Goal: Transaction & Acquisition: Purchase product/service

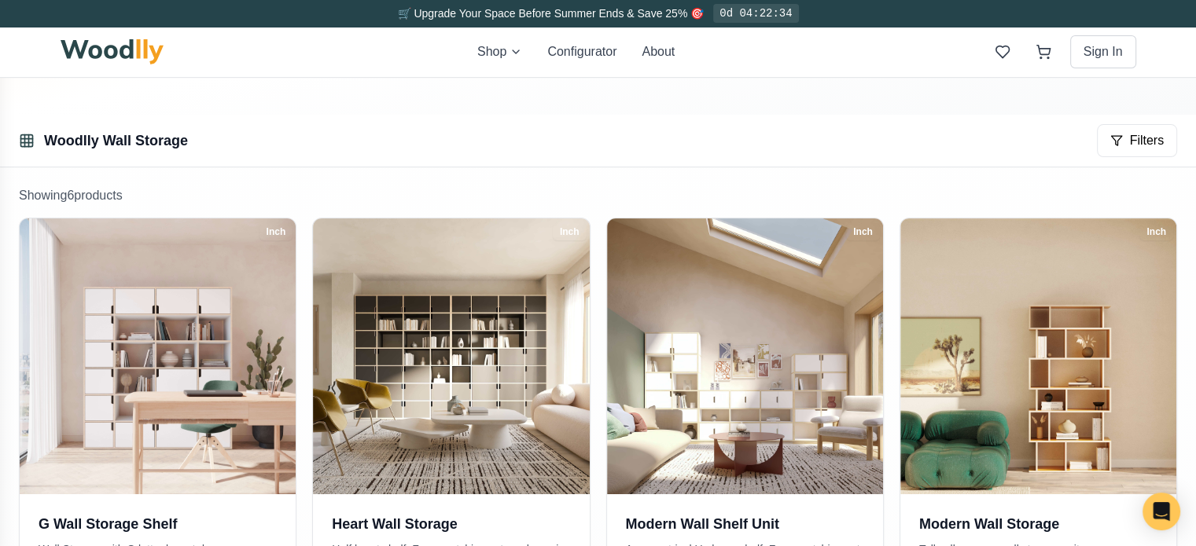
scroll to position [236, 0]
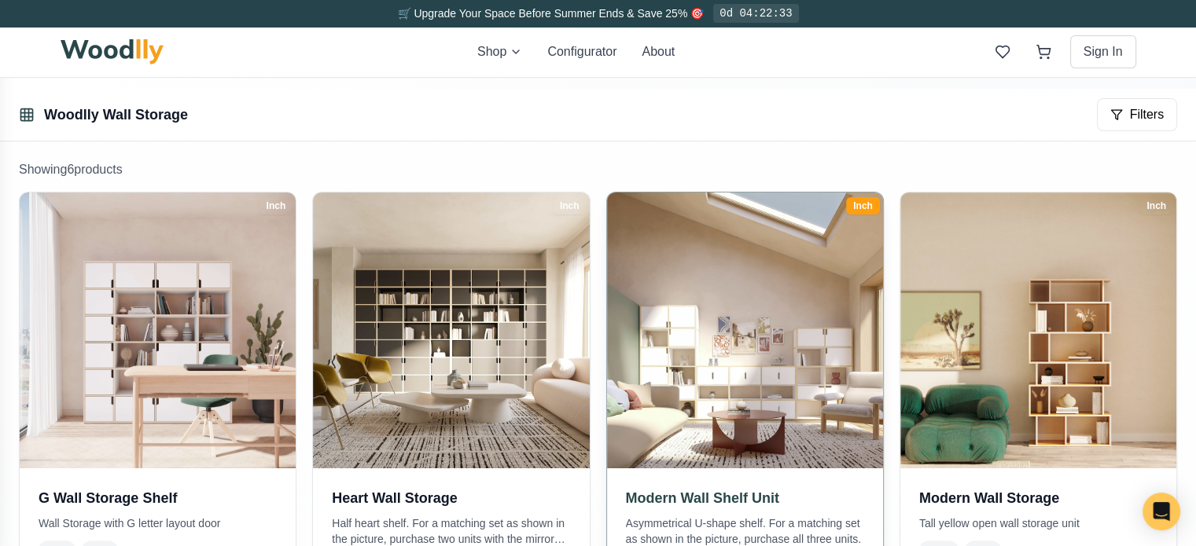
click at [706, 402] on img at bounding box center [745, 331] width 290 height 290
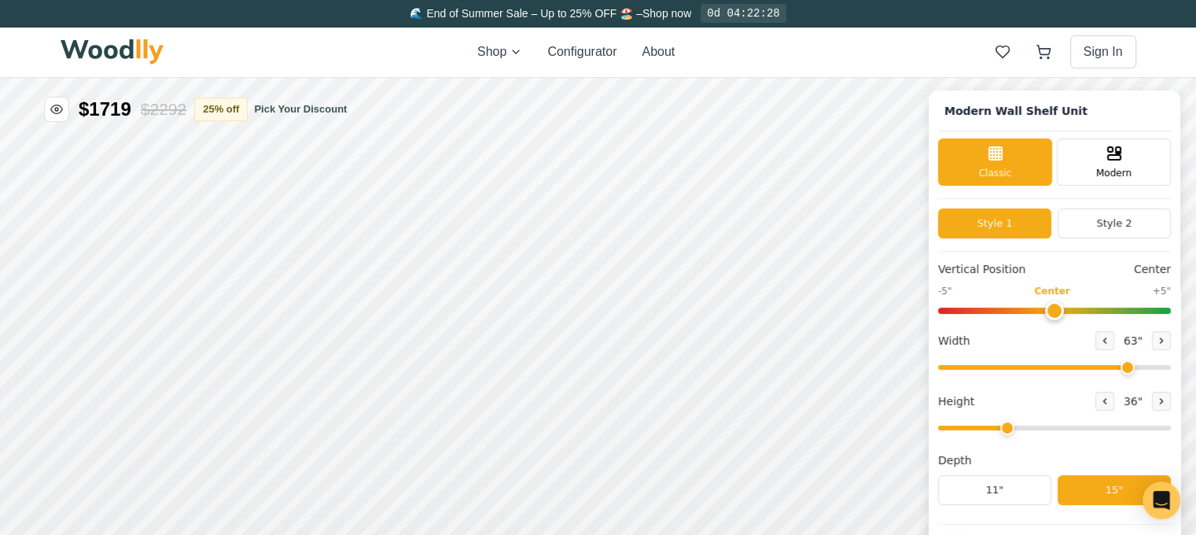
type input "63"
type input "3"
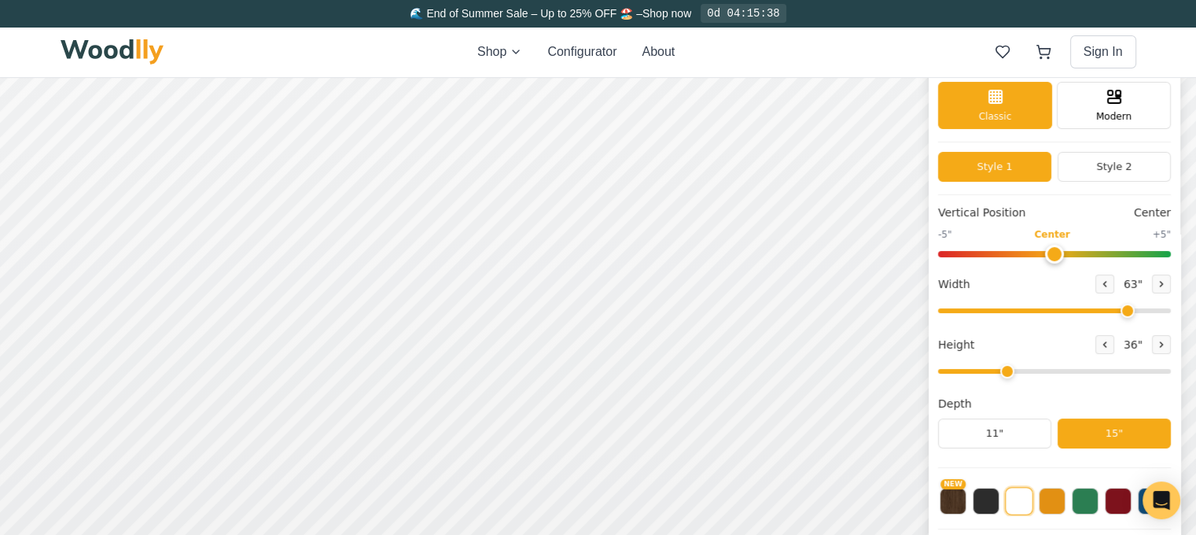
scroll to position [79, 0]
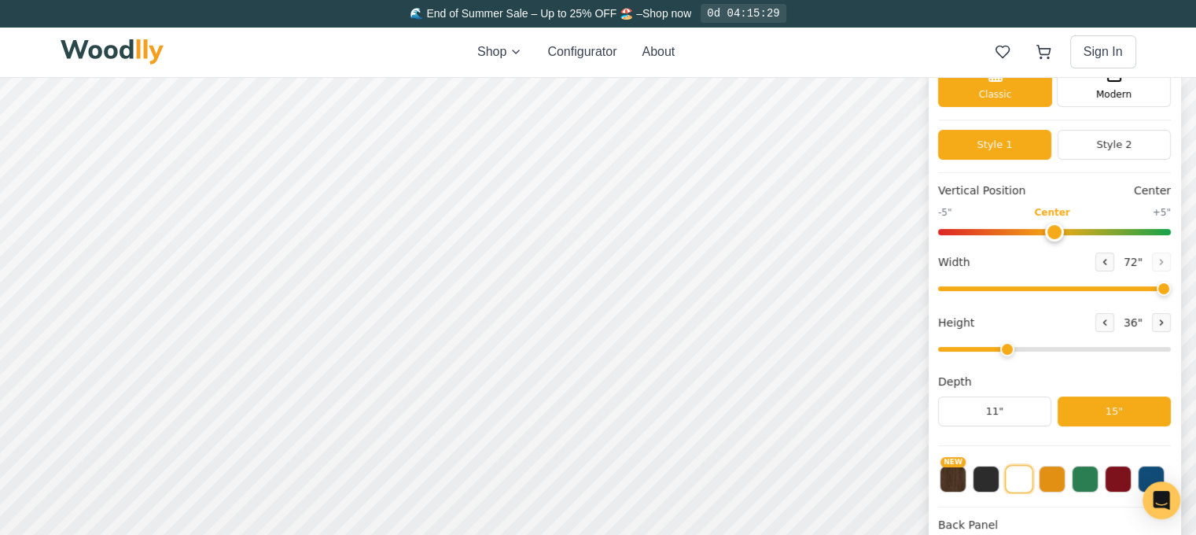
drag, startPoint x: 1138, startPoint y: 289, endPoint x: 1184, endPoint y: 289, distance: 45.6
type input "72"
click at [1171, 289] on input "range" at bounding box center [1054, 288] width 233 height 5
drag, startPoint x: 1024, startPoint y: 352, endPoint x: 1175, endPoint y: 351, distance: 151.0
type input "8"
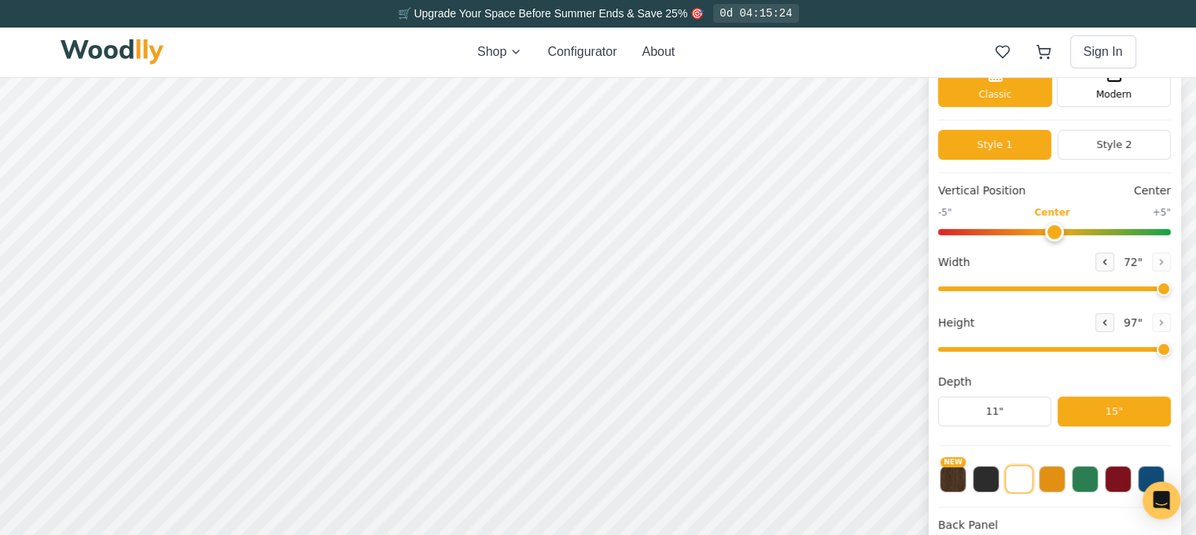
click at [1171, 351] on input "range" at bounding box center [1054, 349] width 233 height 5
drag, startPoint x: 1174, startPoint y: 351, endPoint x: 1188, endPoint y: 348, distance: 14.5
click at [1171, 348] on input "range" at bounding box center [1054, 349] width 233 height 5
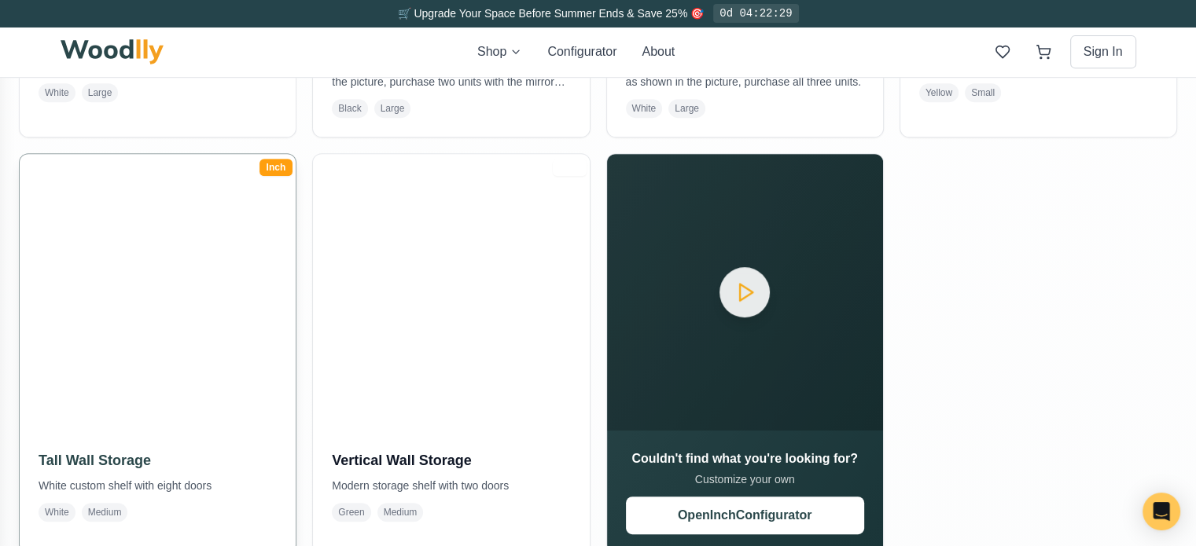
scroll to position [708, 0]
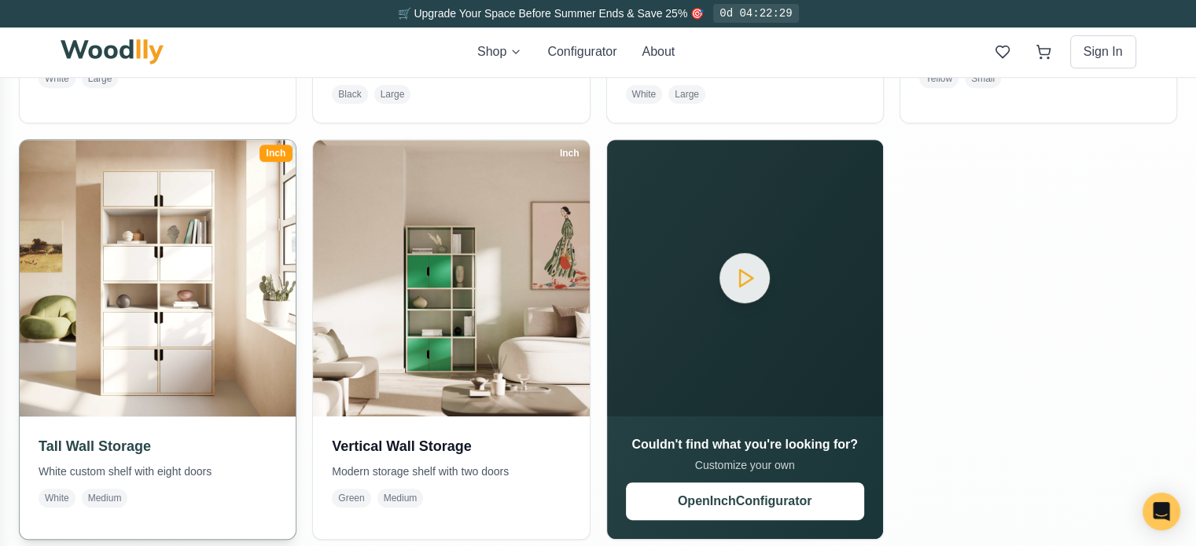
click at [170, 348] on img at bounding box center [158, 278] width 290 height 290
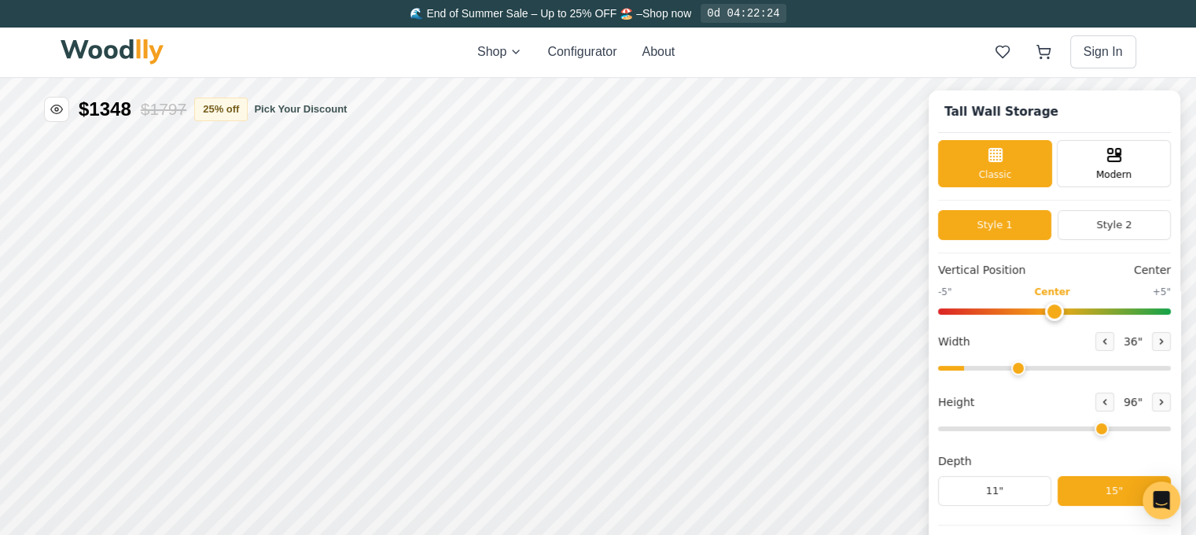
type input "36"
type input "6"
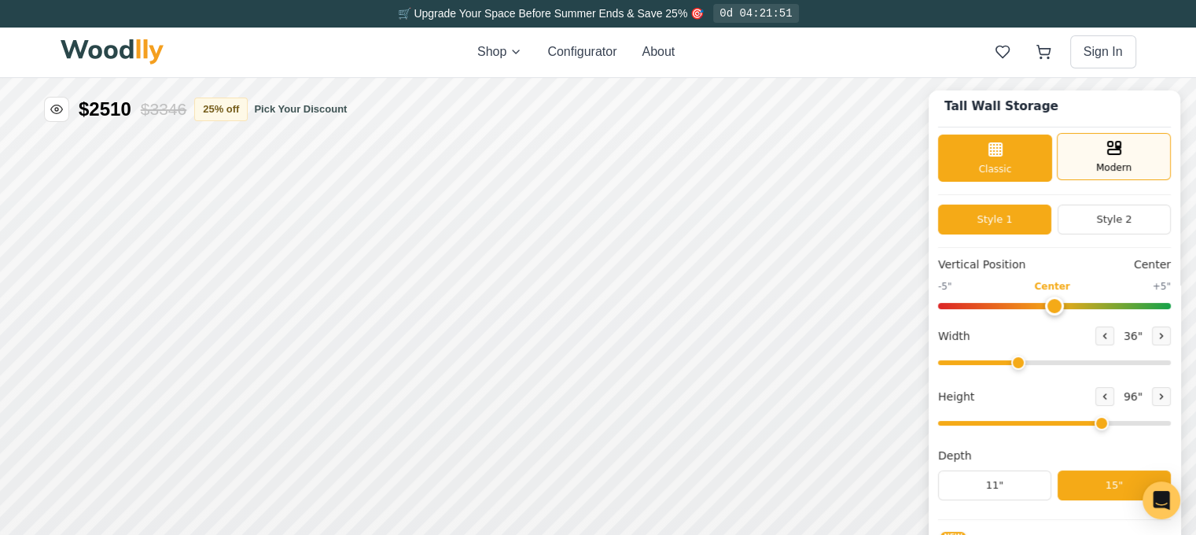
click at [1121, 160] on span "Modern" at bounding box center [1113, 167] width 35 height 14
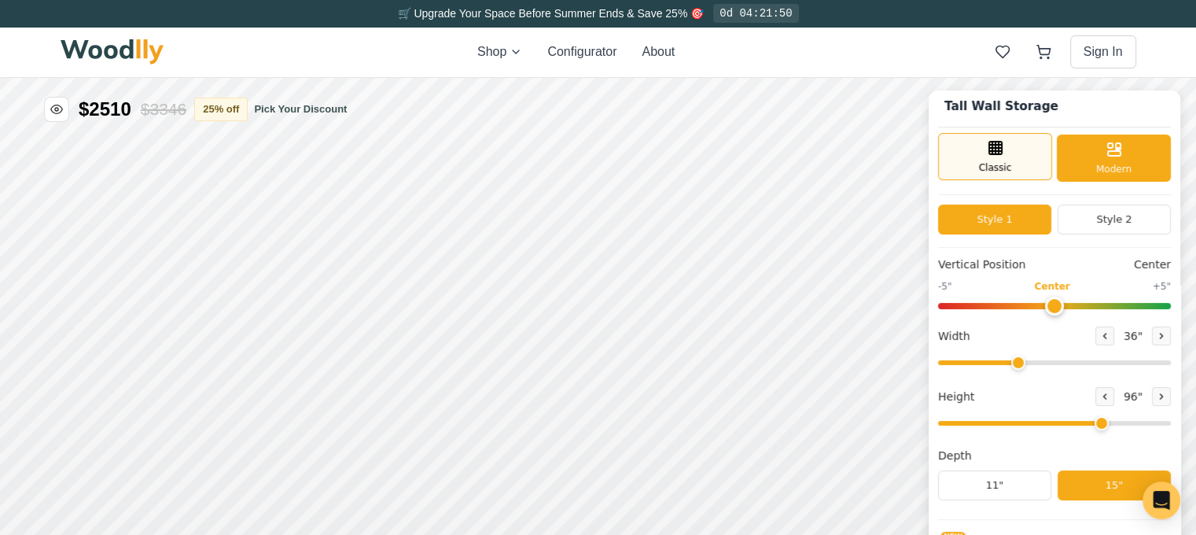
click at [1024, 167] on div "Classic" at bounding box center [995, 156] width 114 height 47
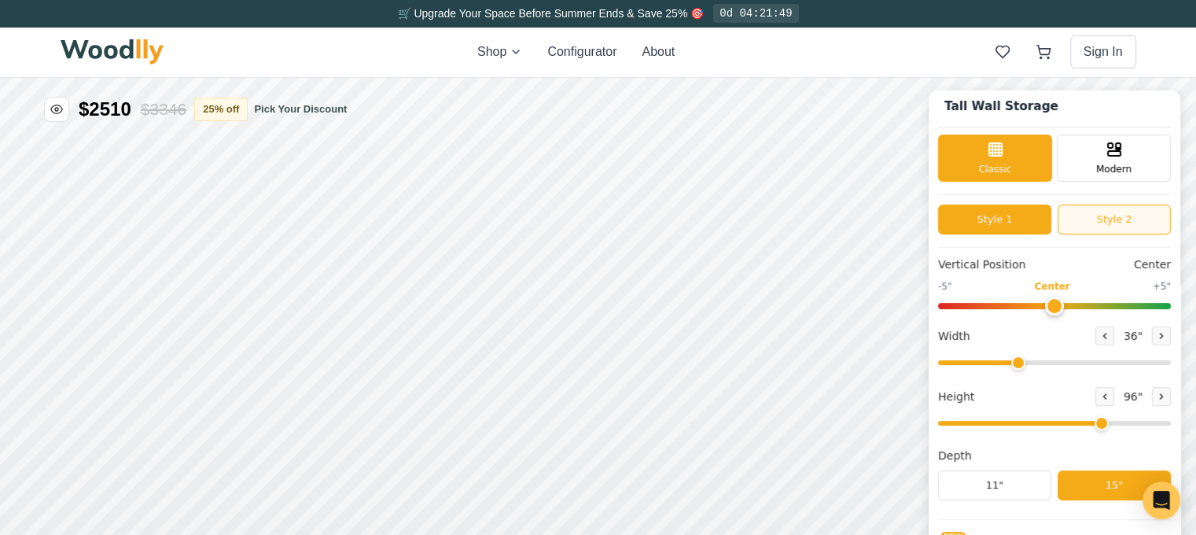
click at [1135, 227] on button "Style 2" at bounding box center [1114, 219] width 113 height 30
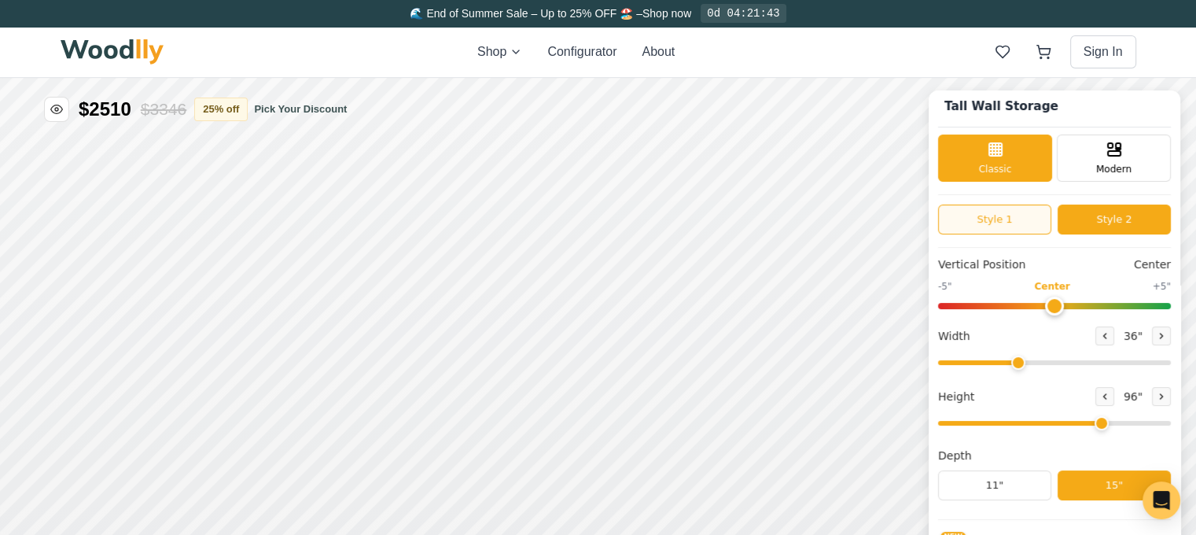
click at [1020, 214] on button "Style 1" at bounding box center [994, 219] width 113 height 30
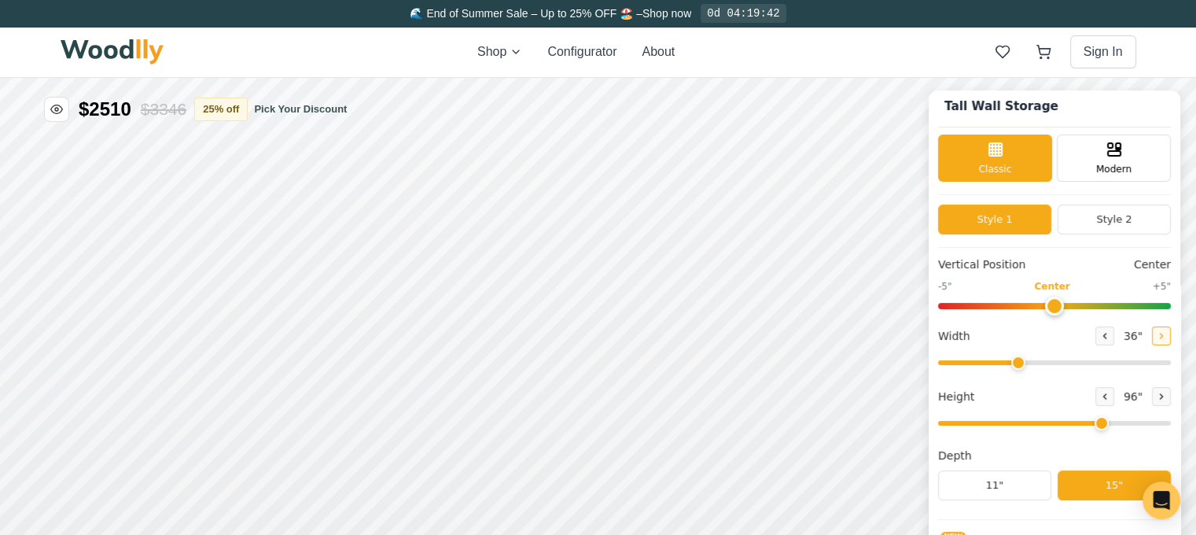
click at [1171, 337] on button at bounding box center [1161, 335] width 19 height 19
drag, startPoint x: 1041, startPoint y: 362, endPoint x: 1191, endPoint y: 351, distance: 150.5
type input "72"
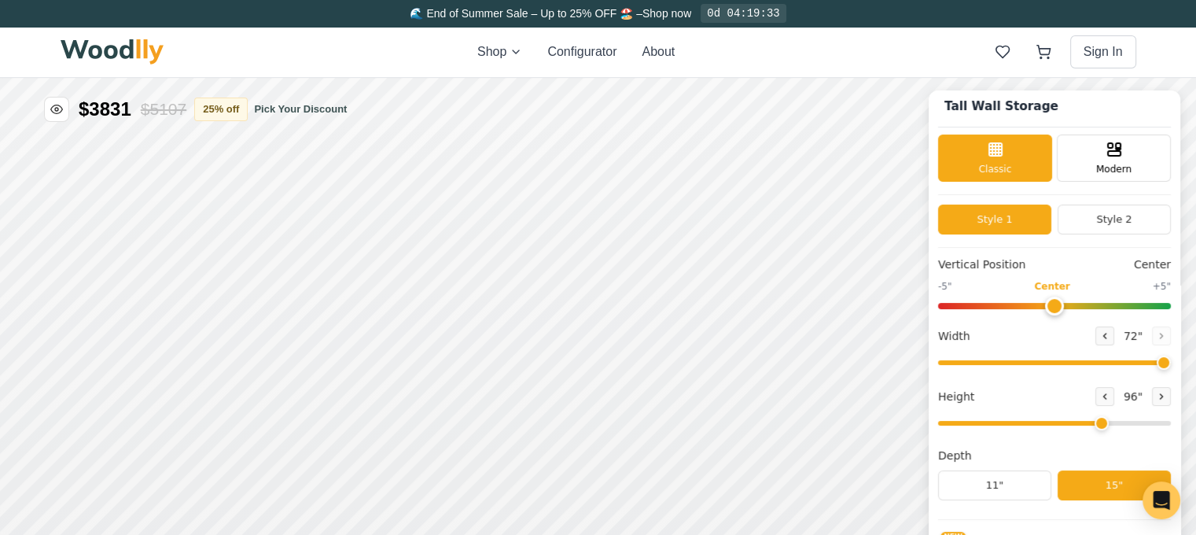
click at [1171, 360] on input "range" at bounding box center [1054, 362] width 233 height 5
type input "7"
click at [1127, 422] on input "range" at bounding box center [1054, 423] width 233 height 5
click at [1122, 216] on button "Style 2" at bounding box center [1114, 219] width 113 height 30
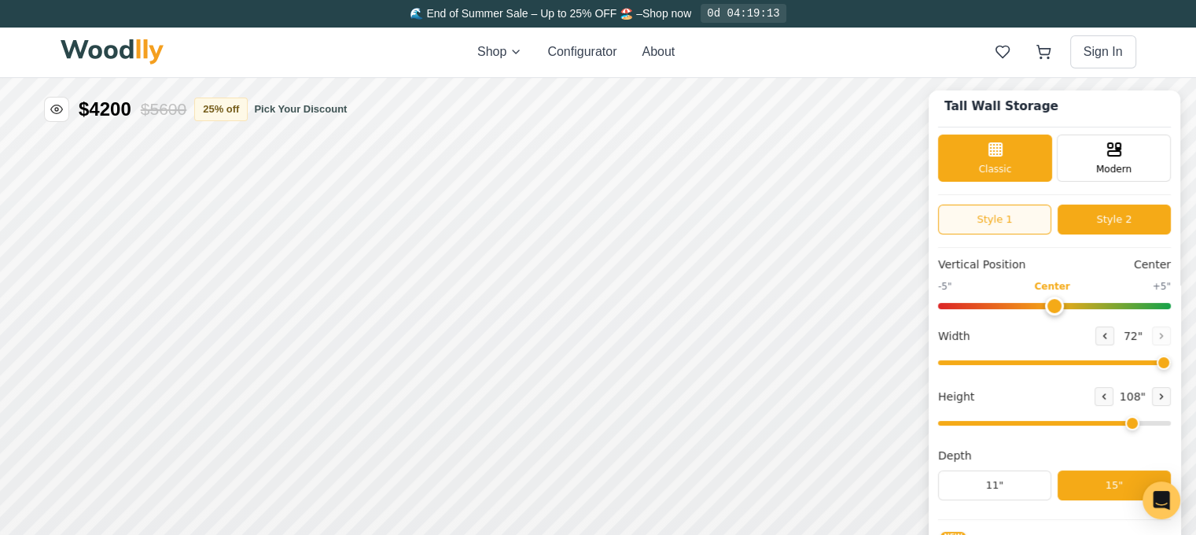
click at [1023, 215] on button "Style 1" at bounding box center [994, 219] width 113 height 30
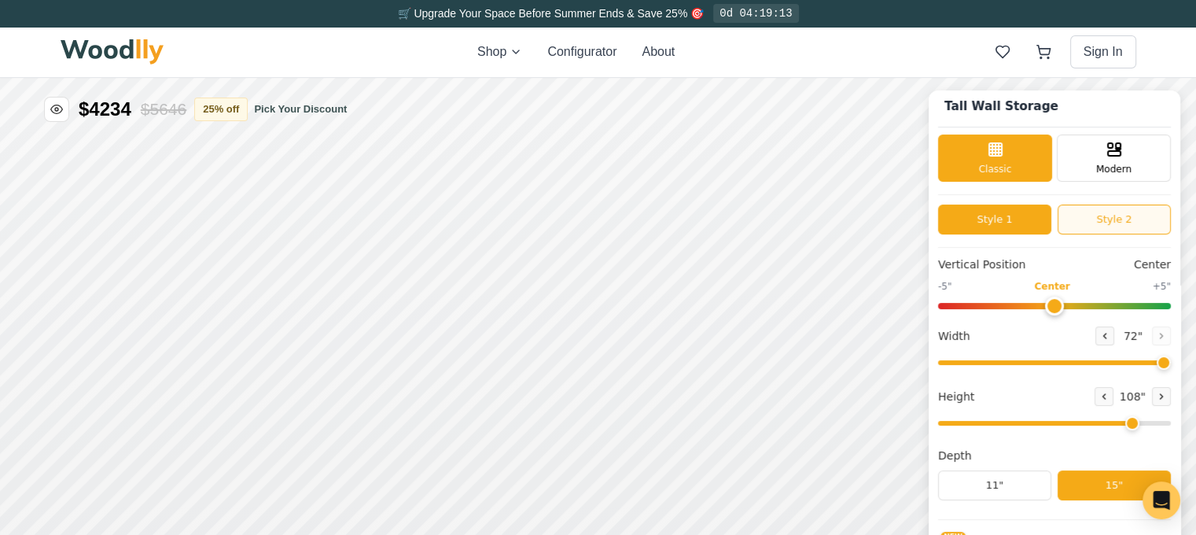
click at [1102, 214] on button "Style 2" at bounding box center [1114, 219] width 113 height 30
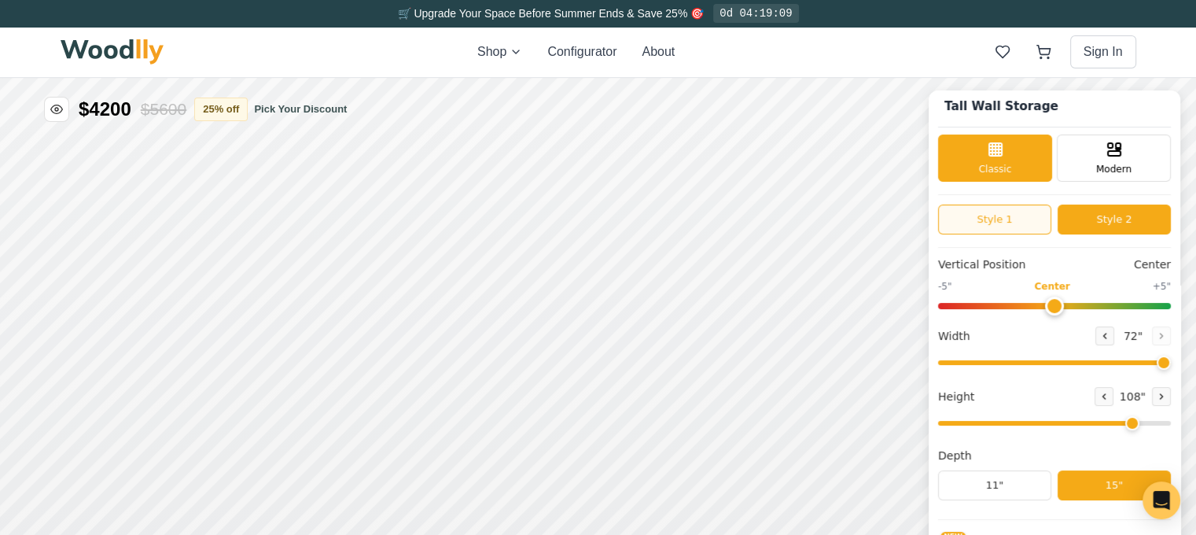
click at [1025, 226] on button "Style 1" at bounding box center [994, 219] width 113 height 30
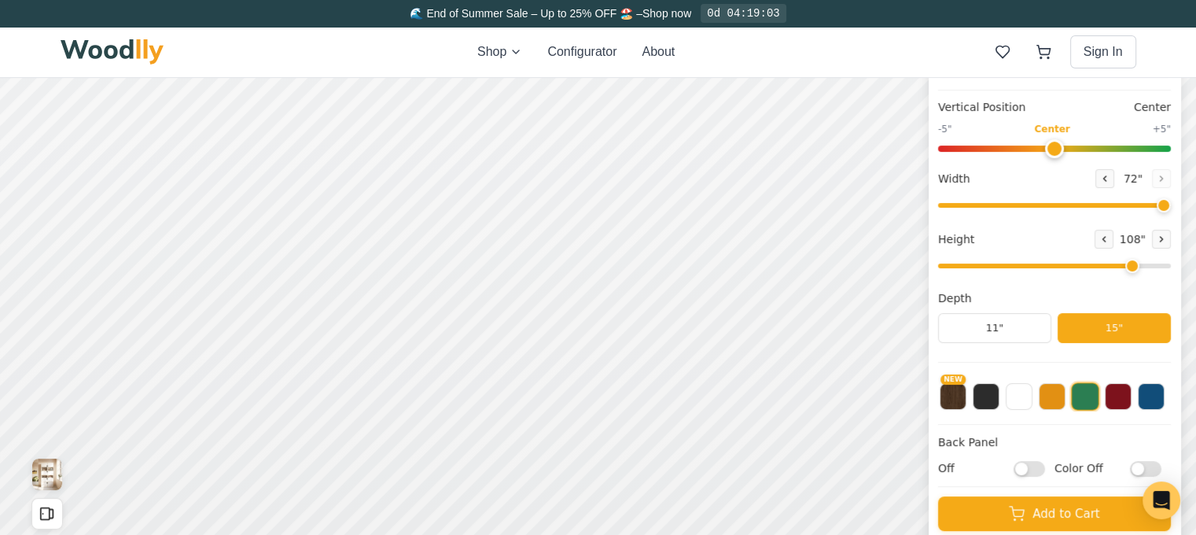
scroll to position [236, 0]
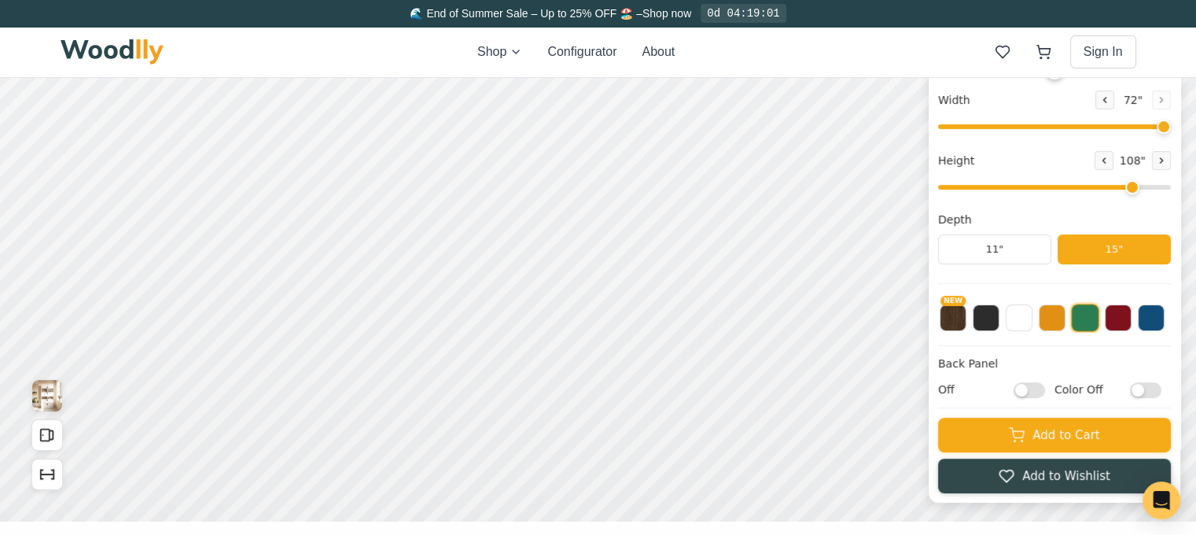
click at [1049, 388] on div "Tall Wall Storage Classic Modern Style 1 Style 2 Vertical Position Center -5" C…" at bounding box center [1055, 179] width 252 height 648
click at [966, 318] on button "NEW" at bounding box center [953, 316] width 27 height 27
click at [999, 323] on button at bounding box center [986, 316] width 27 height 27
click at [1032, 321] on button at bounding box center [1019, 316] width 27 height 27
click at [1065, 326] on button at bounding box center [1052, 316] width 27 height 27
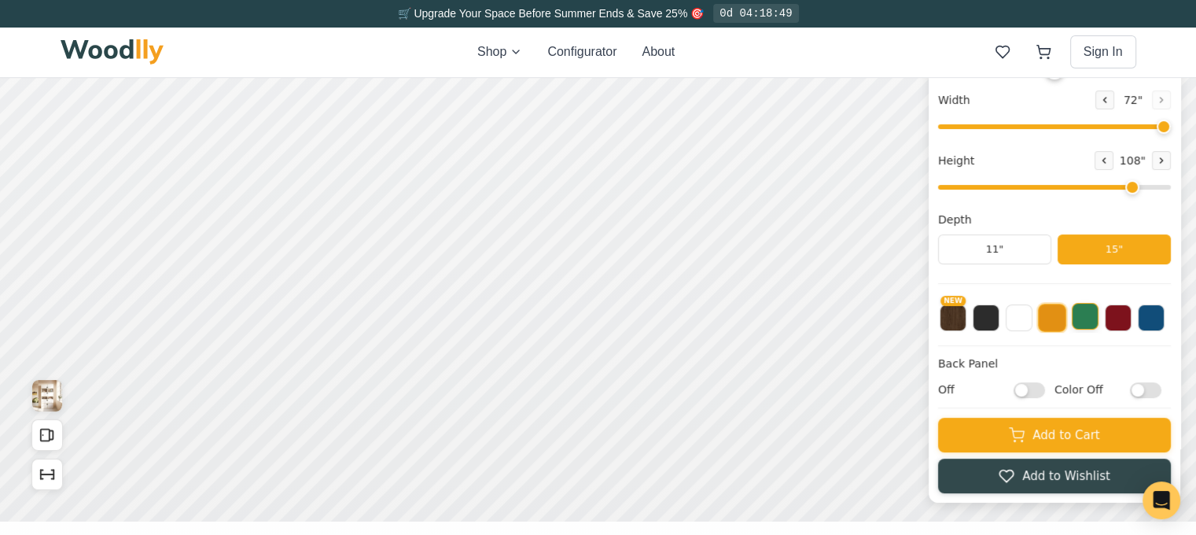
click at [1098, 324] on button at bounding box center [1085, 316] width 27 height 27
click at [1130, 320] on button at bounding box center [1118, 316] width 27 height 27
click at [1164, 316] on button at bounding box center [1151, 316] width 27 height 27
click at [1032, 317] on button at bounding box center [1019, 316] width 27 height 27
click at [1155, 390] on input "Color Off" at bounding box center [1145, 389] width 31 height 16
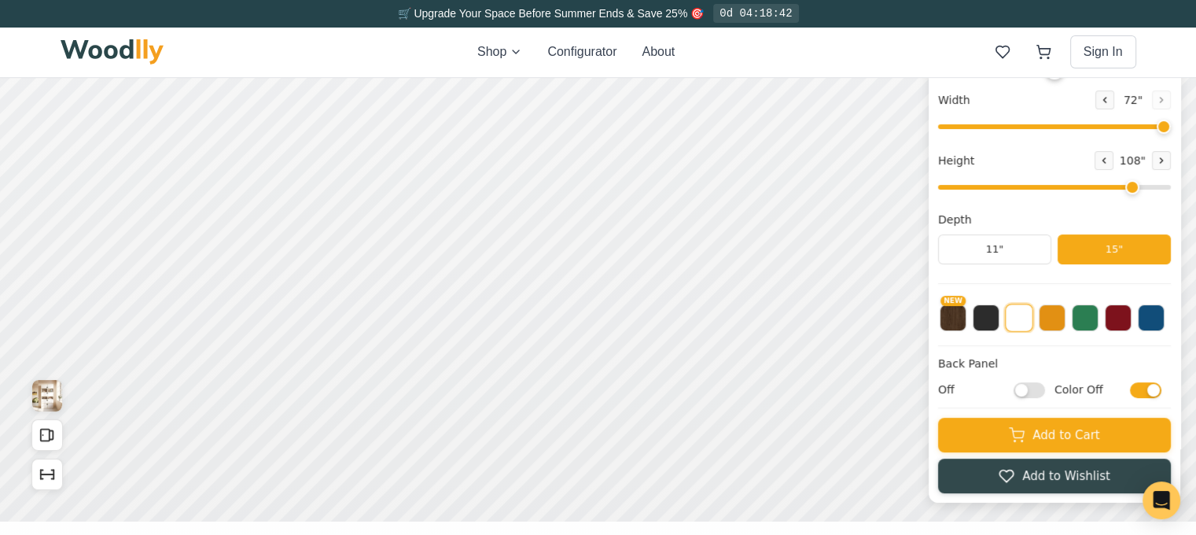
checkbox input "true"
click at [1045, 394] on input "Off" at bounding box center [1028, 389] width 31 height 16
checkbox input "true"
click at [1096, 324] on button at bounding box center [1085, 316] width 27 height 27
click at [1031, 321] on div "Tall Wall Storage Classic Modern Style 1 Style 2 Vertical Position Center -5" C…" at bounding box center [1055, 179] width 252 height 648
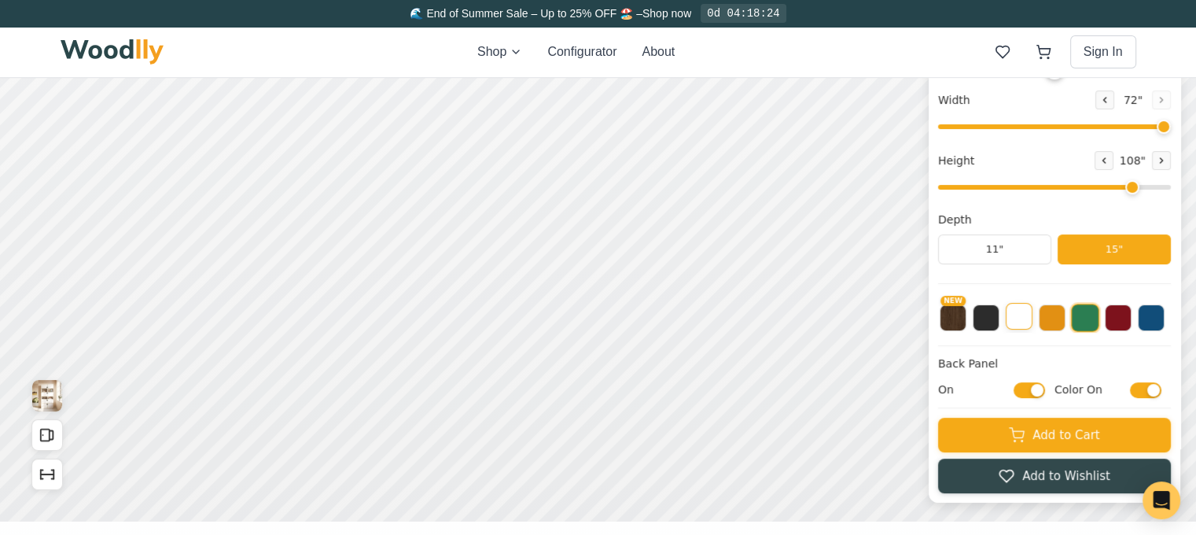
click at [1031, 321] on button at bounding box center [1019, 316] width 27 height 27
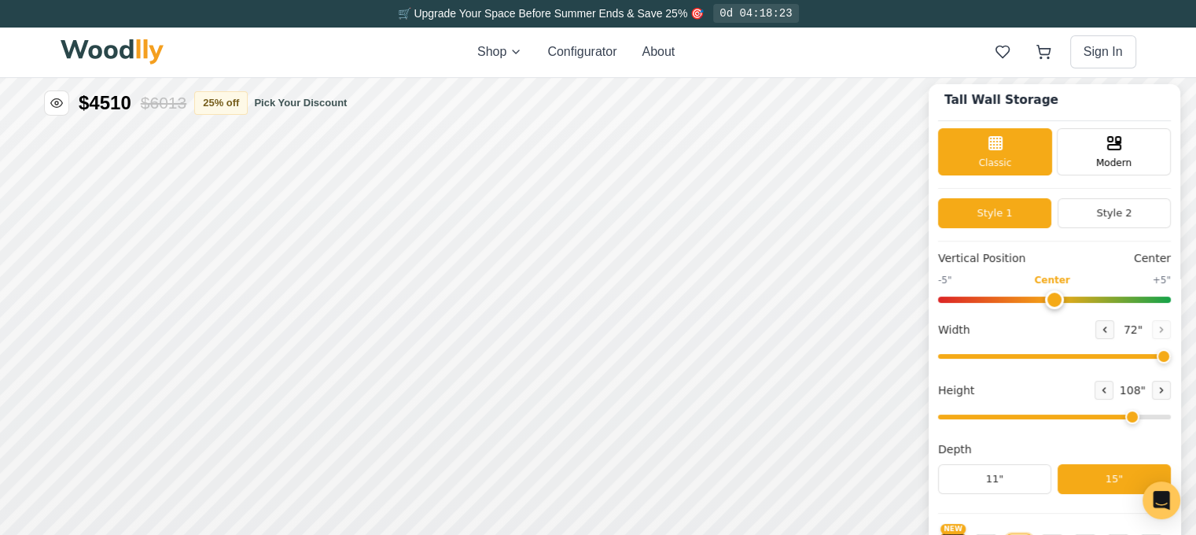
scroll to position [0, 0]
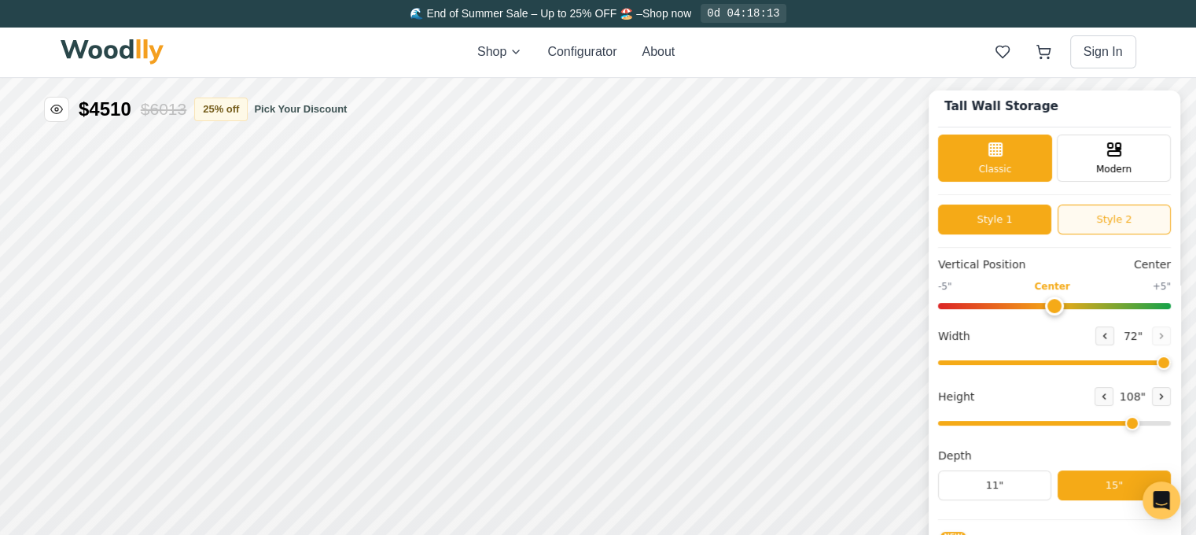
click at [1134, 223] on button "Style 2" at bounding box center [1114, 219] width 113 height 30
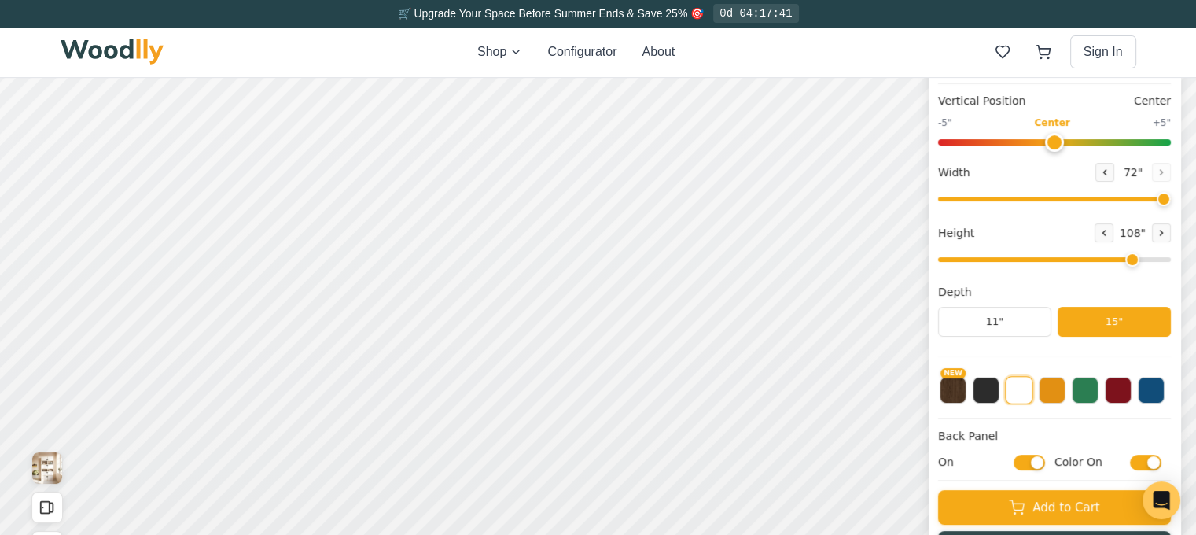
scroll to position [157, 0]
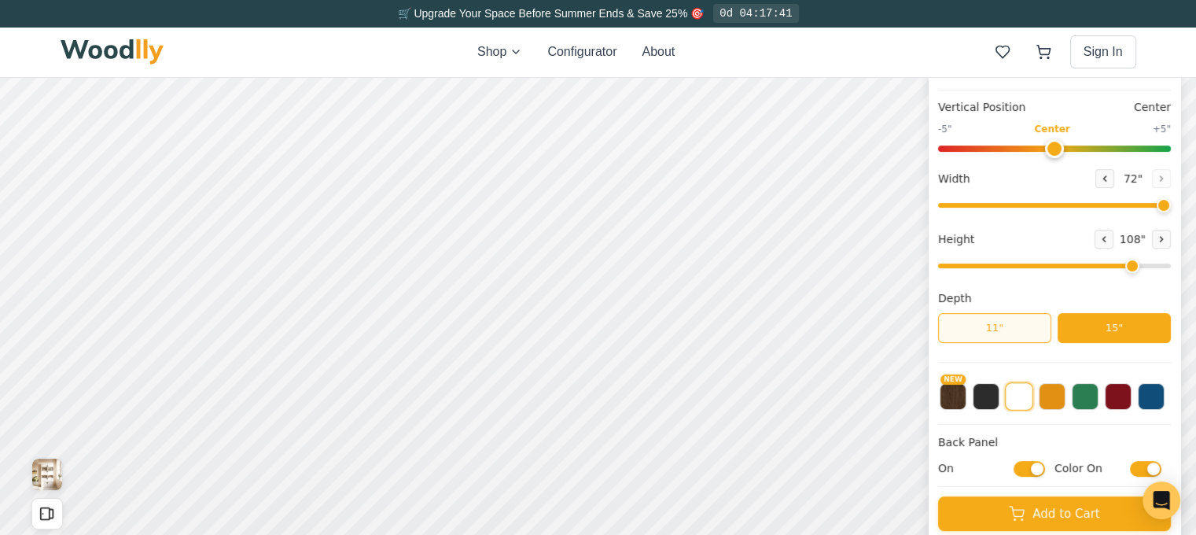
click at [1003, 322] on button "11"" at bounding box center [994, 328] width 113 height 30
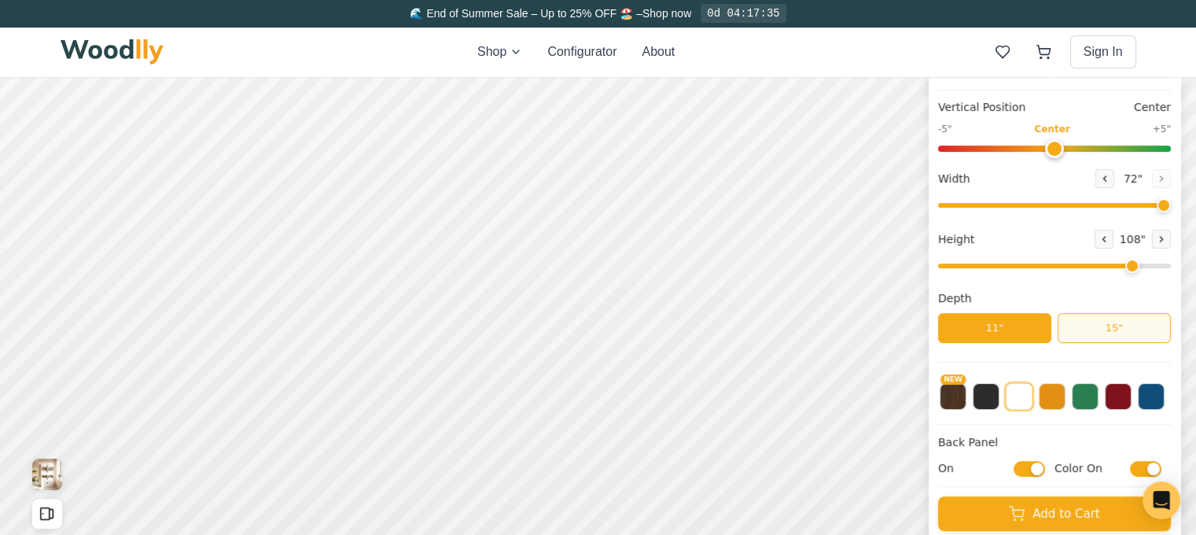
click at [1099, 326] on button "15"" at bounding box center [1114, 328] width 113 height 30
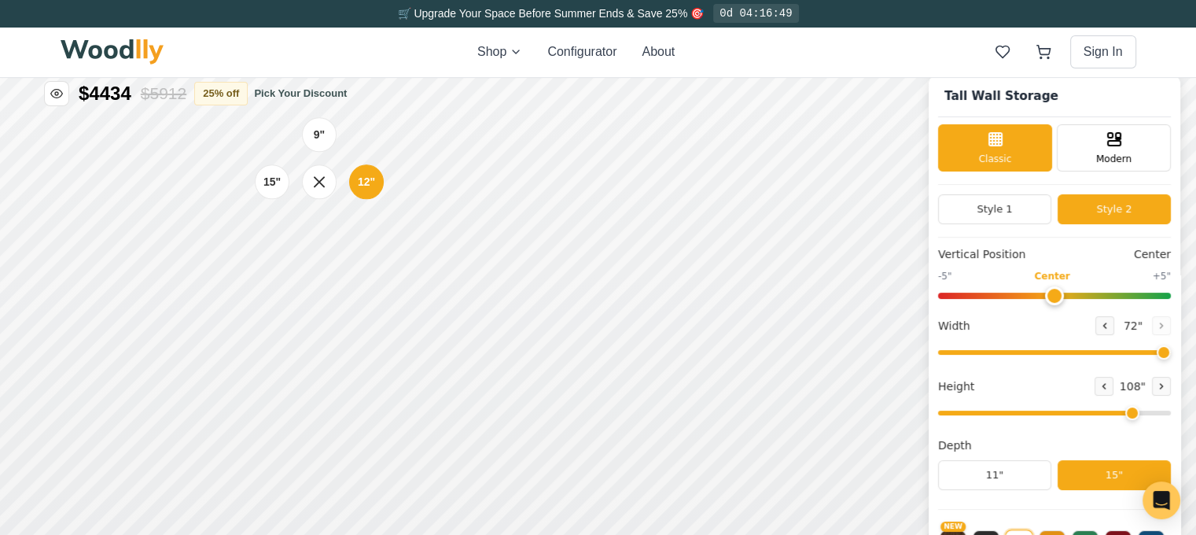
scroll to position [0, 0]
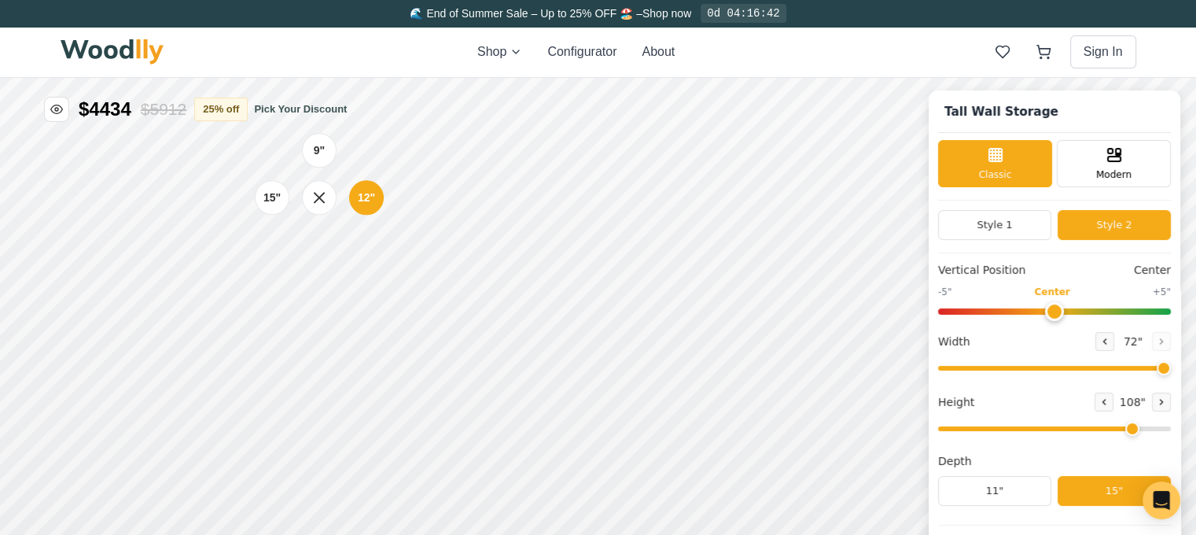
click at [250, 264] on div "9" 12" 15"" at bounding box center [319, 197] width 157 height 157
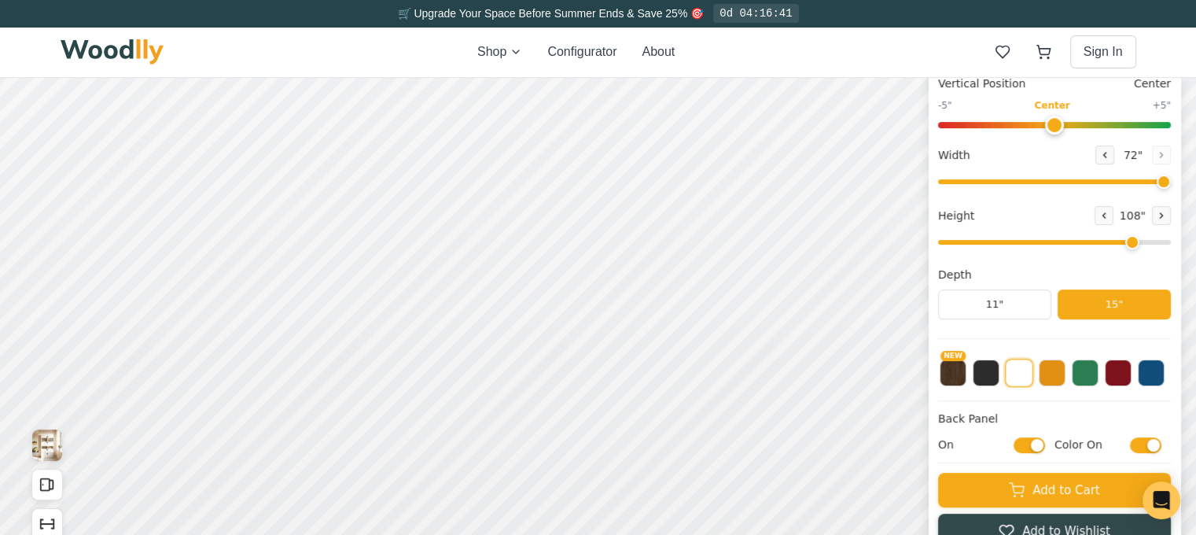
scroll to position [236, 0]
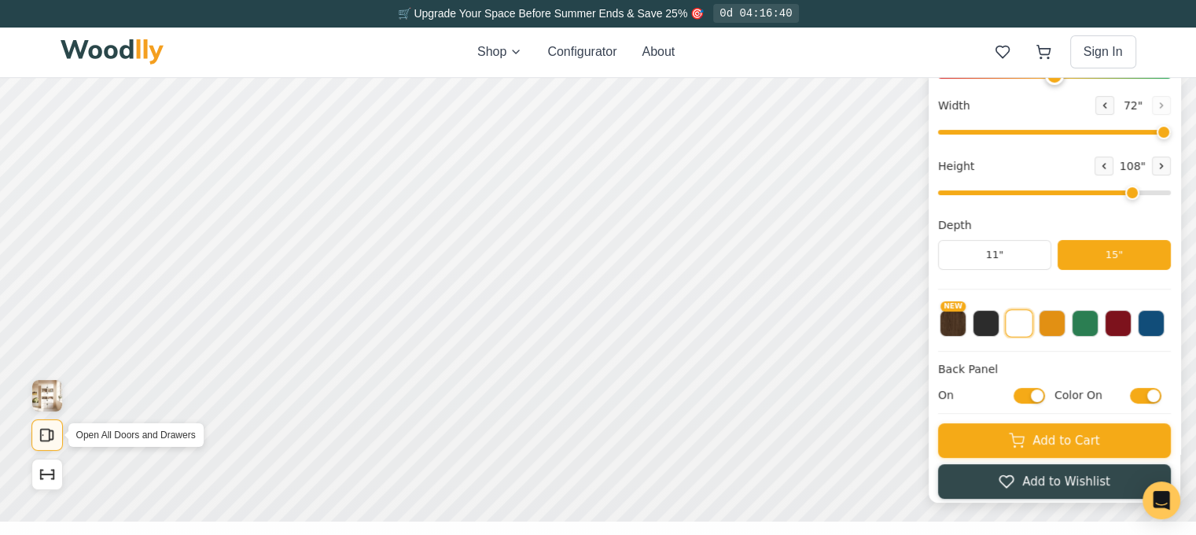
click at [53, 440] on icon "Open All Doors and Drawers" at bounding box center [47, 434] width 17 height 17
click at [46, 428] on icon "Open All Doors and Drawers" at bounding box center [47, 434] width 17 height 17
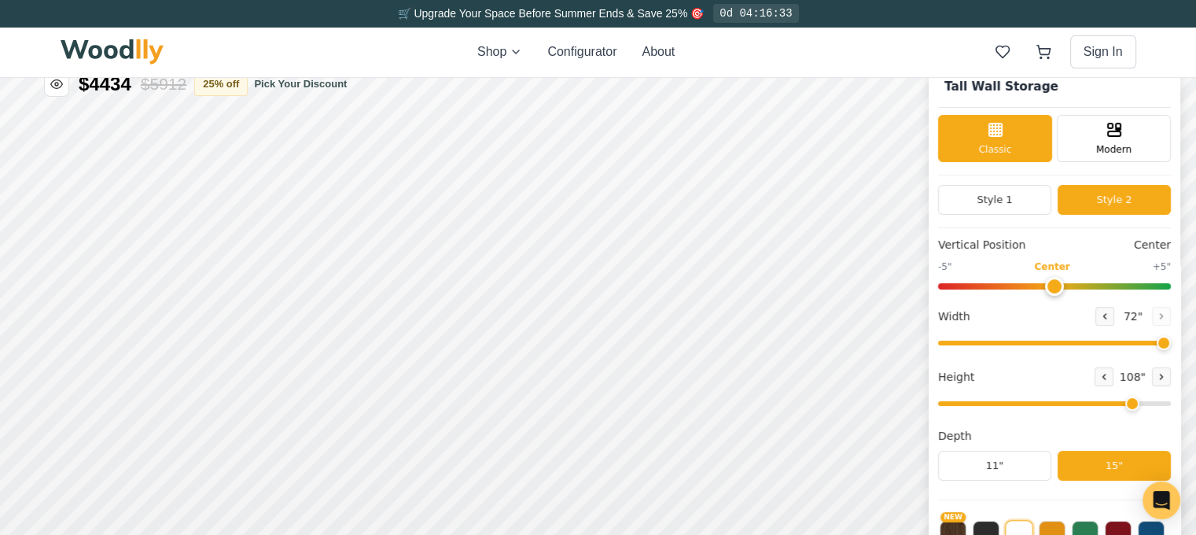
scroll to position [0, 0]
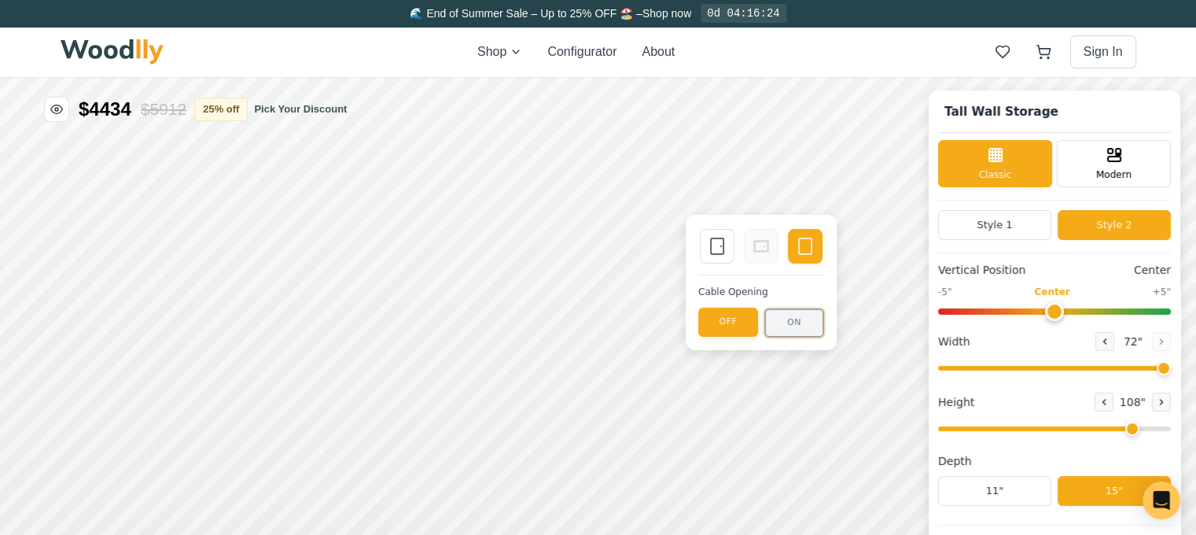
click at [788, 327] on button "ON" at bounding box center [794, 322] width 60 height 29
click at [732, 325] on button "OFF" at bounding box center [728, 322] width 60 height 29
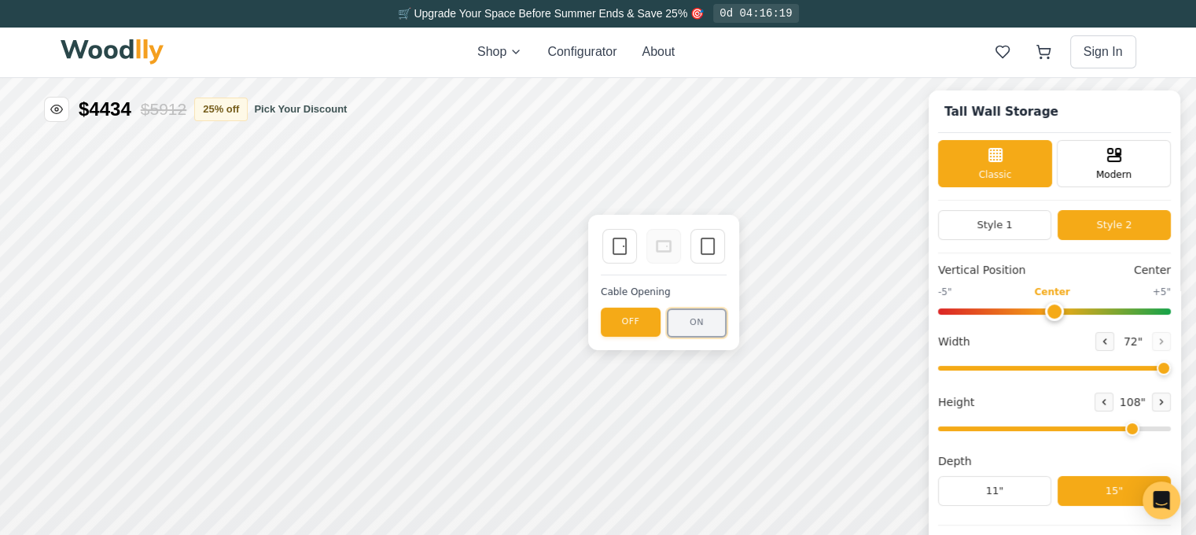
click at [715, 323] on button "ON" at bounding box center [697, 322] width 60 height 29
click at [631, 321] on button "OFF" at bounding box center [631, 322] width 60 height 29
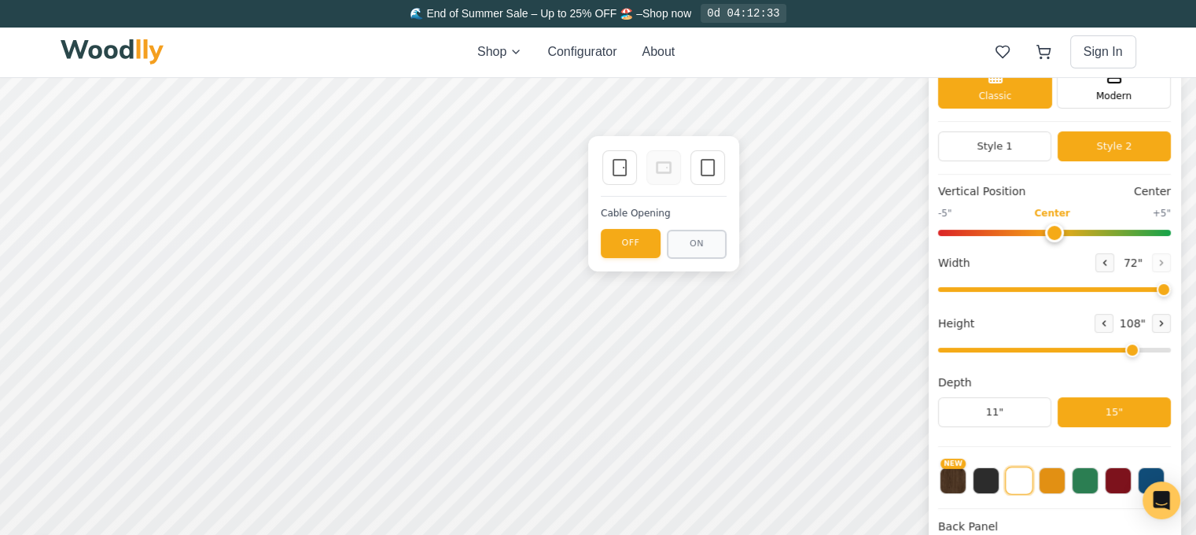
scroll to position [157, 0]
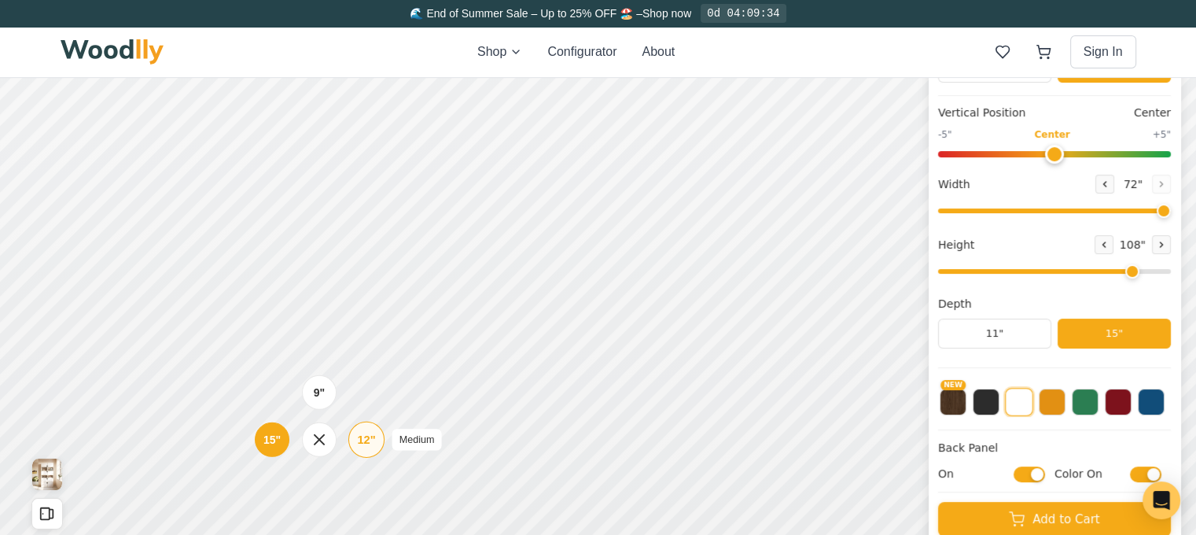
click at [370, 440] on div "12"" at bounding box center [366, 439] width 18 height 17
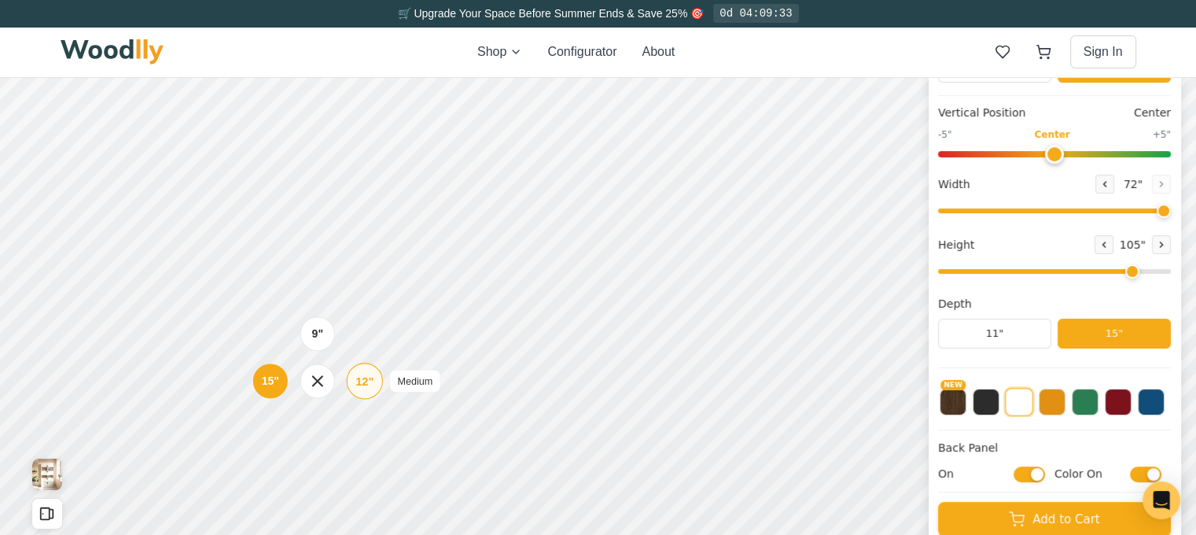
click at [367, 381] on div "12"" at bounding box center [364, 380] width 18 height 17
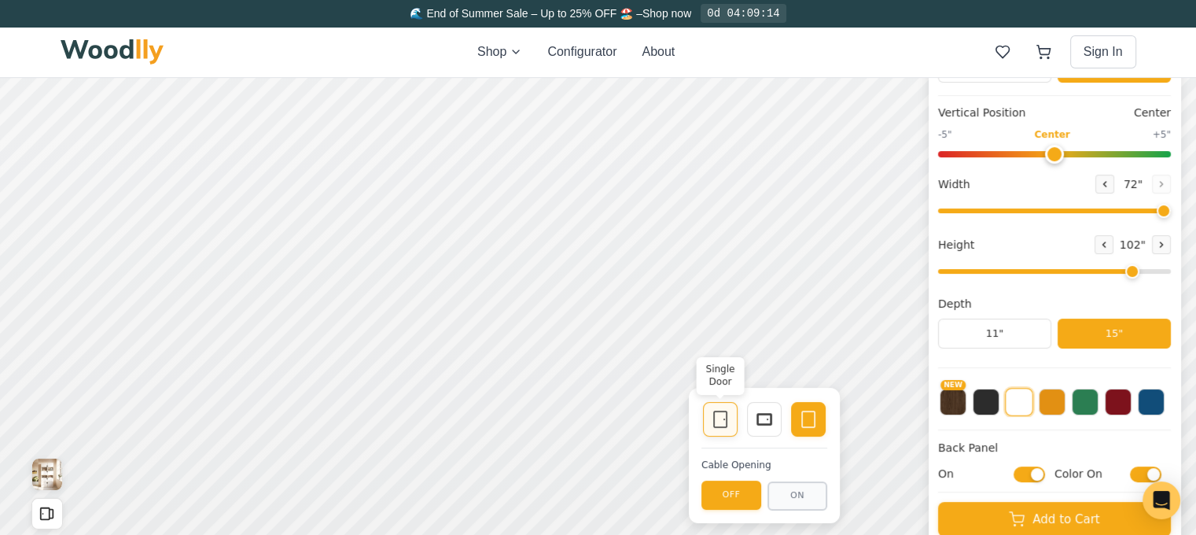
click at [719, 419] on icon at bounding box center [720, 419] width 19 height 19
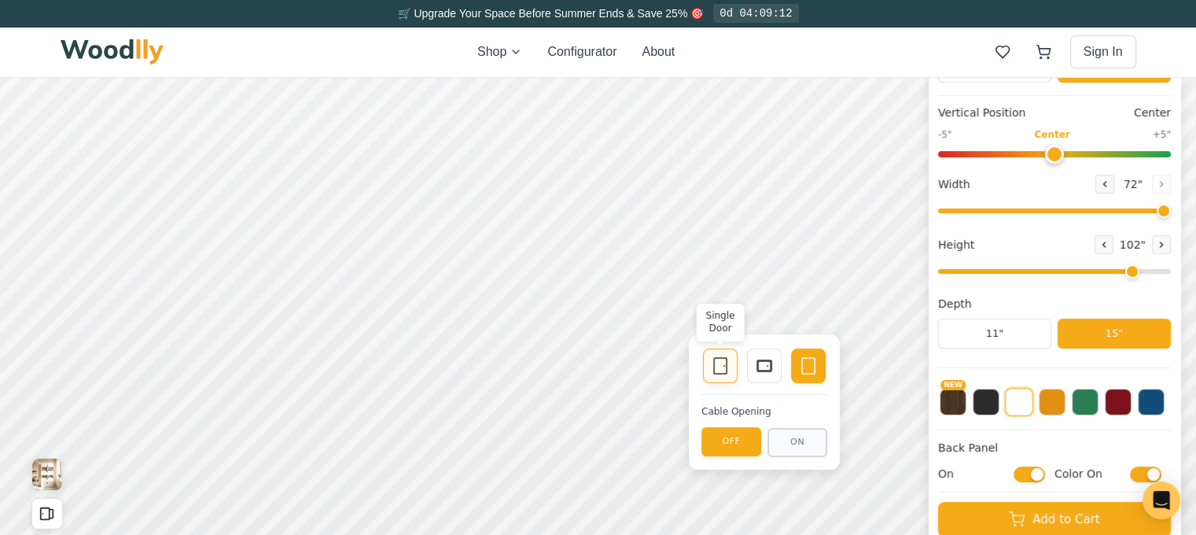
click at [727, 369] on icon at bounding box center [720, 365] width 19 height 19
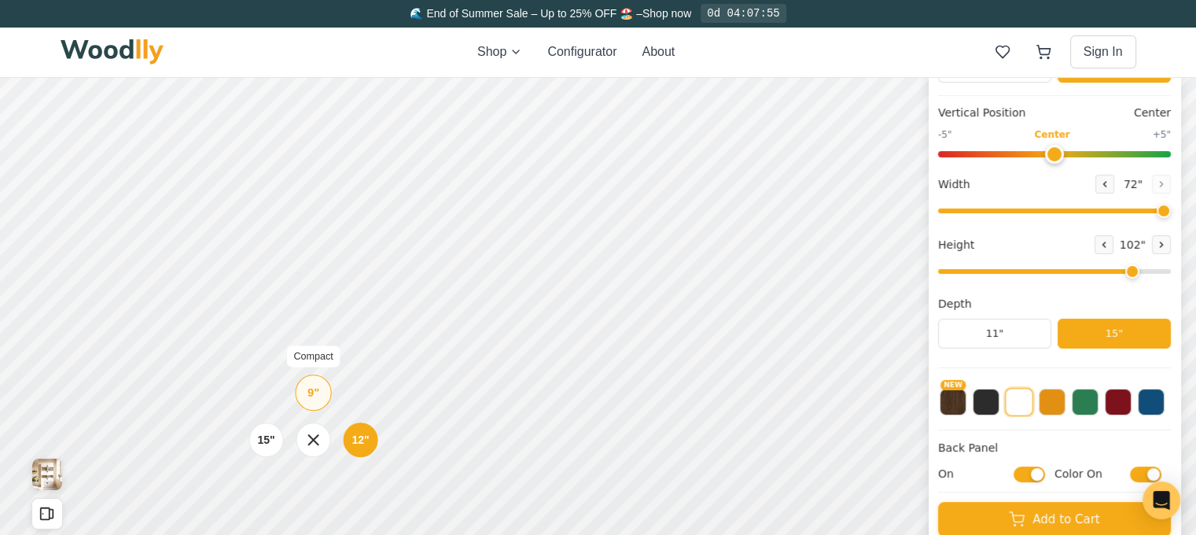
click at [318, 398] on div "9"" at bounding box center [313, 392] width 12 height 17
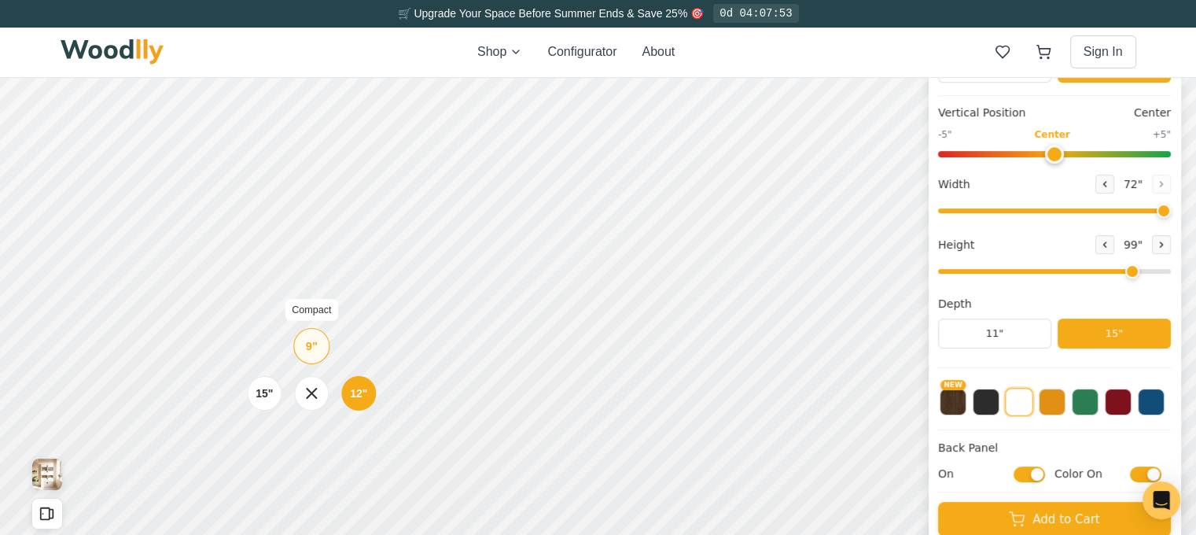
click at [310, 355] on div "9" Compact" at bounding box center [311, 346] width 36 height 36
click at [357, 340] on div "12"" at bounding box center [354, 337] width 18 height 17
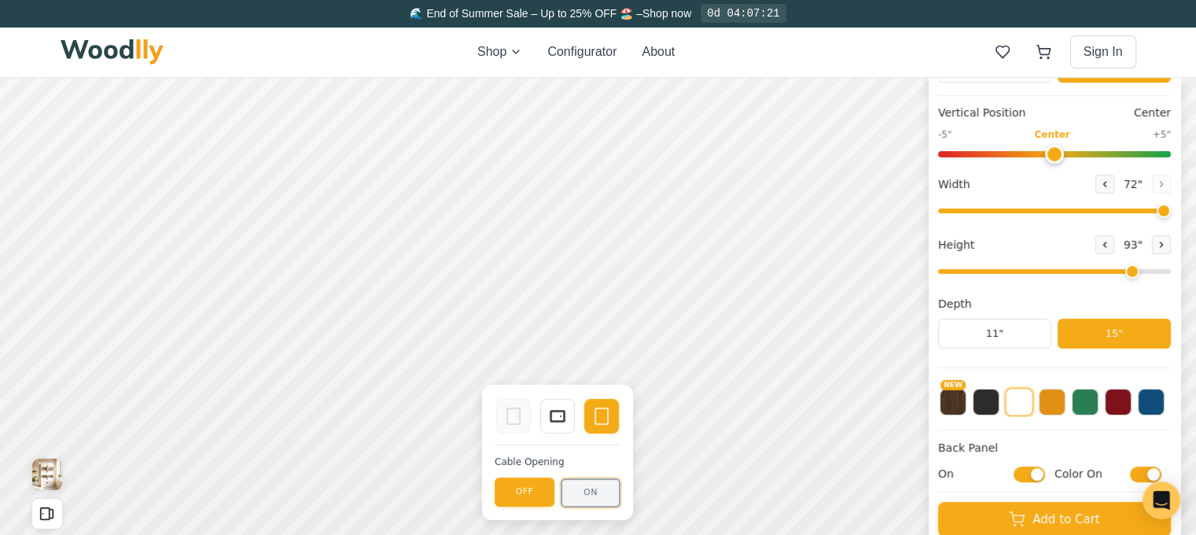
click at [612, 492] on button "ON" at bounding box center [591, 492] width 60 height 29
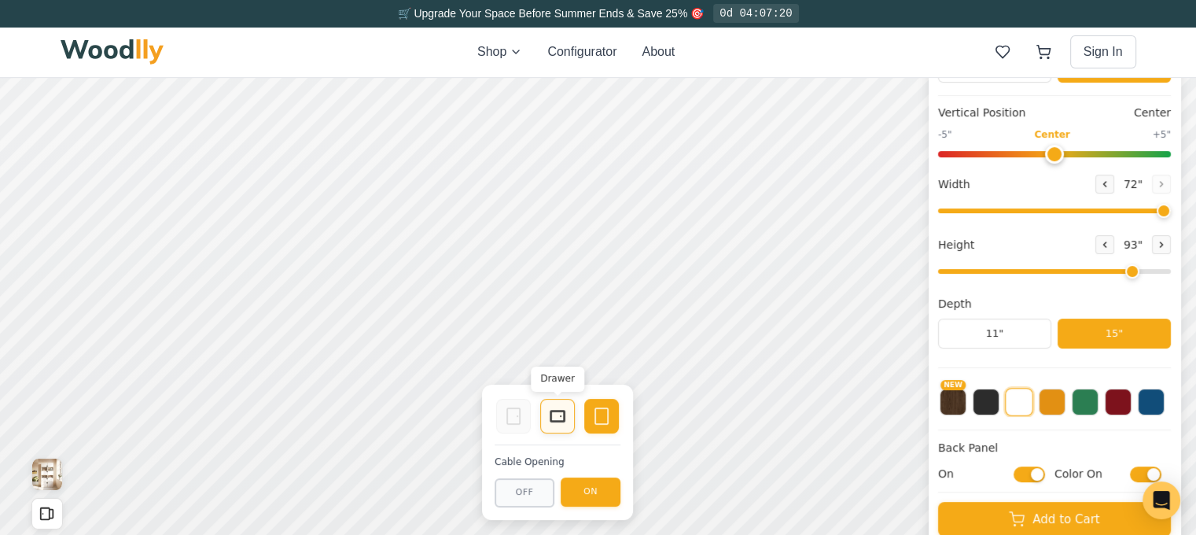
click at [564, 419] on rect at bounding box center [557, 415] width 13 height 9
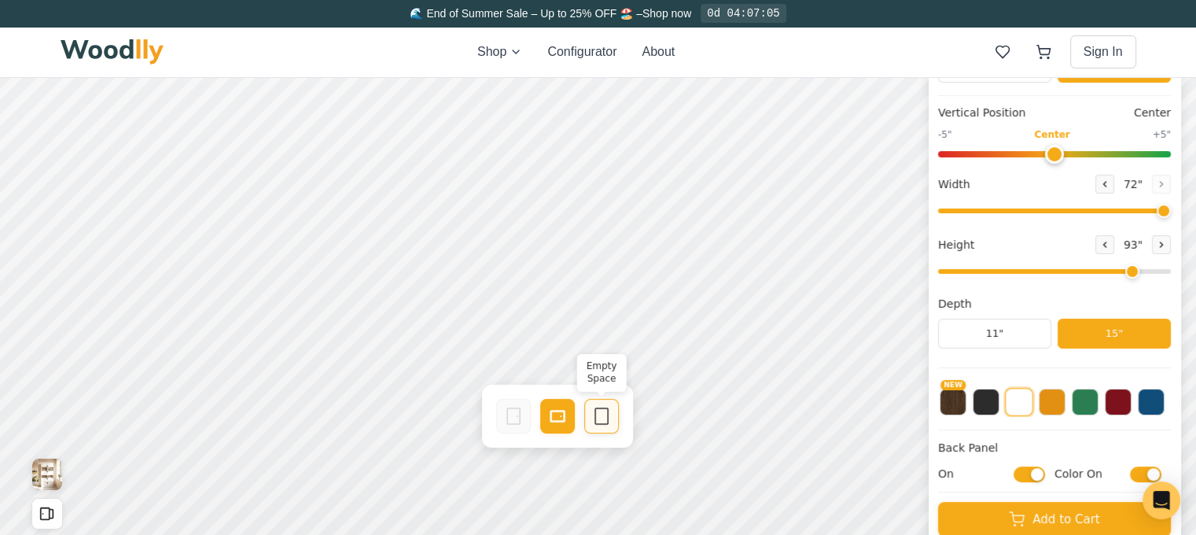
click at [612, 423] on div "Empty Space" at bounding box center [601, 416] width 35 height 35
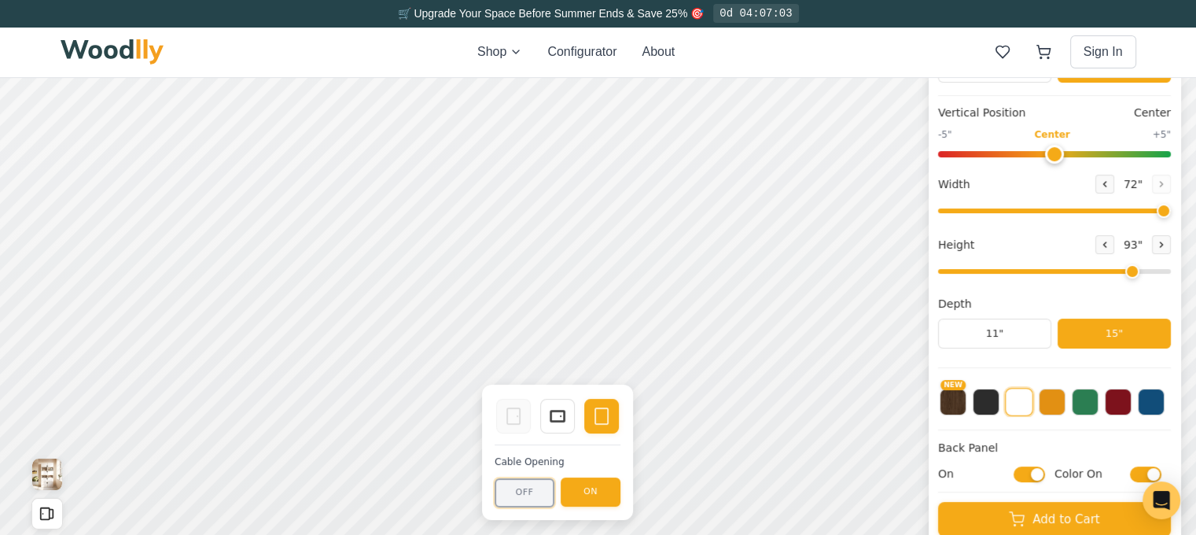
click at [519, 492] on button "OFF" at bounding box center [525, 492] width 60 height 29
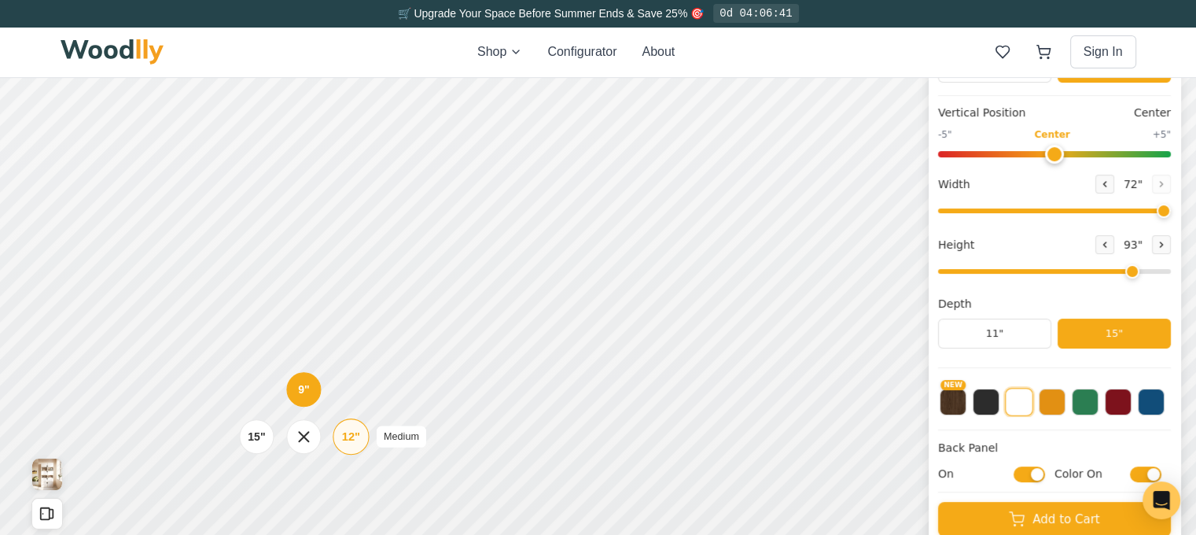
click at [350, 436] on div "12"" at bounding box center [351, 436] width 18 height 17
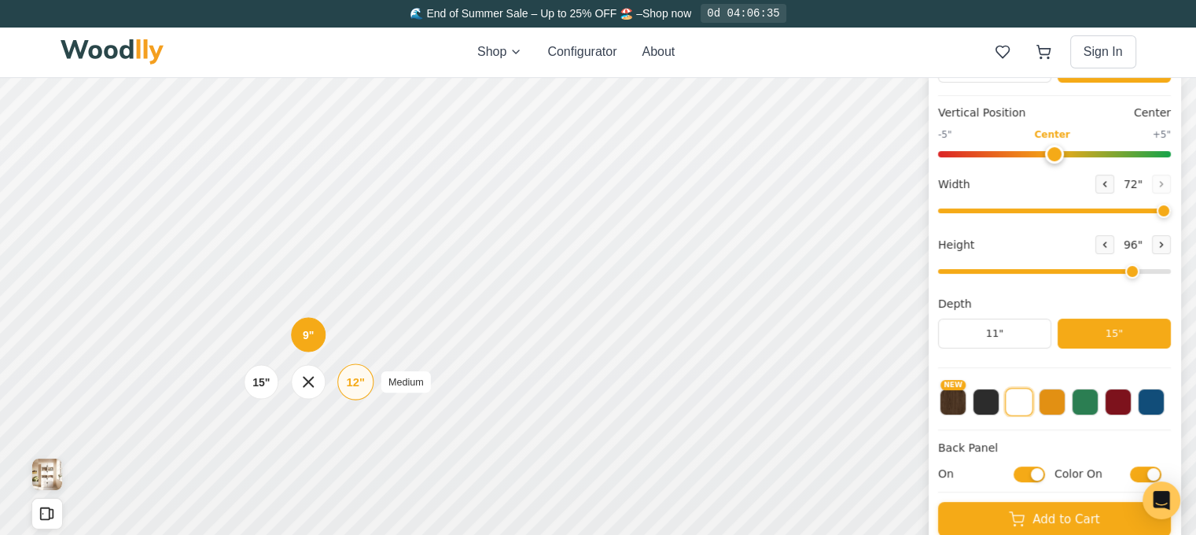
click at [356, 392] on div "12" Medium" at bounding box center [355, 381] width 36 height 36
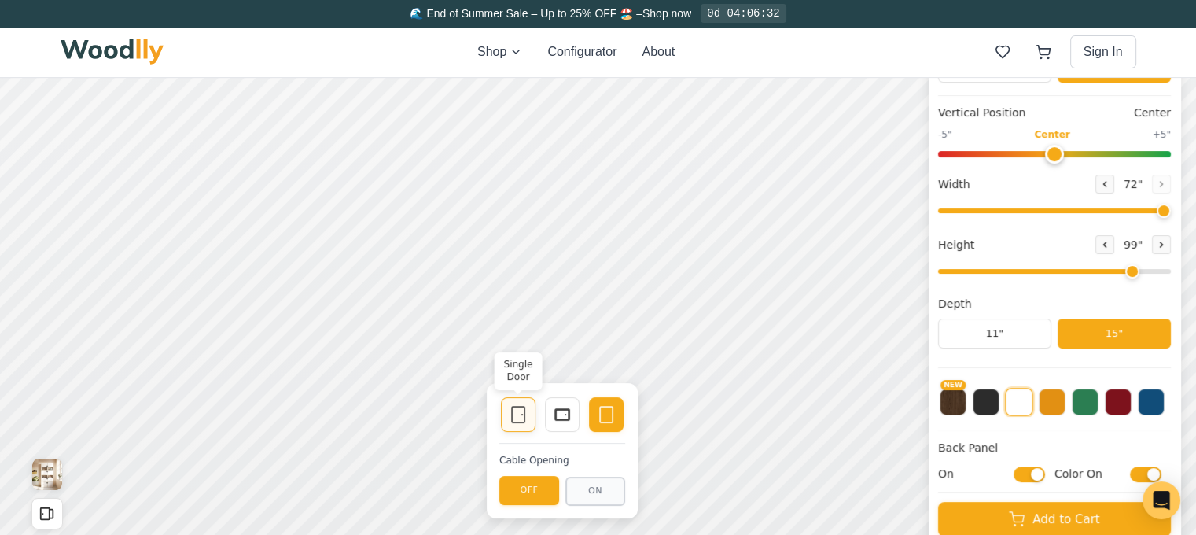
click at [528, 419] on div "Single Door" at bounding box center [518, 414] width 35 height 35
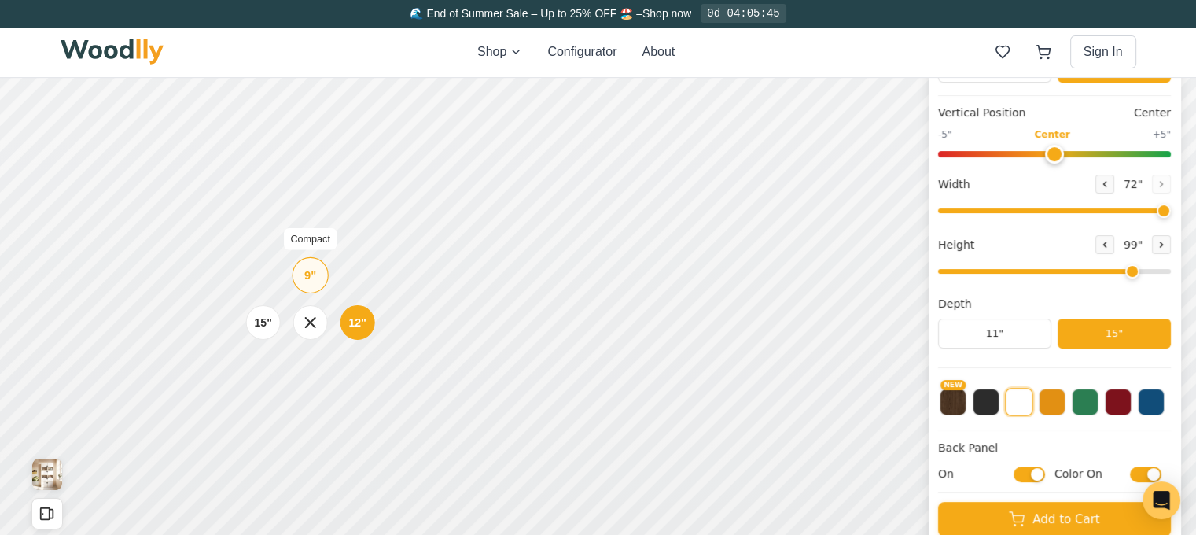
click at [312, 286] on div "9" Compact" at bounding box center [310, 275] width 36 height 36
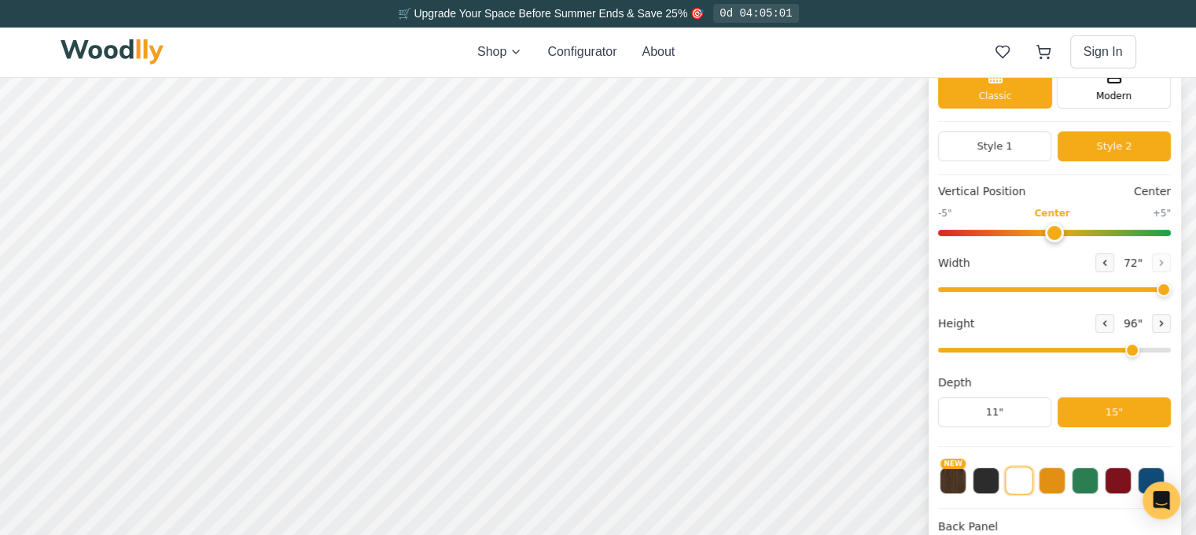
scroll to position [79, 0]
click at [348, 342] on div "12"" at bounding box center [354, 344] width 18 height 17
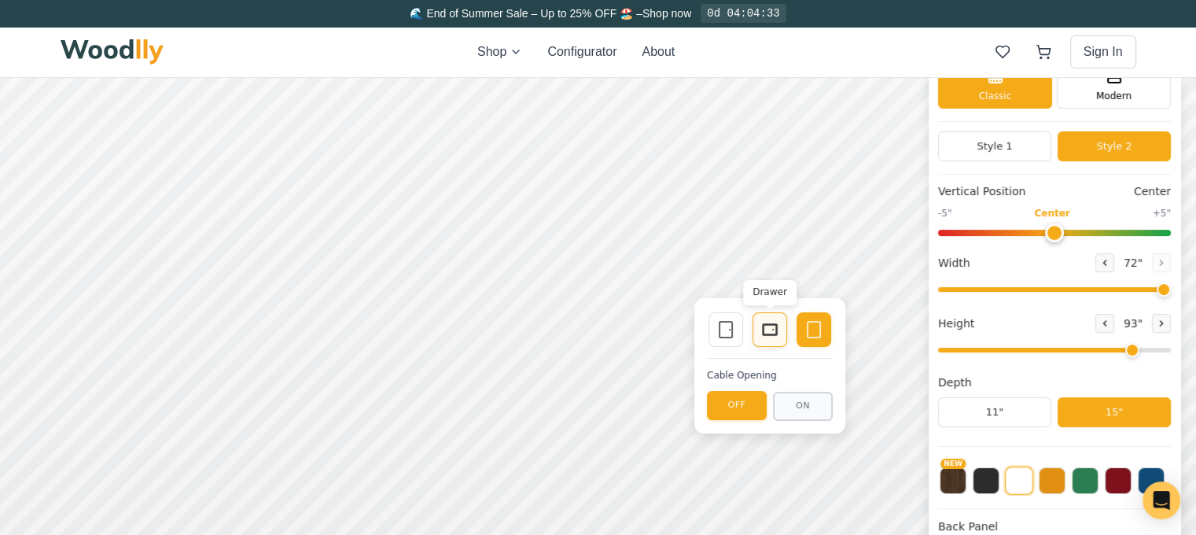
click at [771, 333] on icon at bounding box center [769, 329] width 19 height 19
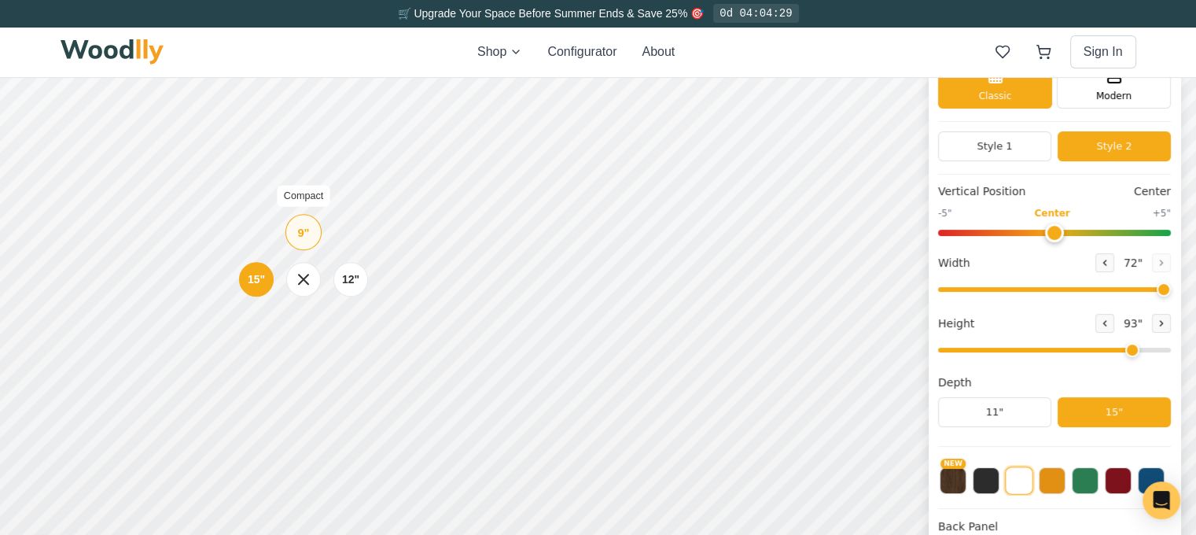
click at [298, 233] on div "9"" at bounding box center [303, 231] width 12 height 17
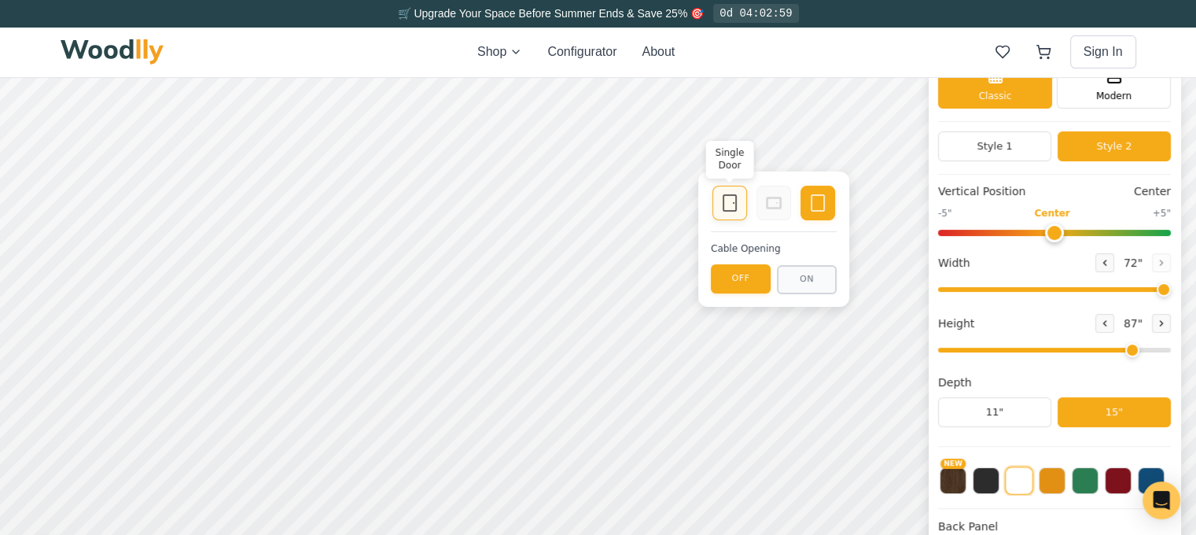
click at [731, 208] on icon at bounding box center [729, 202] width 19 height 19
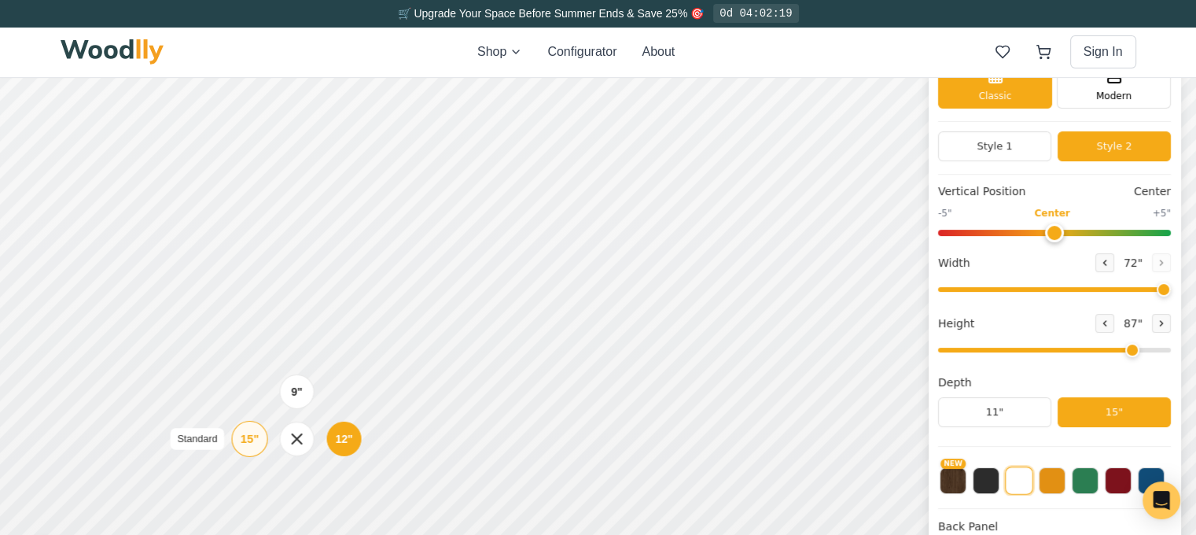
click at [252, 439] on div "15"" at bounding box center [250, 438] width 18 height 17
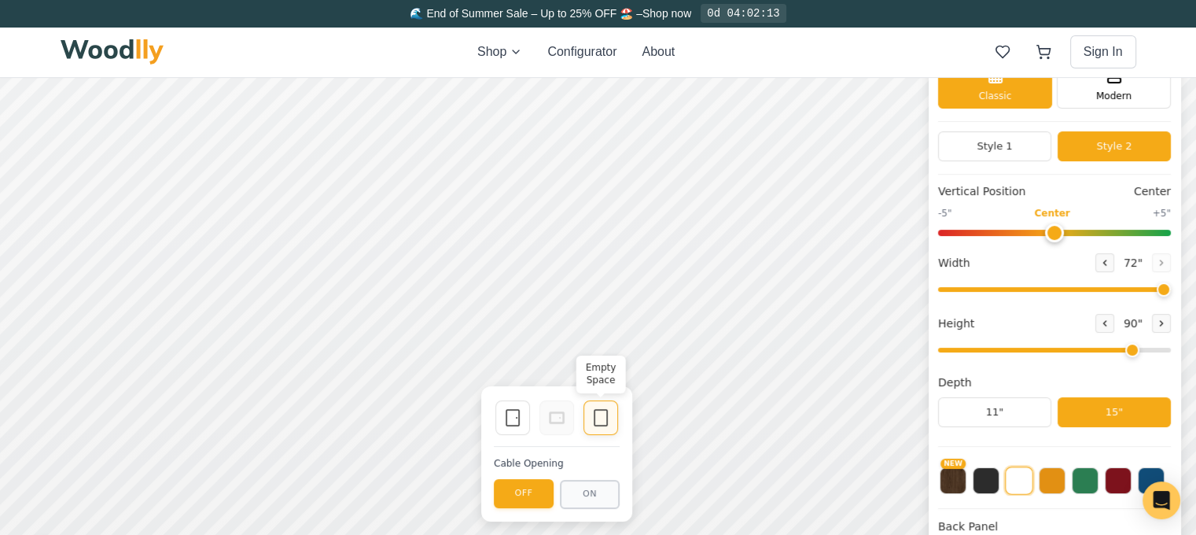
click at [594, 418] on rect at bounding box center [600, 418] width 13 height 16
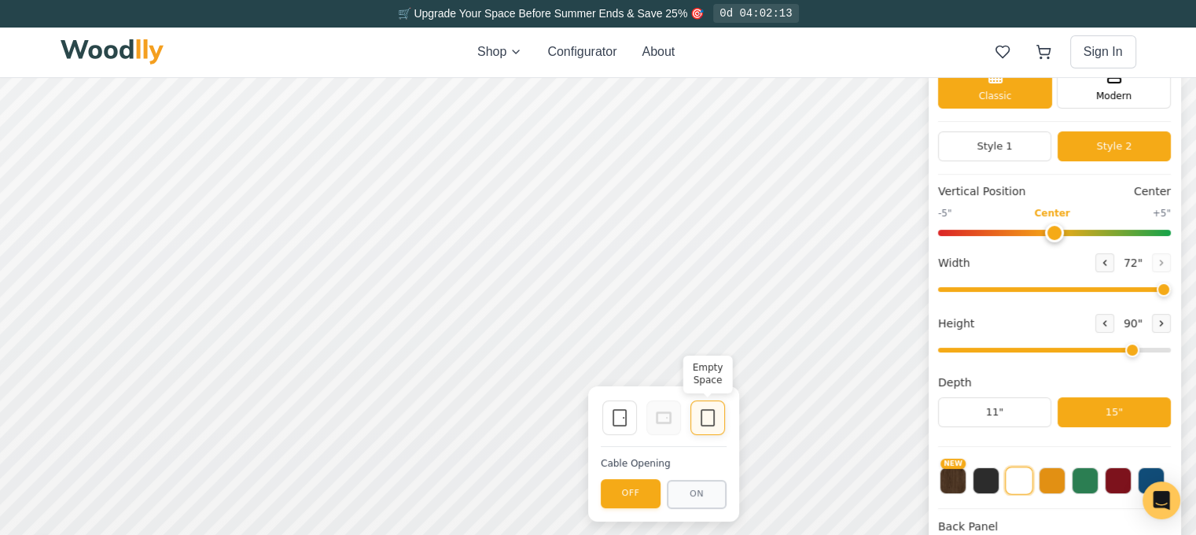
click at [718, 415] on div "Empty Space" at bounding box center [707, 417] width 35 height 35
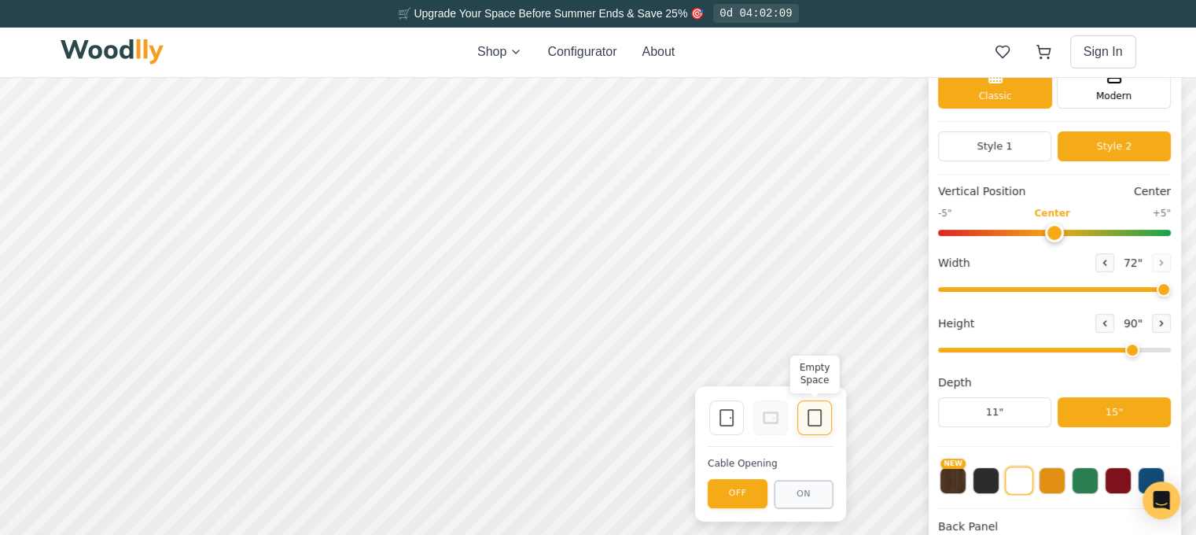
click at [822, 425] on icon at bounding box center [814, 417] width 19 height 19
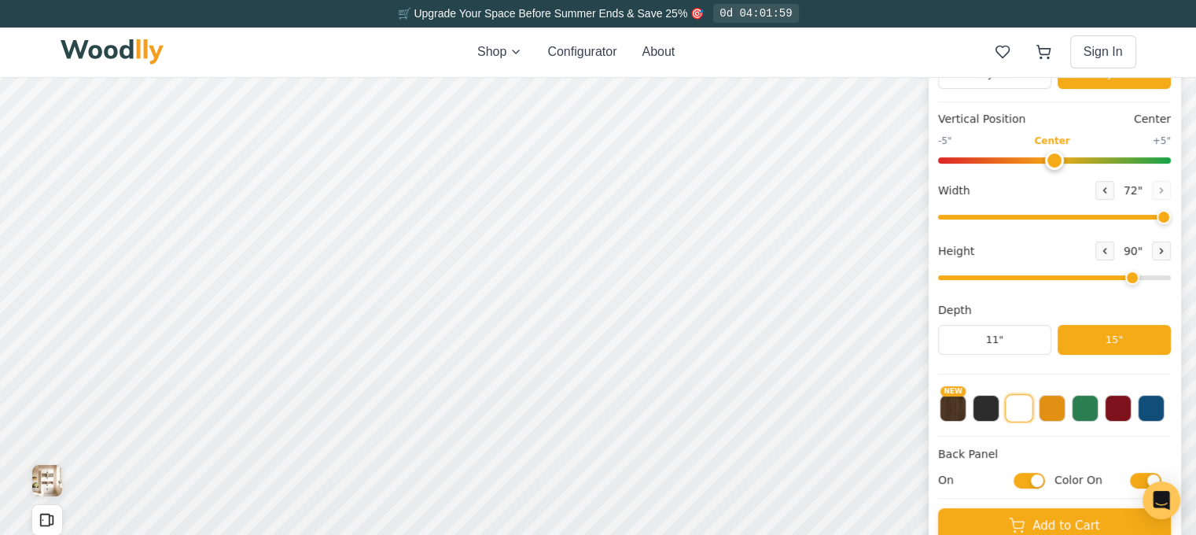
scroll to position [157, 0]
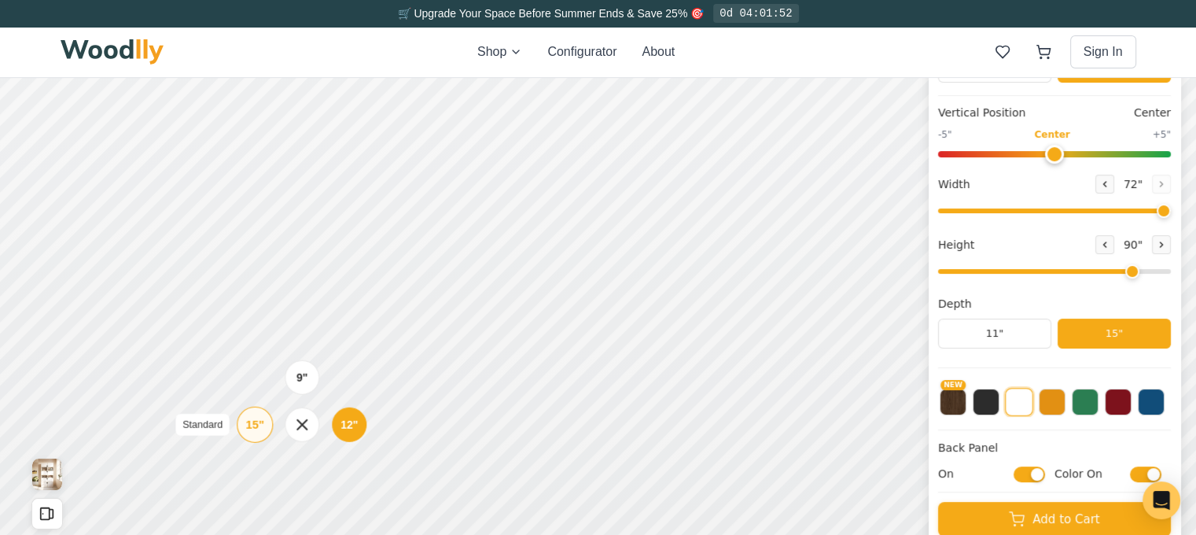
click at [263, 427] on div "15"" at bounding box center [255, 424] width 18 height 17
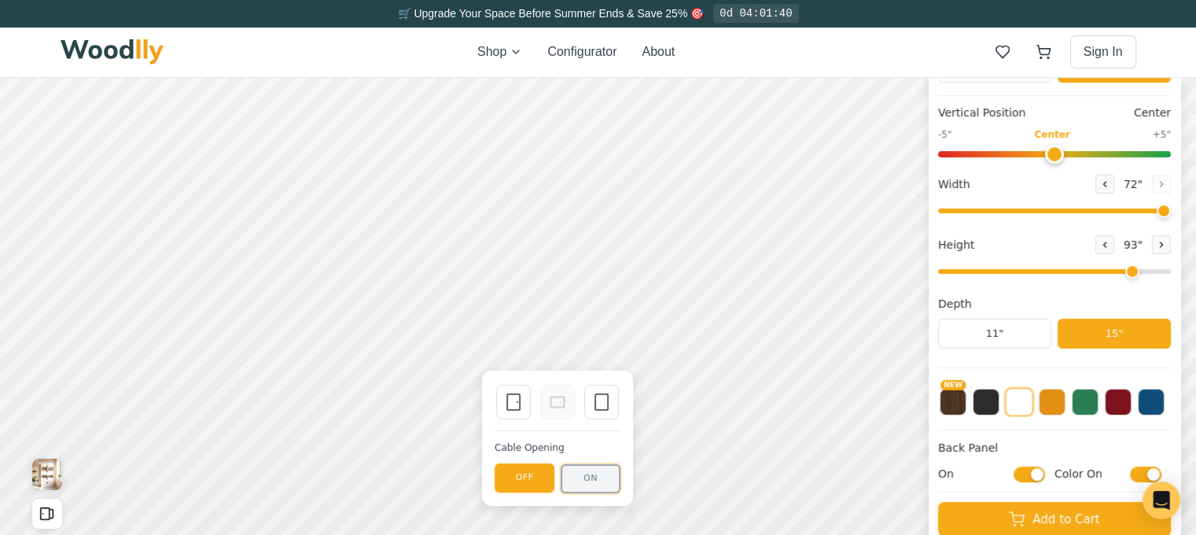
click at [584, 477] on button "ON" at bounding box center [591, 478] width 60 height 29
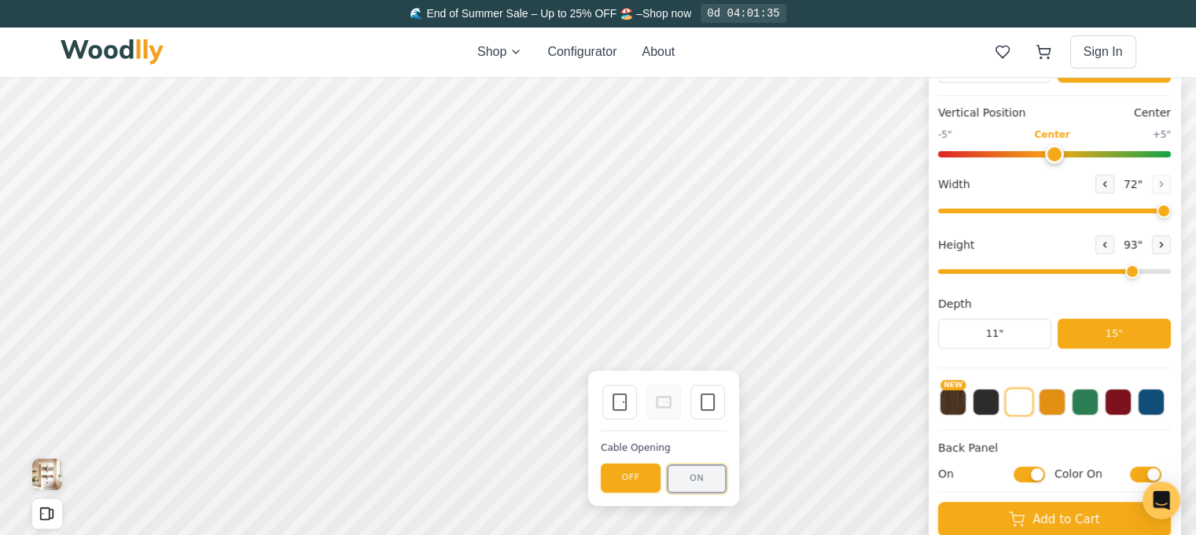
click at [698, 472] on button "ON" at bounding box center [697, 478] width 60 height 29
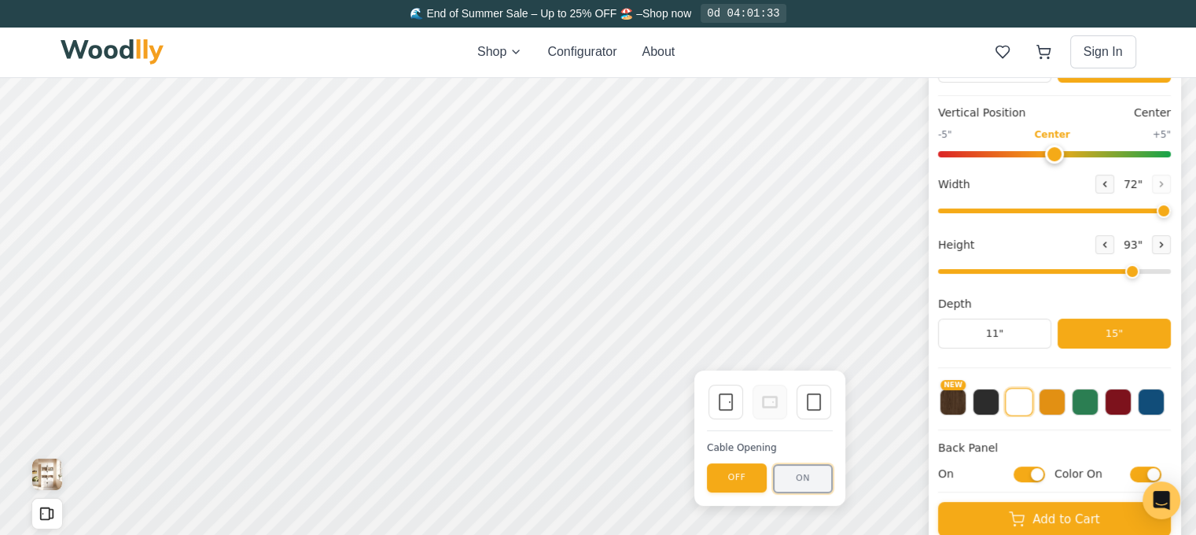
click at [805, 473] on button "ON" at bounding box center [803, 478] width 60 height 29
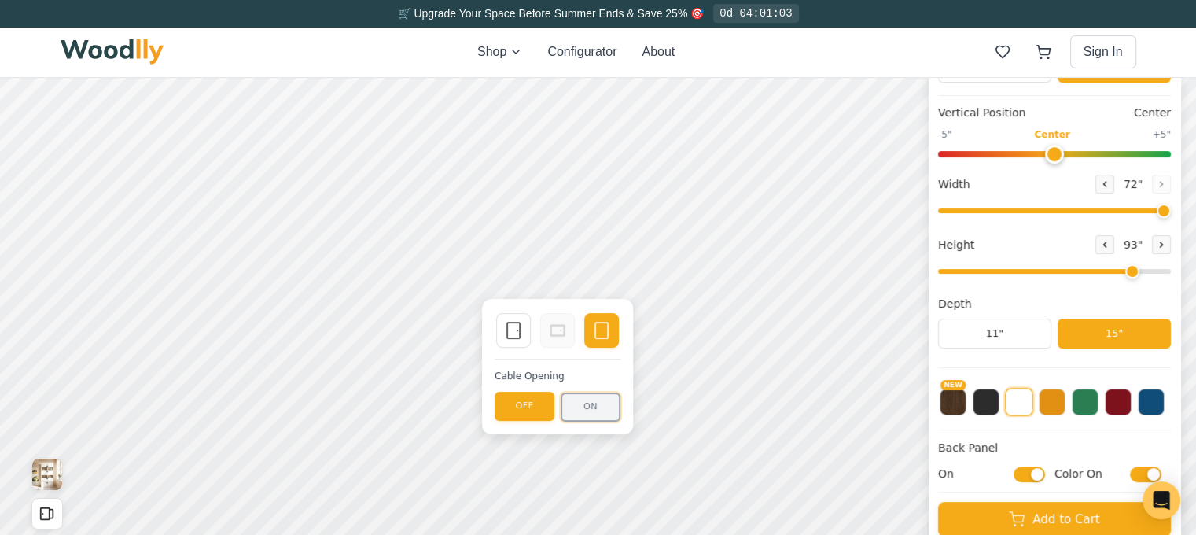
click at [598, 403] on button "ON" at bounding box center [591, 406] width 60 height 29
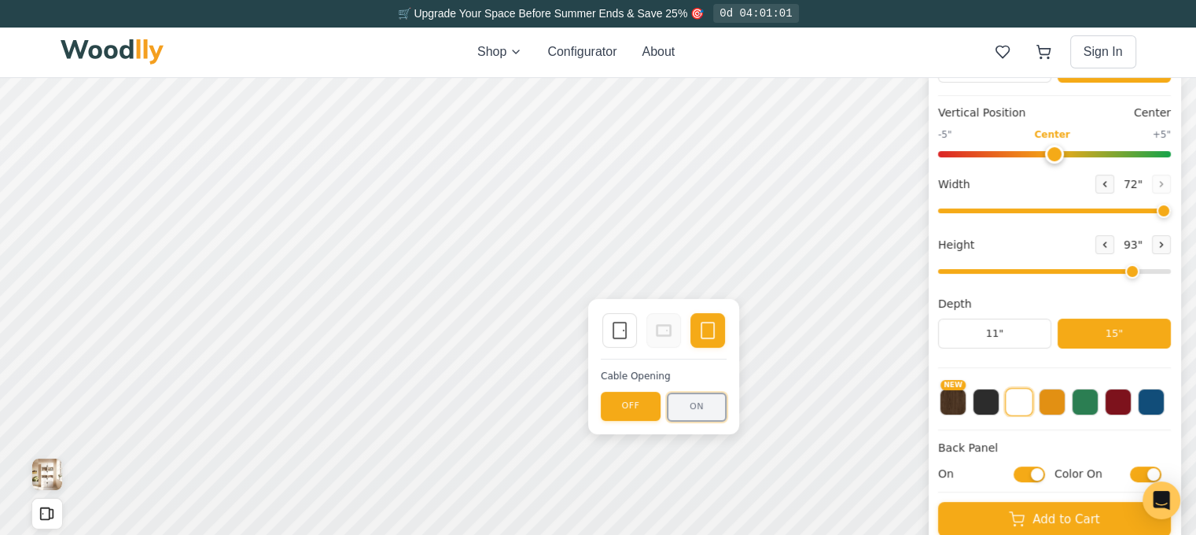
click at [698, 408] on button "ON" at bounding box center [697, 406] width 60 height 29
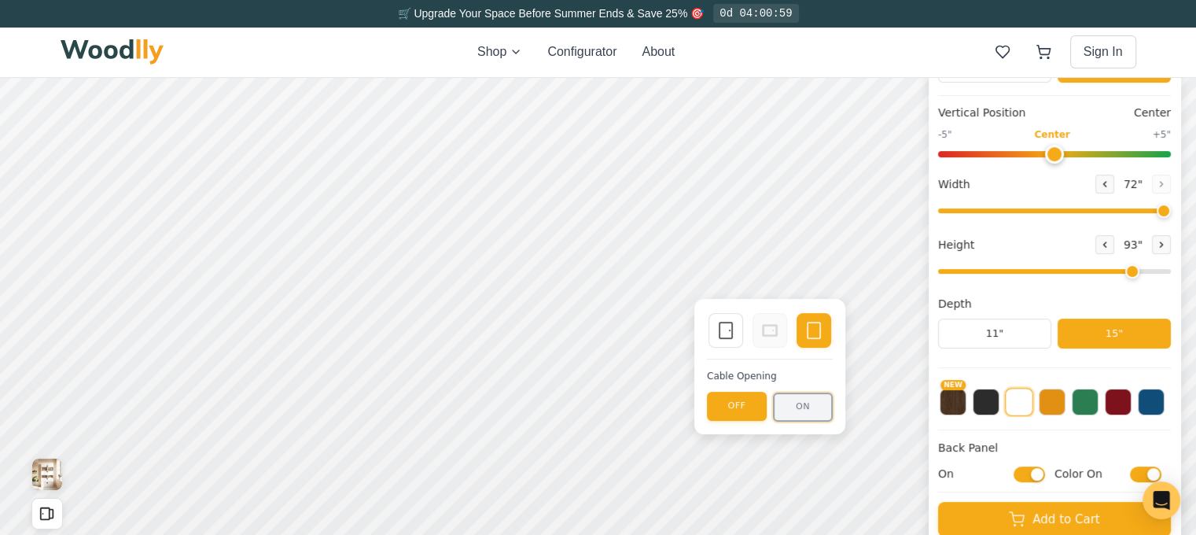
click at [810, 403] on button "ON" at bounding box center [803, 406] width 60 height 29
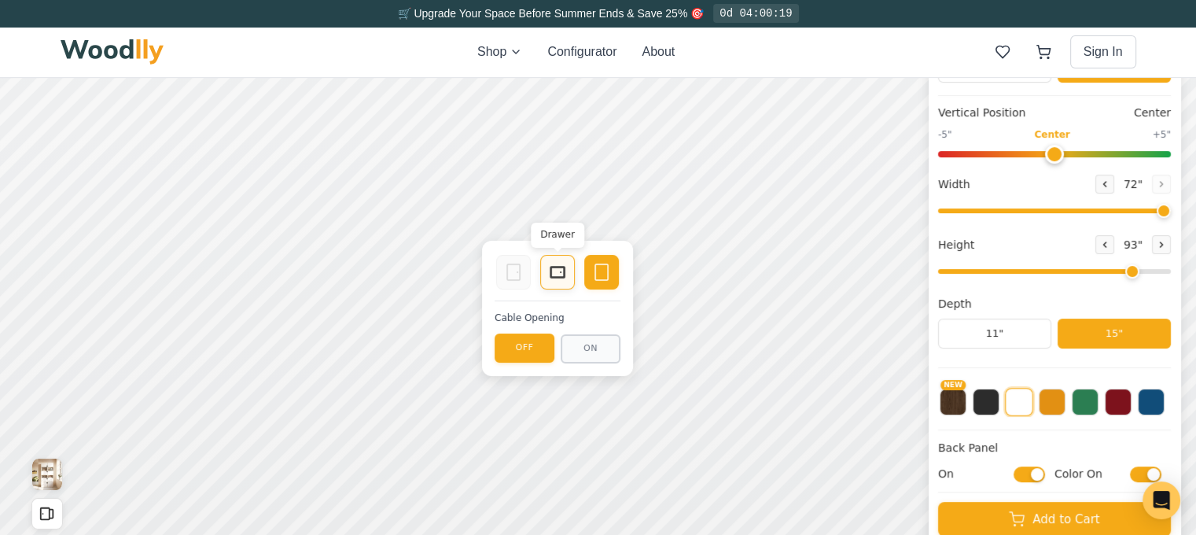
click at [553, 280] on icon at bounding box center [557, 272] width 19 height 19
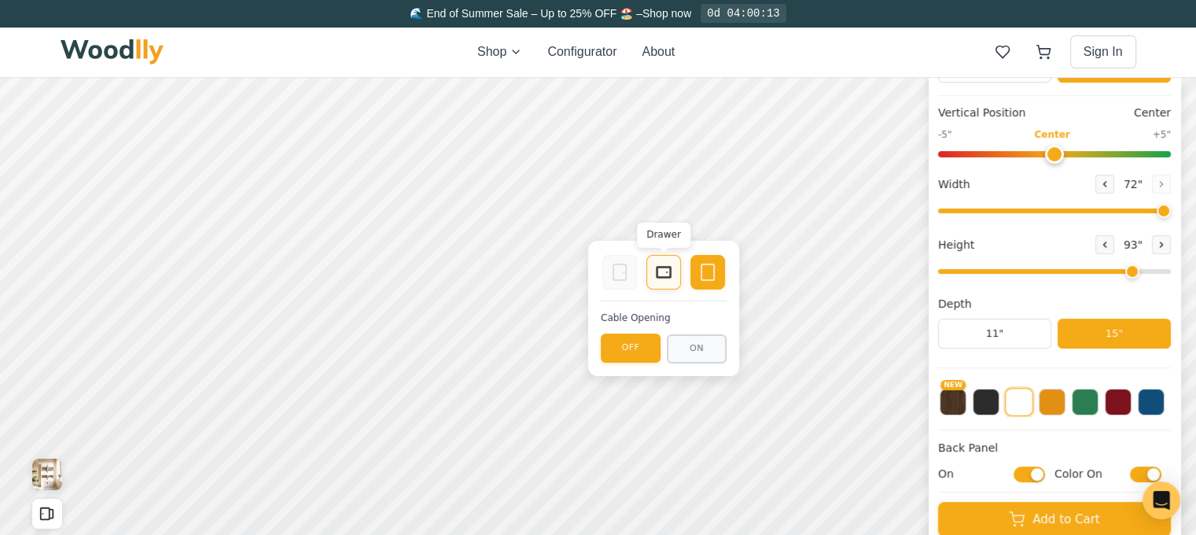
click at [665, 270] on icon at bounding box center [663, 272] width 19 height 19
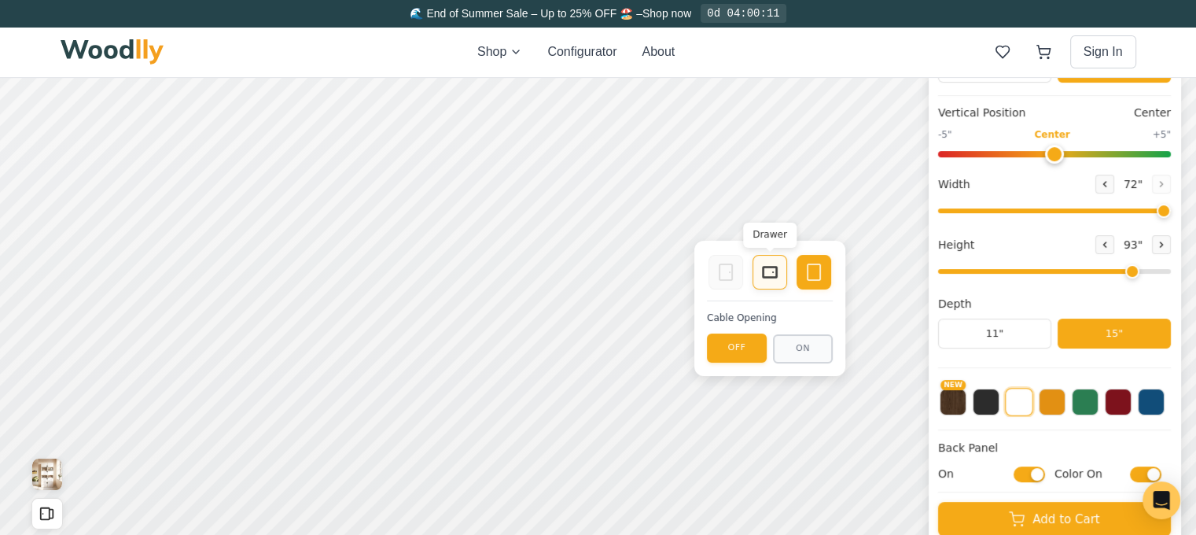
click at [769, 274] on icon at bounding box center [769, 272] width 19 height 19
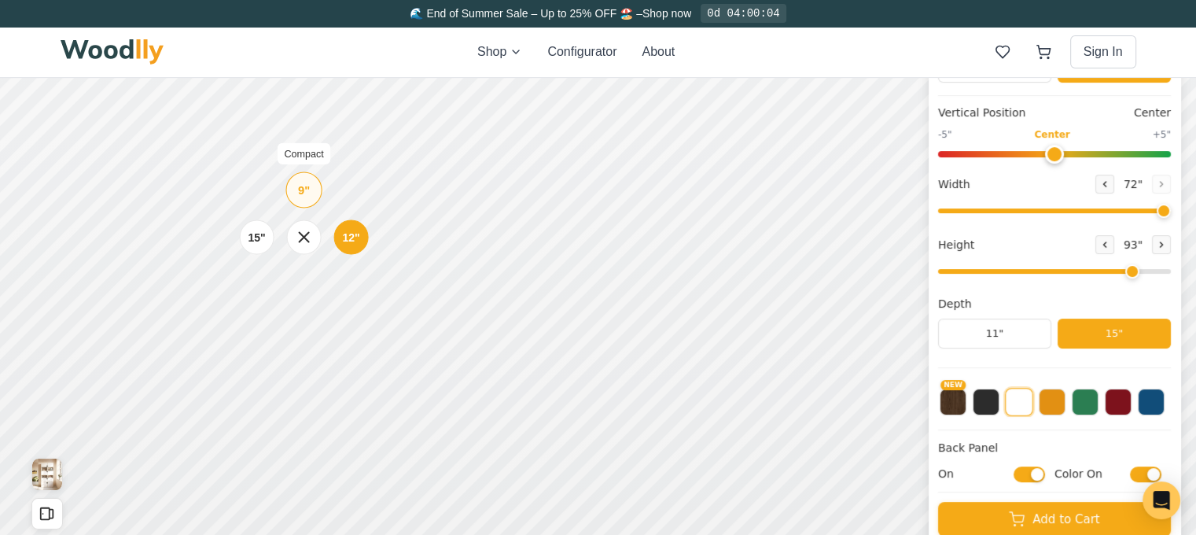
click at [309, 195] on div "9"" at bounding box center [304, 189] width 12 height 17
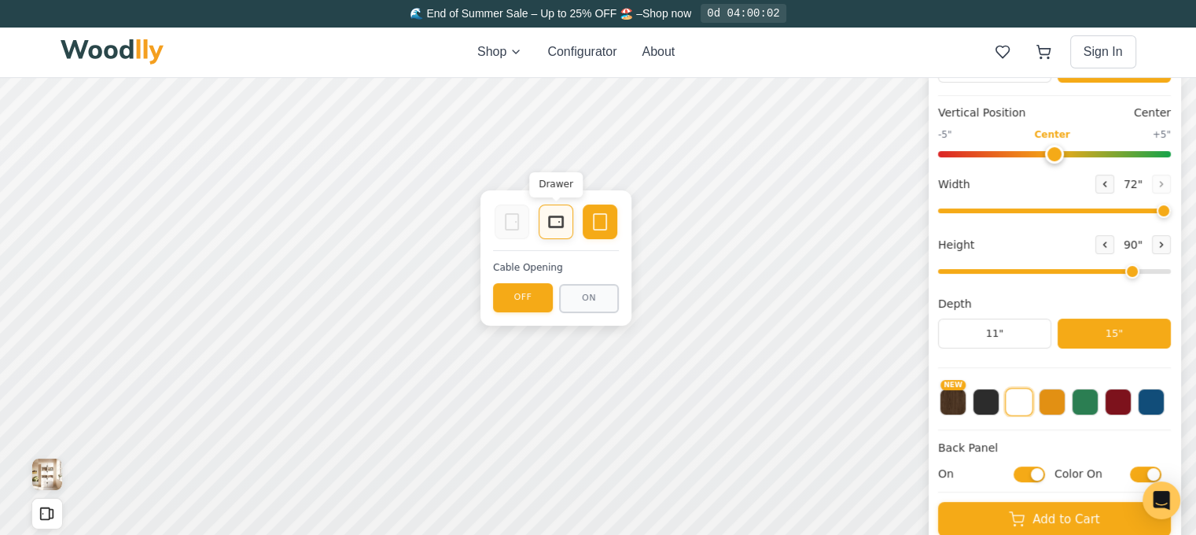
click at [551, 226] on rect at bounding box center [556, 221] width 13 height 9
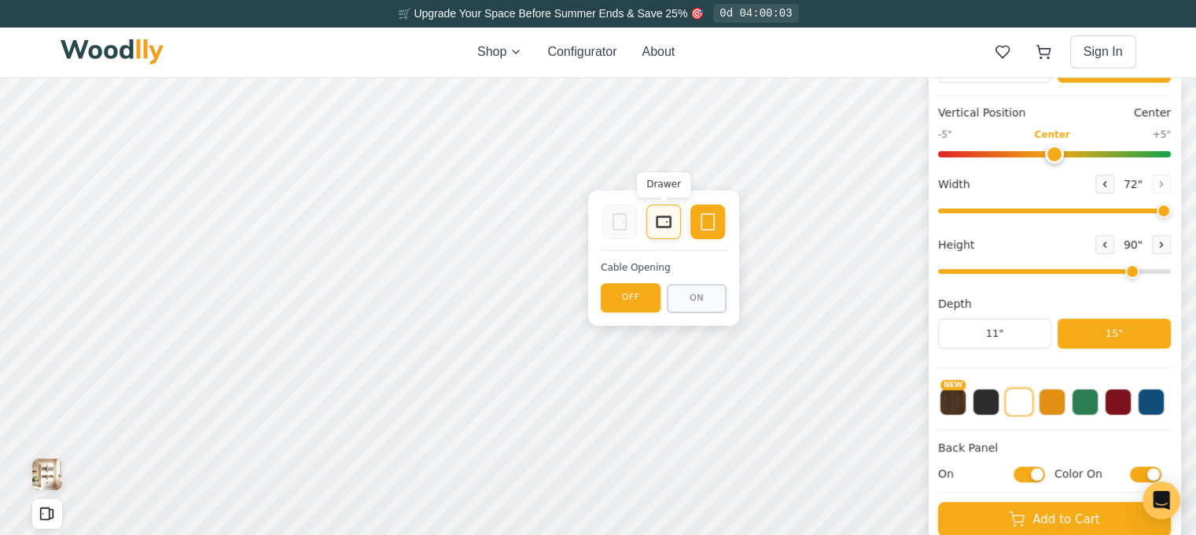
click at [666, 223] on icon at bounding box center [663, 221] width 19 height 19
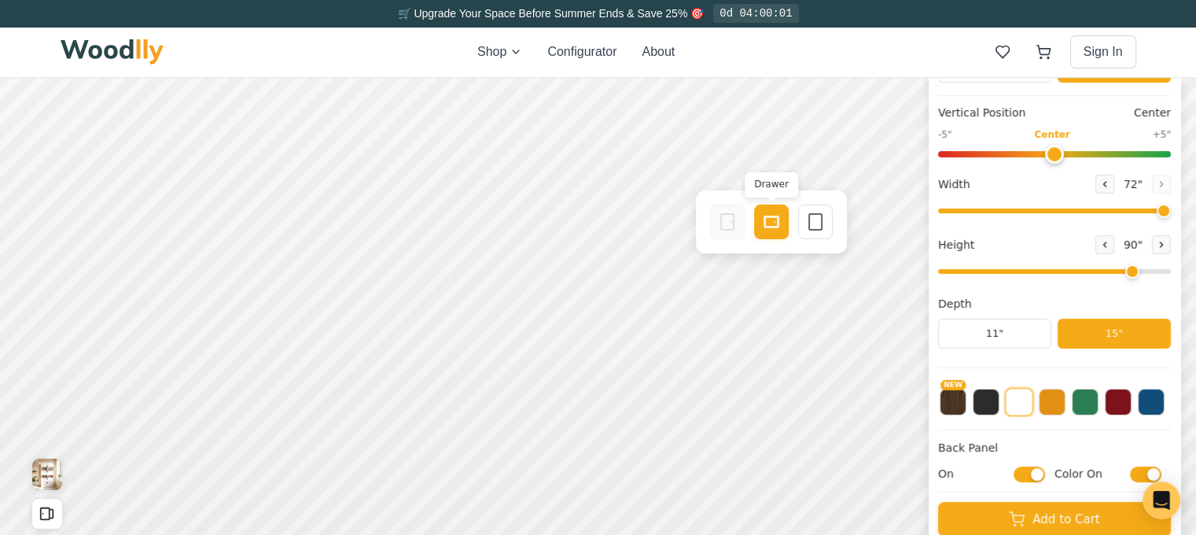
click at [764, 224] on rect at bounding box center [771, 221] width 14 height 11
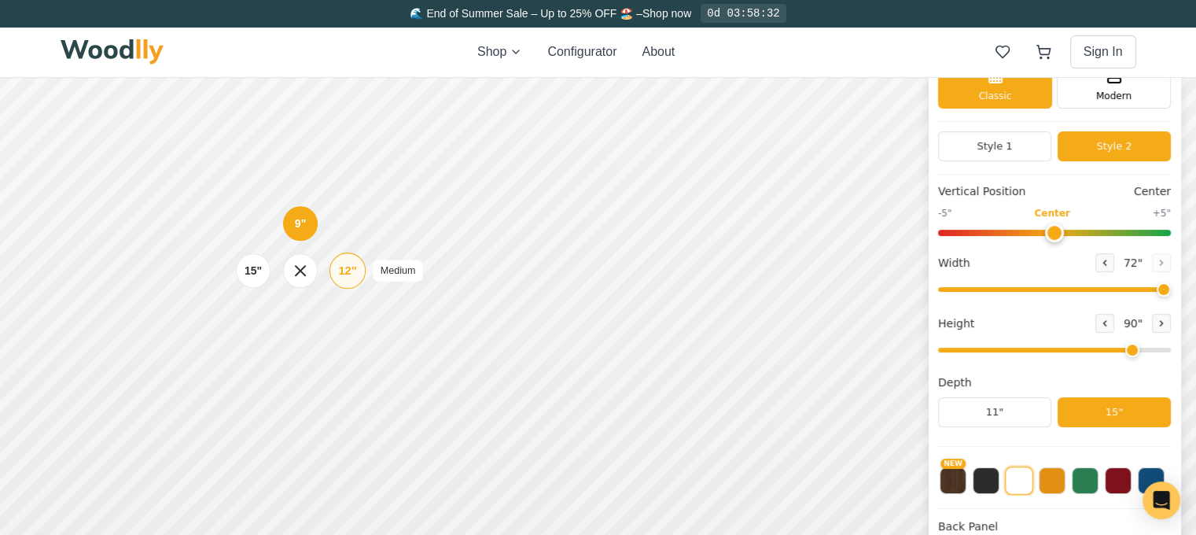
click at [352, 268] on div "12"" at bounding box center [347, 270] width 18 height 17
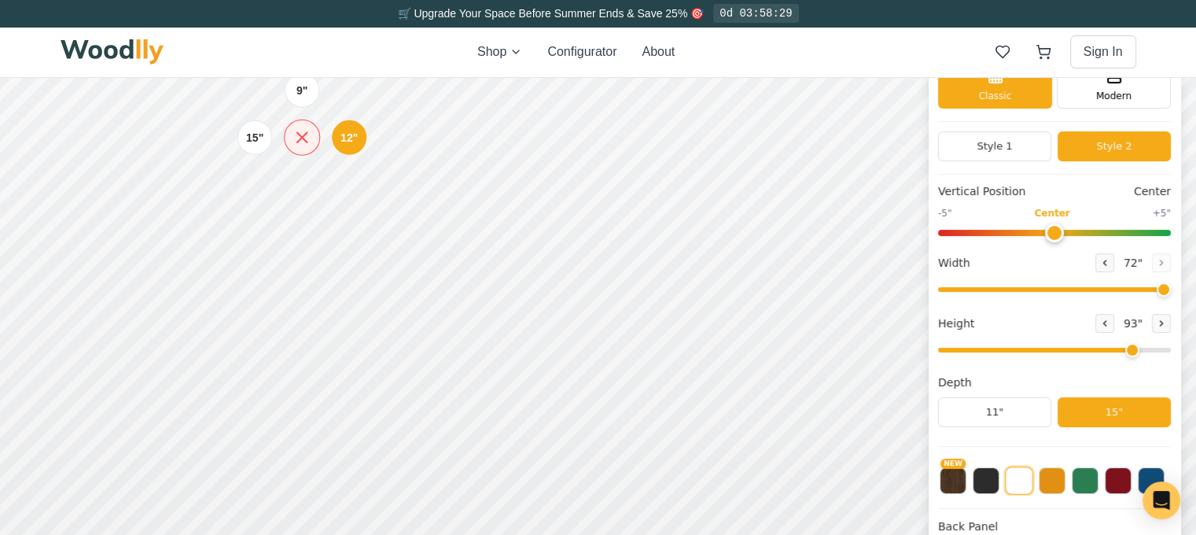
click at [307, 138] on icon at bounding box center [302, 137] width 20 height 20
click at [310, 429] on icon at bounding box center [305, 427] width 20 height 20
click at [259, 142] on div "15"" at bounding box center [254, 137] width 18 height 17
click at [259, 277] on div "15"" at bounding box center [259, 279] width 18 height 17
click at [311, 207] on div "9" 12" 15"" at bounding box center [310, 279] width 157 height 157
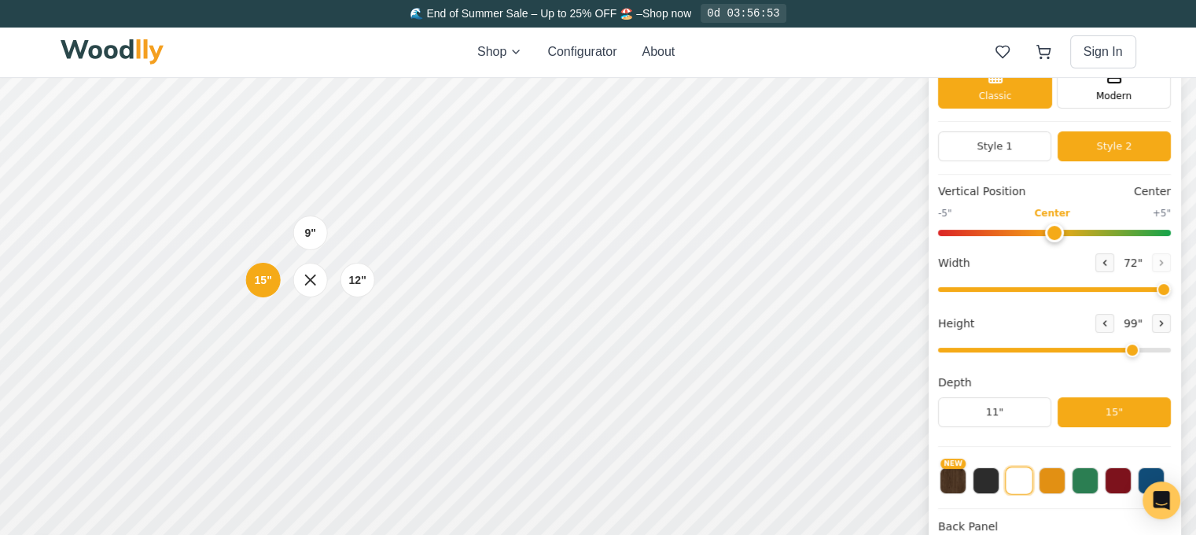
click at [313, 208] on div "9" 12" 15"" at bounding box center [310, 279] width 157 height 157
click at [311, 283] on icon at bounding box center [310, 280] width 20 height 20
click at [307, 211] on icon at bounding box center [310, 209] width 10 height 10
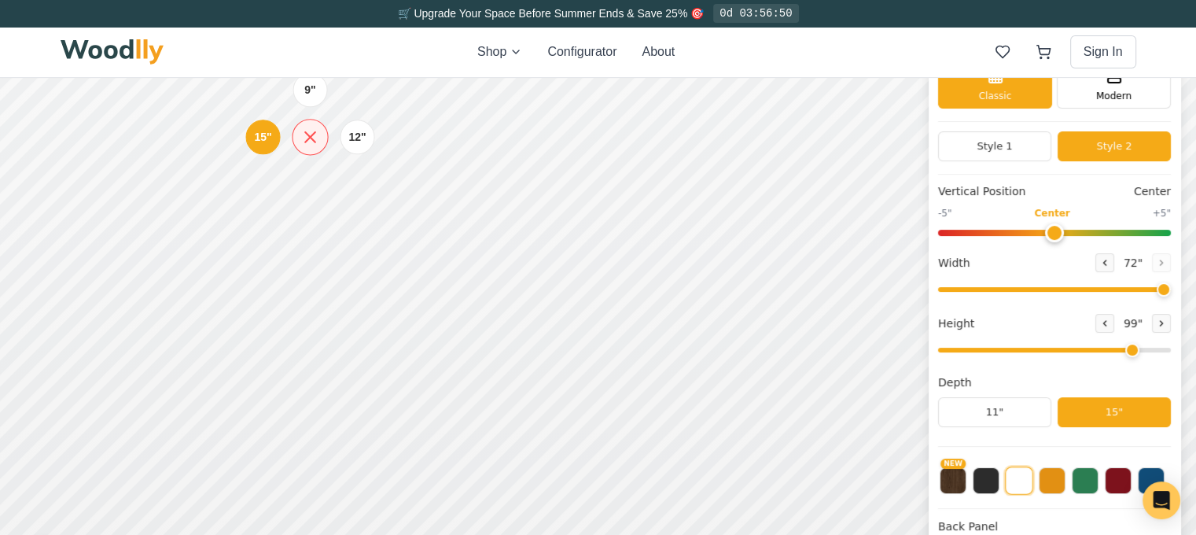
click at [309, 135] on icon at bounding box center [310, 137] width 10 height 10
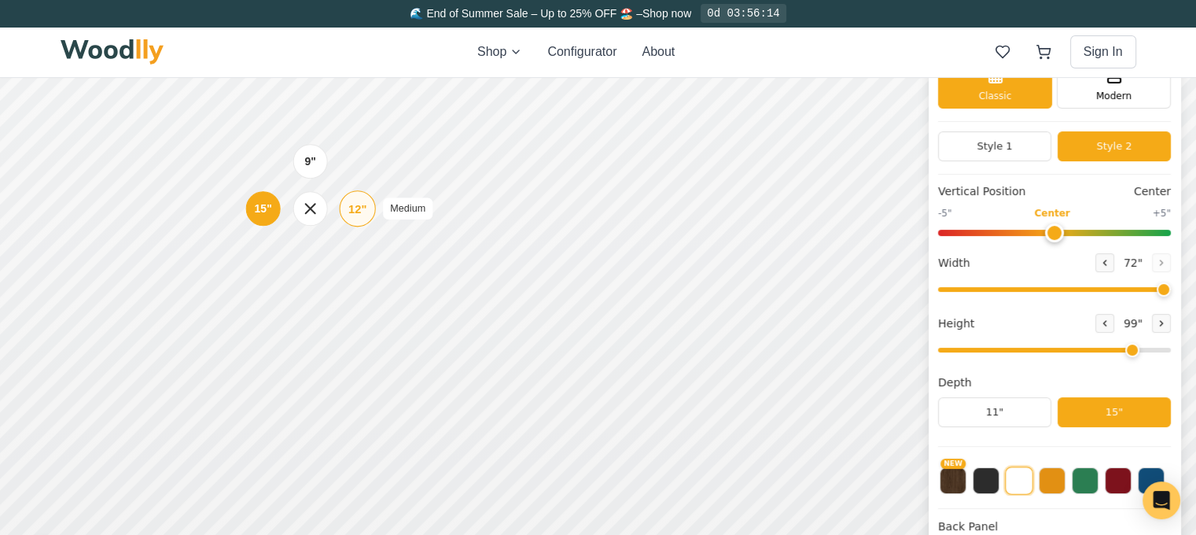
click at [354, 214] on div "12"" at bounding box center [357, 208] width 18 height 17
click at [1171, 351] on input "range" at bounding box center [1054, 350] width 233 height 5
drag, startPoint x: 1173, startPoint y: 354, endPoint x: 1181, endPoint y: 351, distance: 8.5
click at [1171, 351] on input "range" at bounding box center [1054, 350] width 233 height 5
click at [318, 239] on icon at bounding box center [319, 241] width 20 height 20
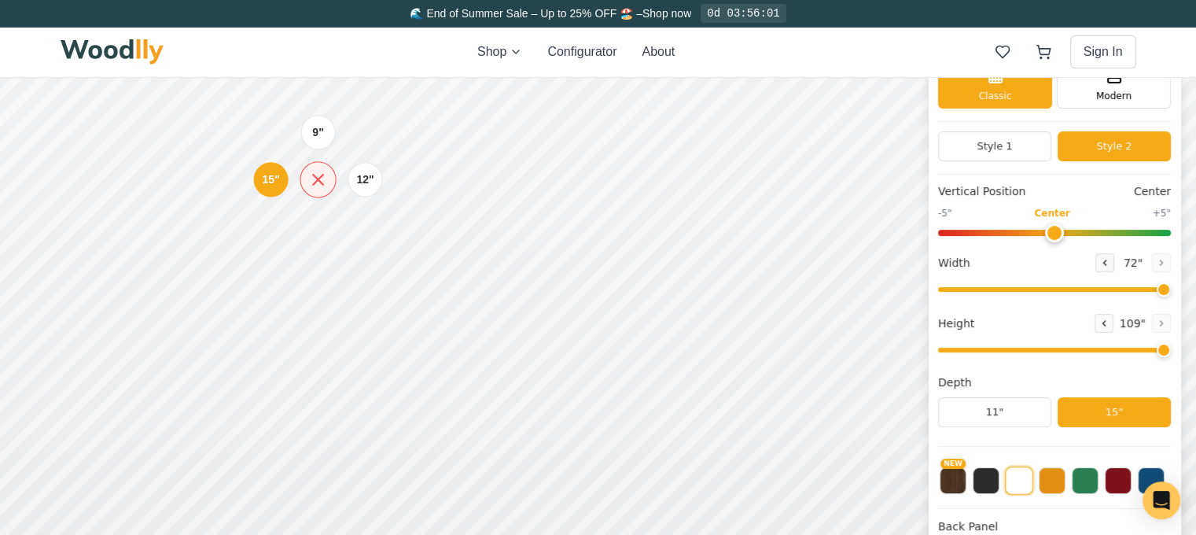
click at [322, 180] on icon at bounding box center [318, 180] width 20 height 20
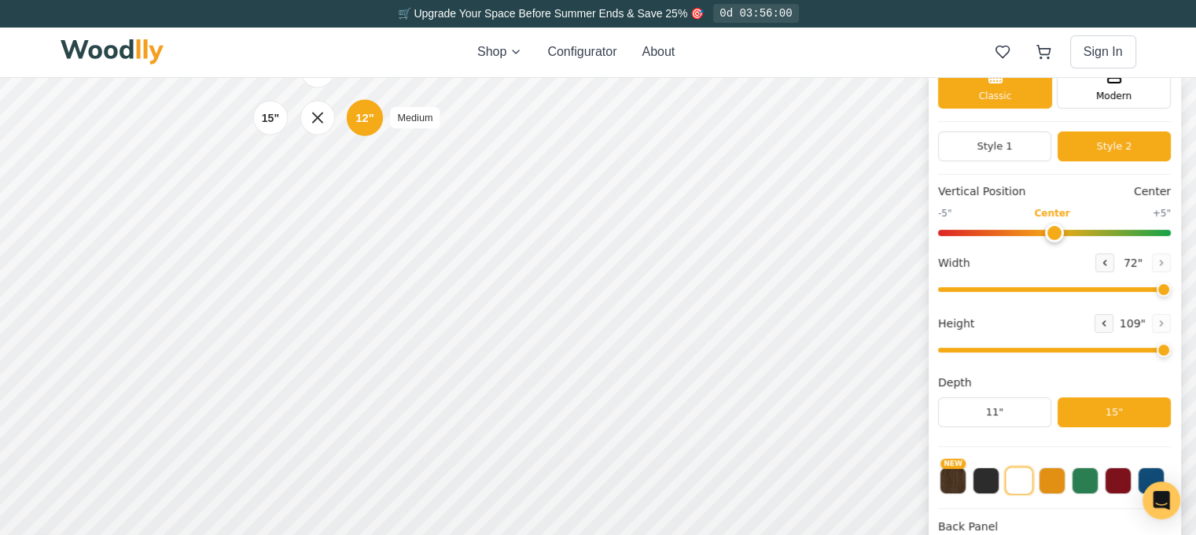
click at [364, 123] on div "12"" at bounding box center [364, 117] width 18 height 17
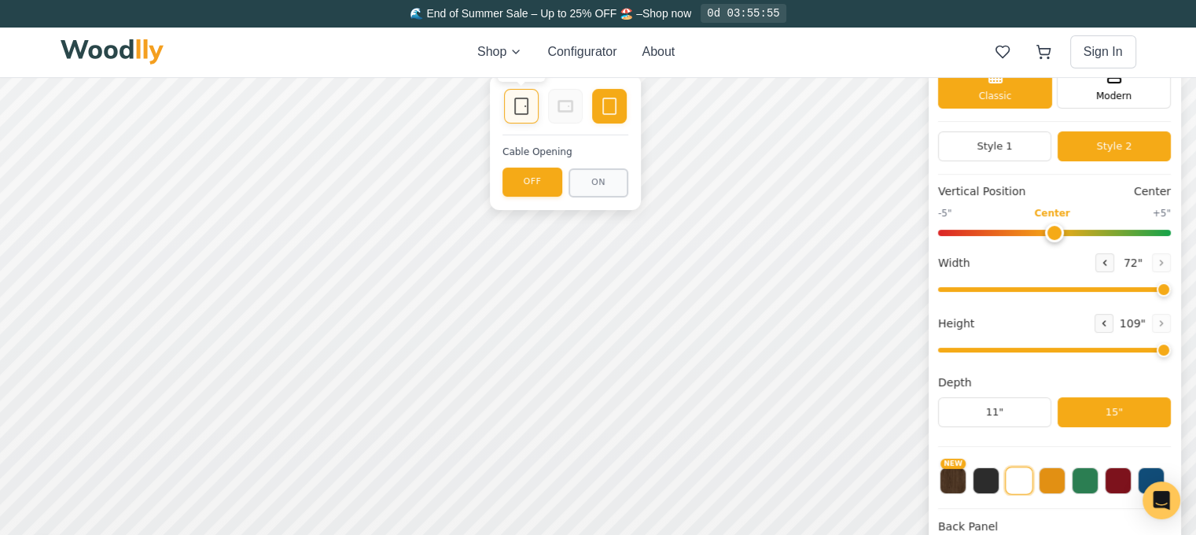
click at [530, 107] on icon at bounding box center [521, 106] width 19 height 19
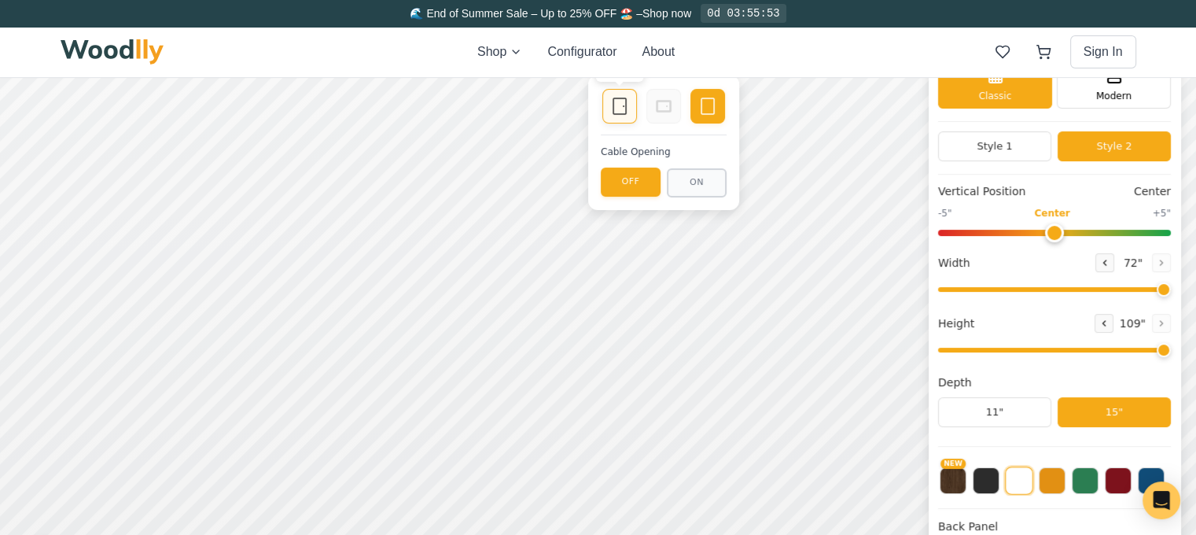
click at [618, 107] on icon at bounding box center [619, 106] width 19 height 19
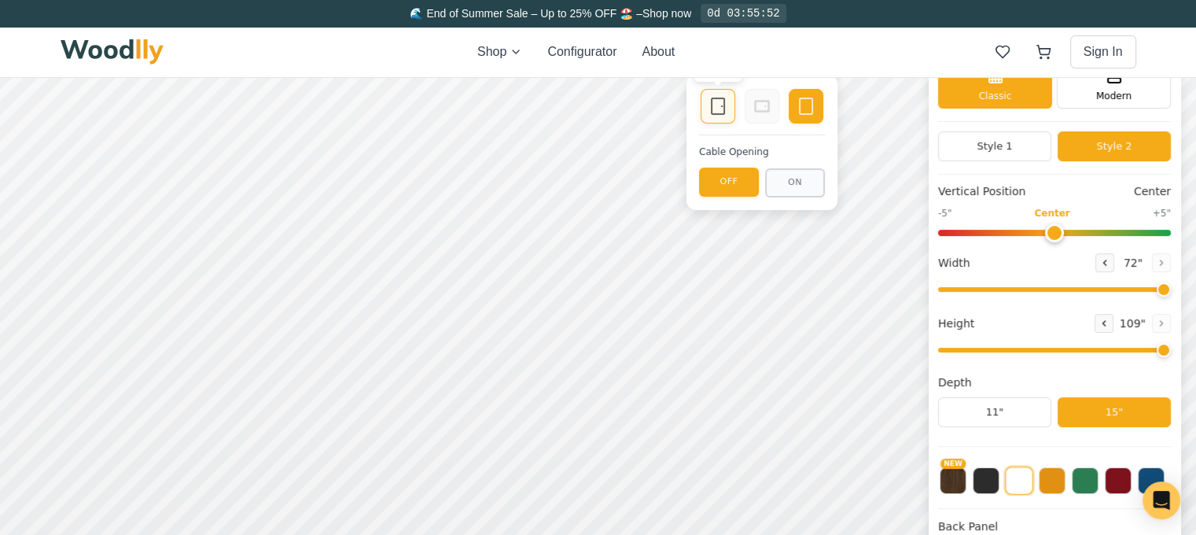
click at [723, 119] on div "Single Door" at bounding box center [718, 106] width 35 height 35
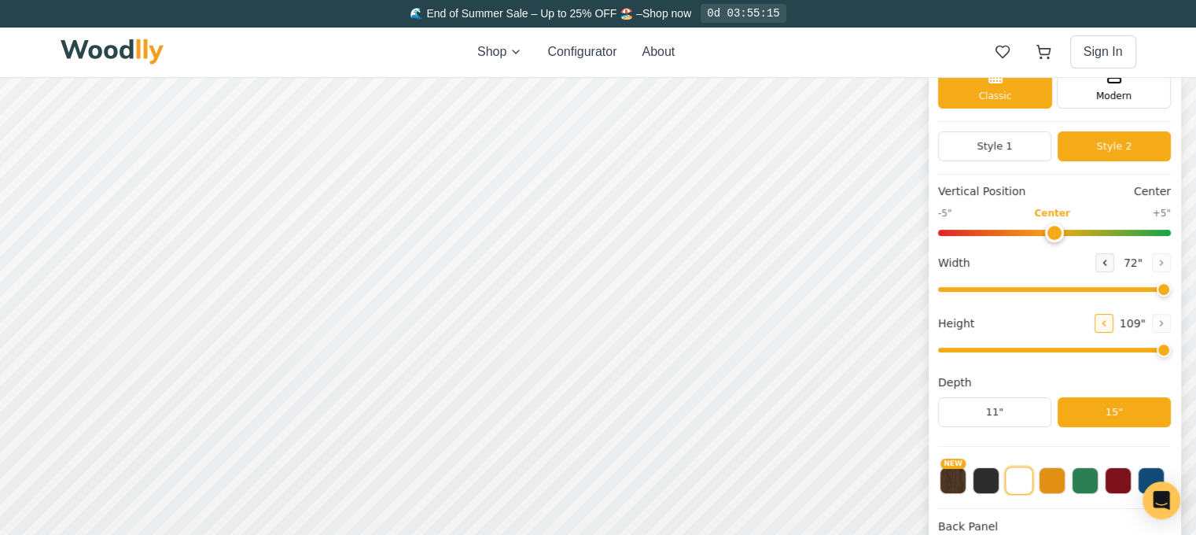
click at [1109, 320] on icon at bounding box center [1103, 322] width 9 height 9
click at [1166, 321] on icon at bounding box center [1161, 322] width 9 height 9
type input "8"
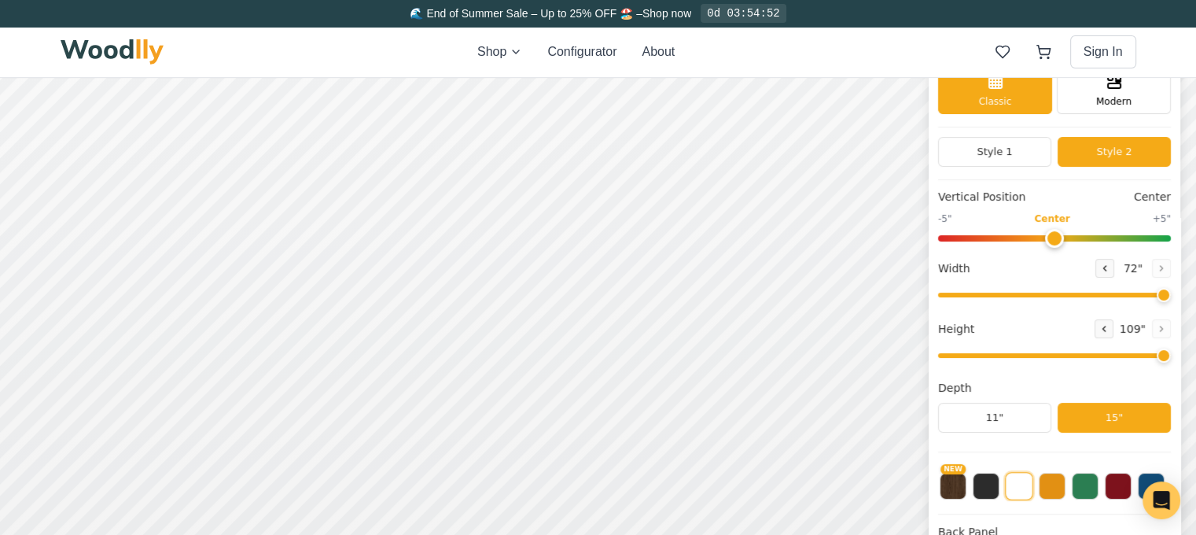
scroll to position [0, 0]
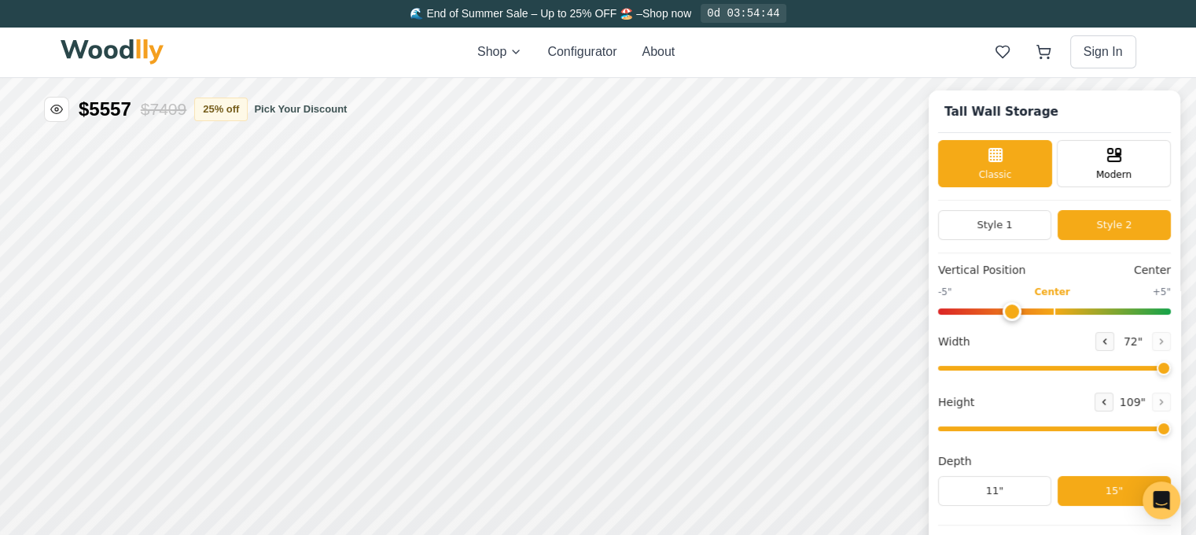
click at [1013, 308] on input "range" at bounding box center [1054, 311] width 233 height 6
click at [975, 311] on input "range" at bounding box center [1054, 311] width 233 height 6
click at [1065, 309] on input "range" at bounding box center [1054, 311] width 233 height 6
click at [1140, 308] on input "range" at bounding box center [1054, 311] width 233 height 6
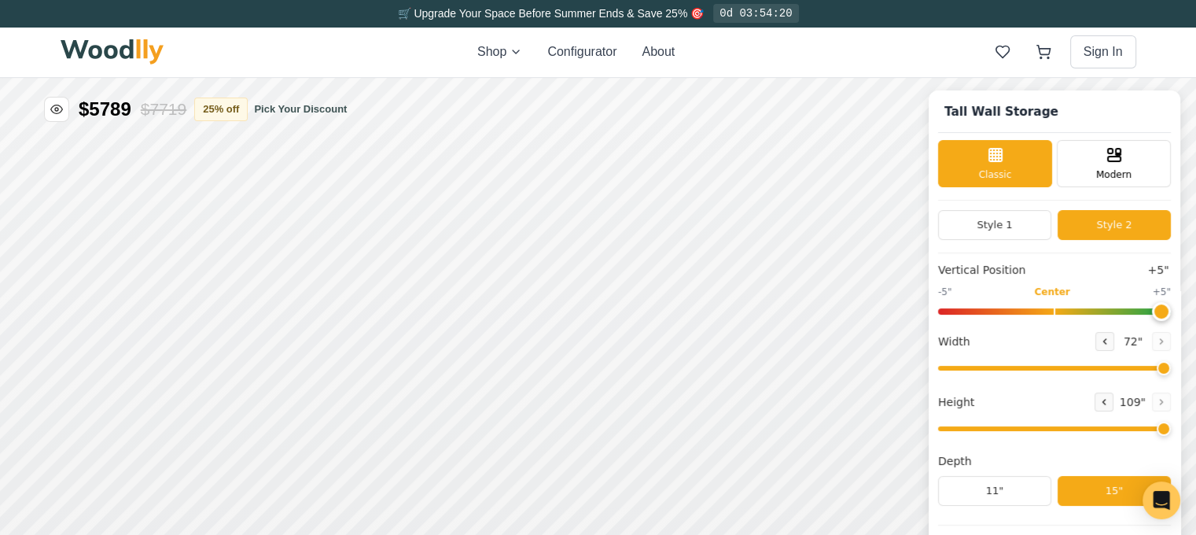
drag, startPoint x: 1149, startPoint y: 311, endPoint x: 1180, endPoint y: 311, distance: 30.7
click at [1171, 311] on input "range" at bounding box center [1054, 311] width 233 height 6
click at [1063, 312] on input "range" at bounding box center [1054, 311] width 233 height 6
click at [1005, 219] on button "Style 1" at bounding box center [994, 225] width 113 height 30
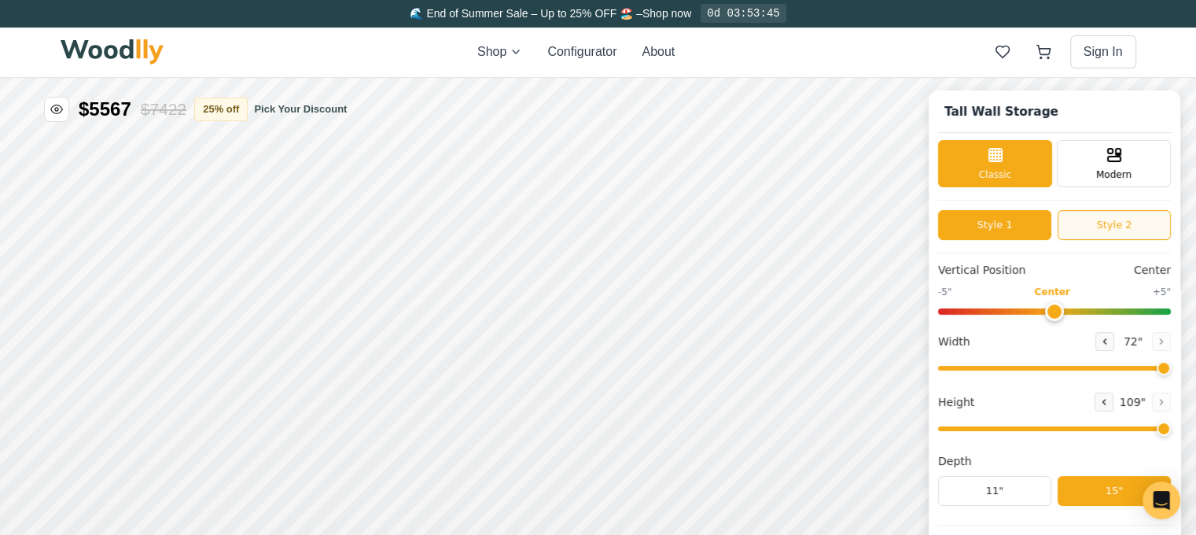
click at [1130, 230] on button "Style 2" at bounding box center [1114, 225] width 113 height 30
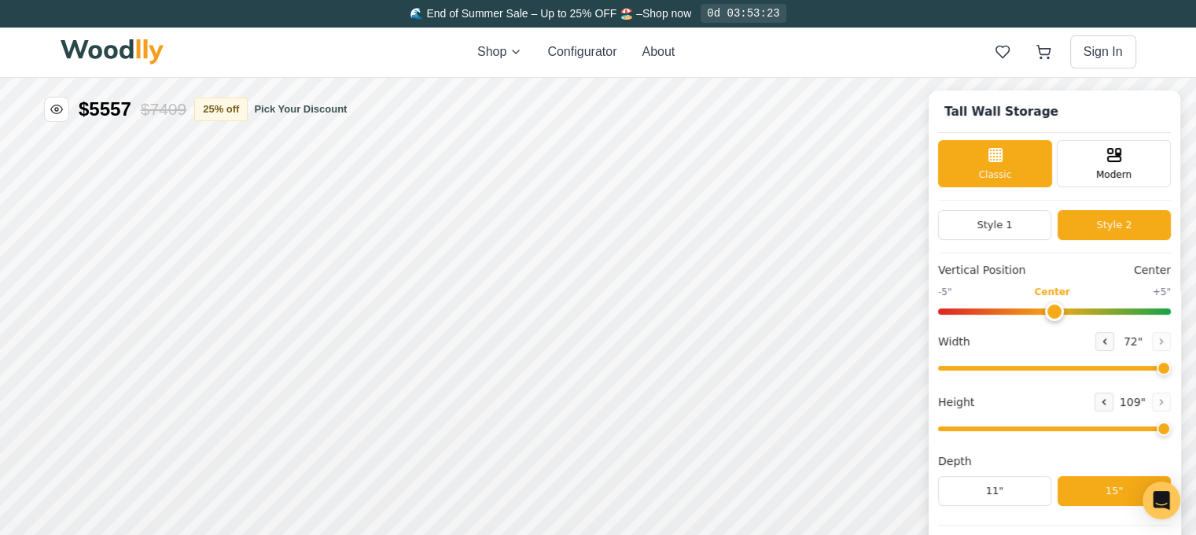
scroll to position [79, 0]
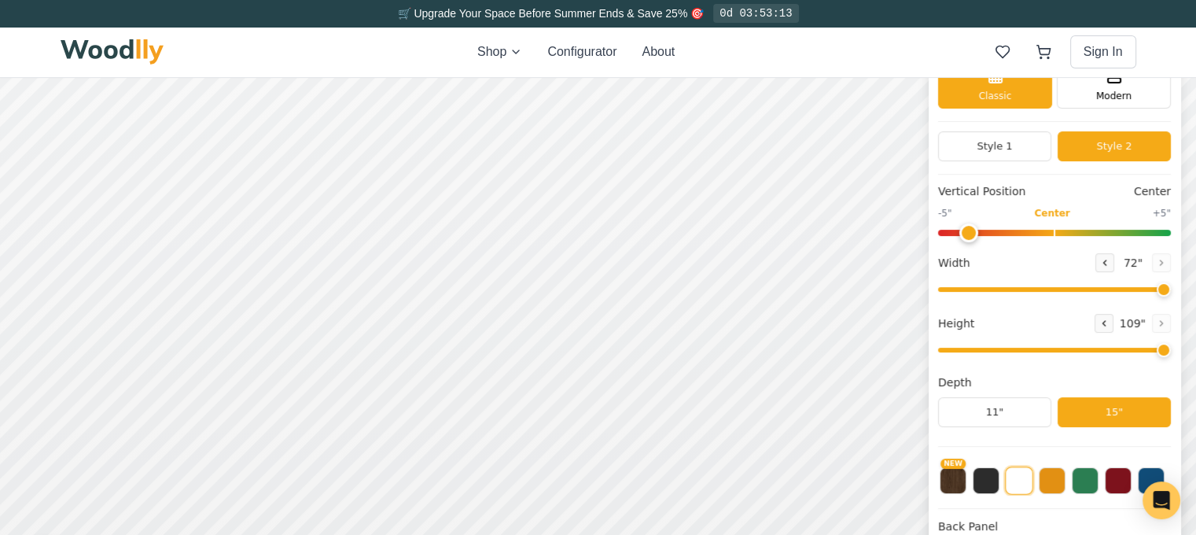
click at [972, 233] on input "range" at bounding box center [1054, 233] width 233 height 6
type input "5"
click at [1161, 233] on input "range" at bounding box center [1054, 233] width 233 height 6
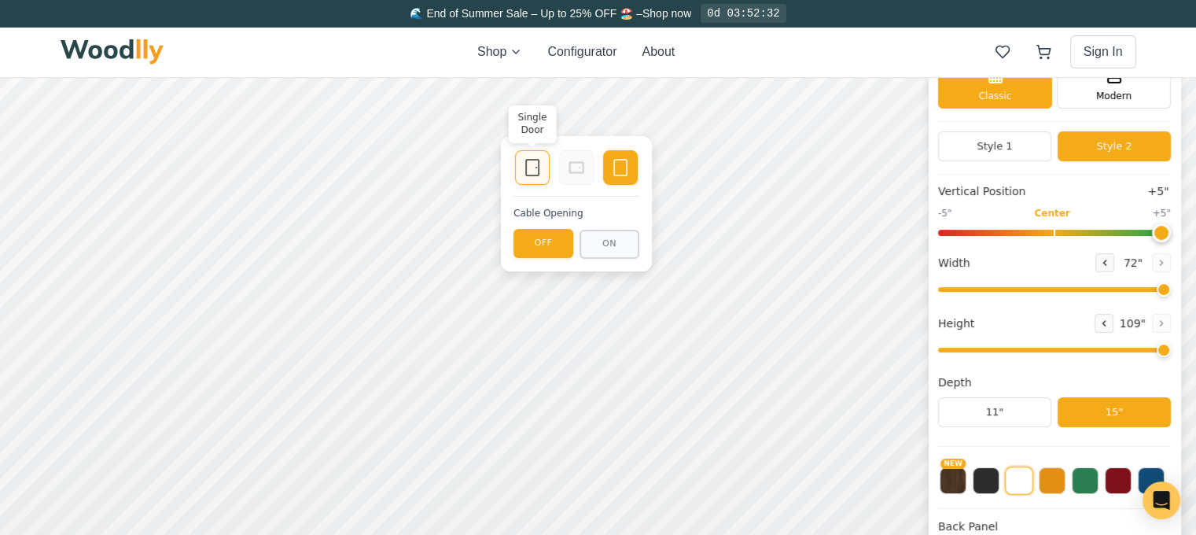
click at [540, 173] on icon at bounding box center [532, 167] width 19 height 19
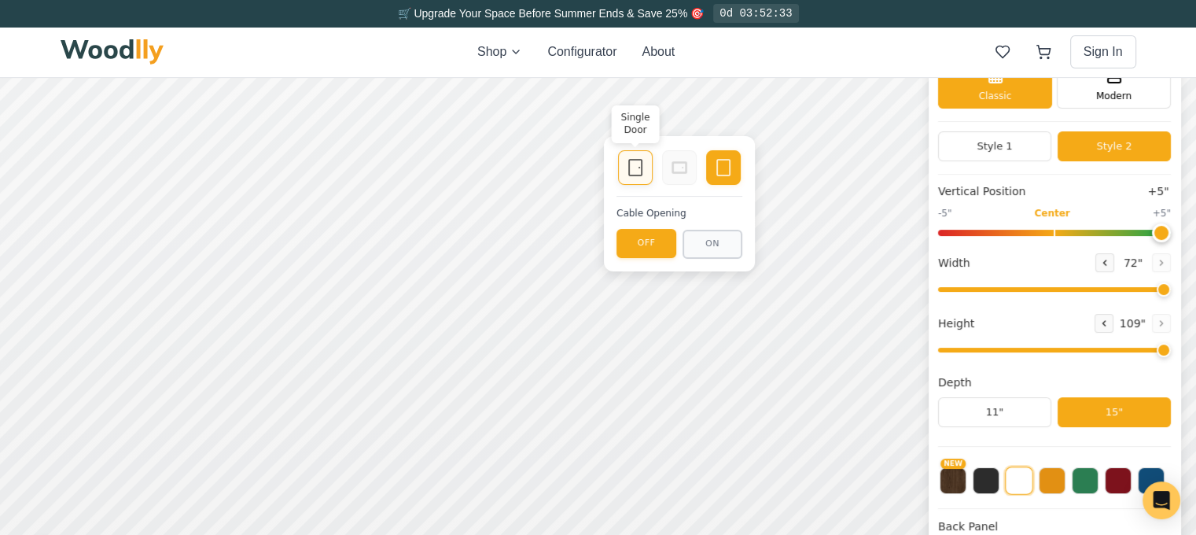
click at [639, 169] on icon at bounding box center [635, 167] width 19 height 19
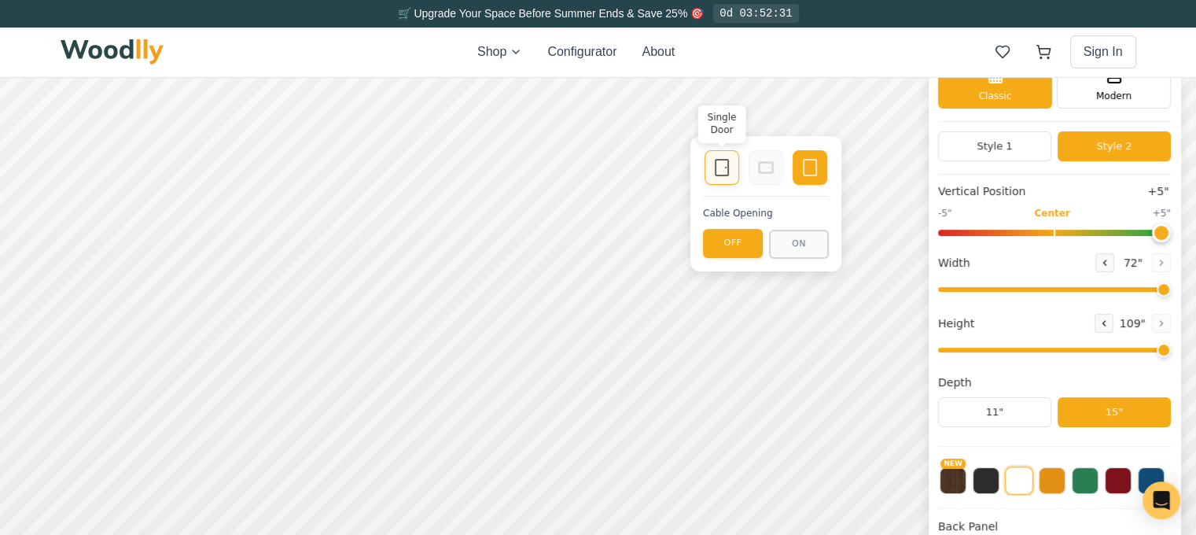
click at [715, 169] on icon at bounding box center [721, 167] width 19 height 19
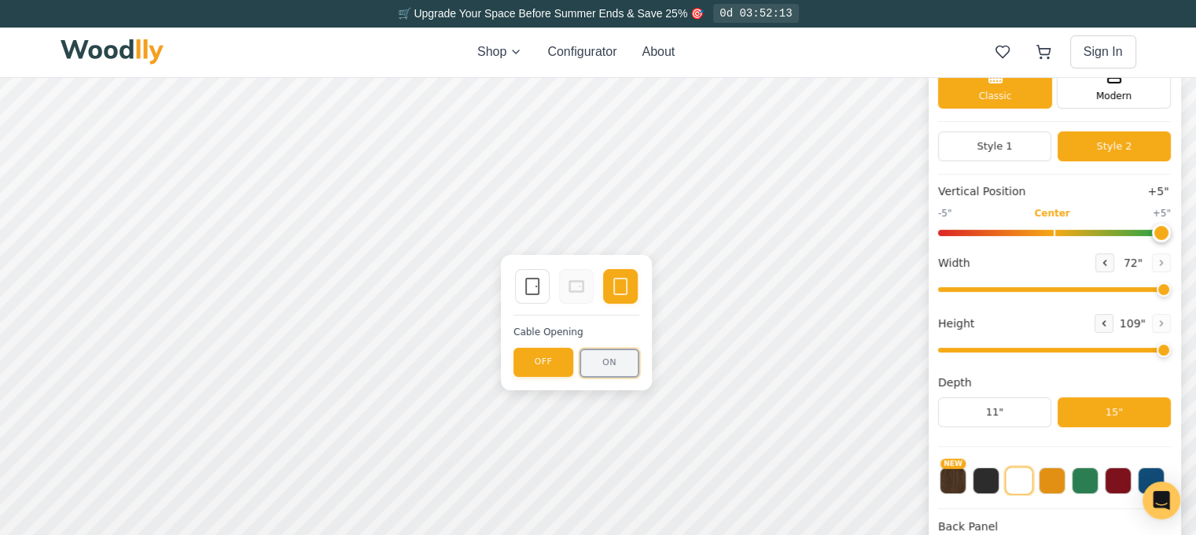
click at [609, 362] on button "ON" at bounding box center [609, 362] width 60 height 29
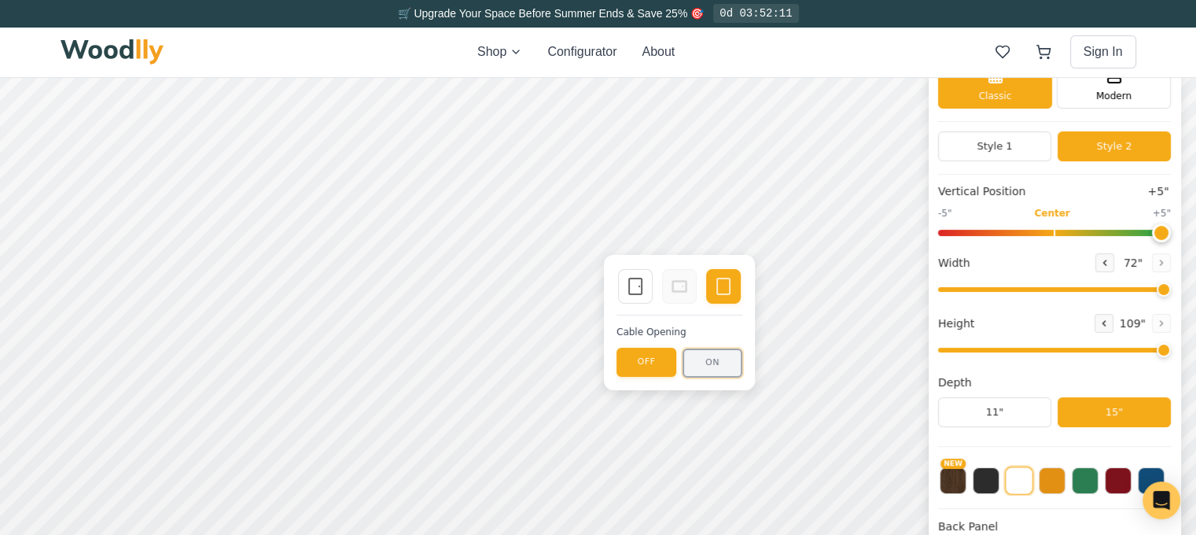
click at [712, 354] on button "ON" at bounding box center [712, 362] width 60 height 29
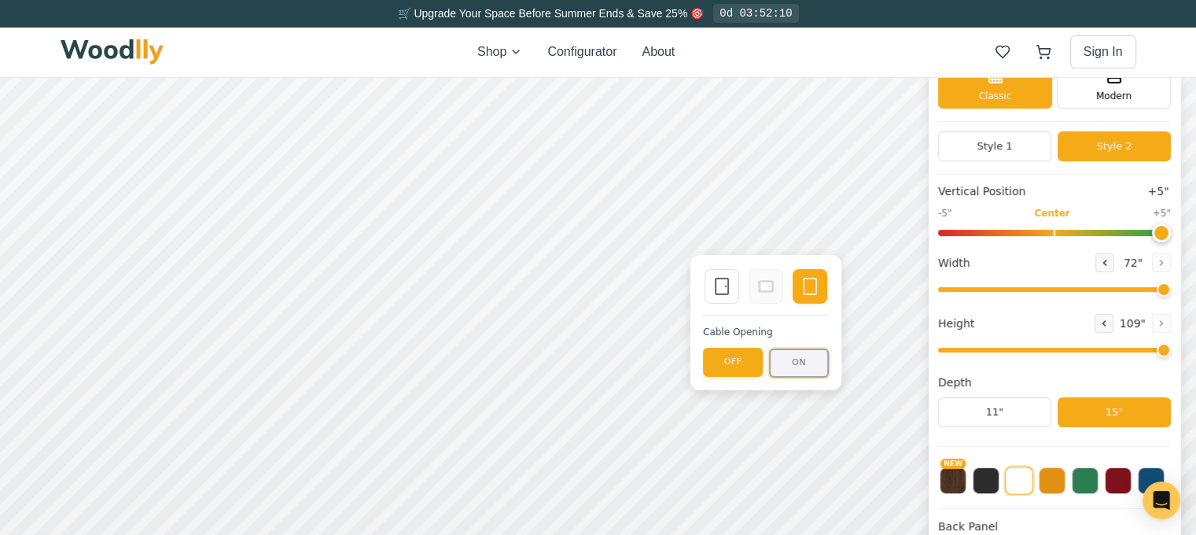
click at [791, 359] on button "ON" at bounding box center [799, 362] width 60 height 29
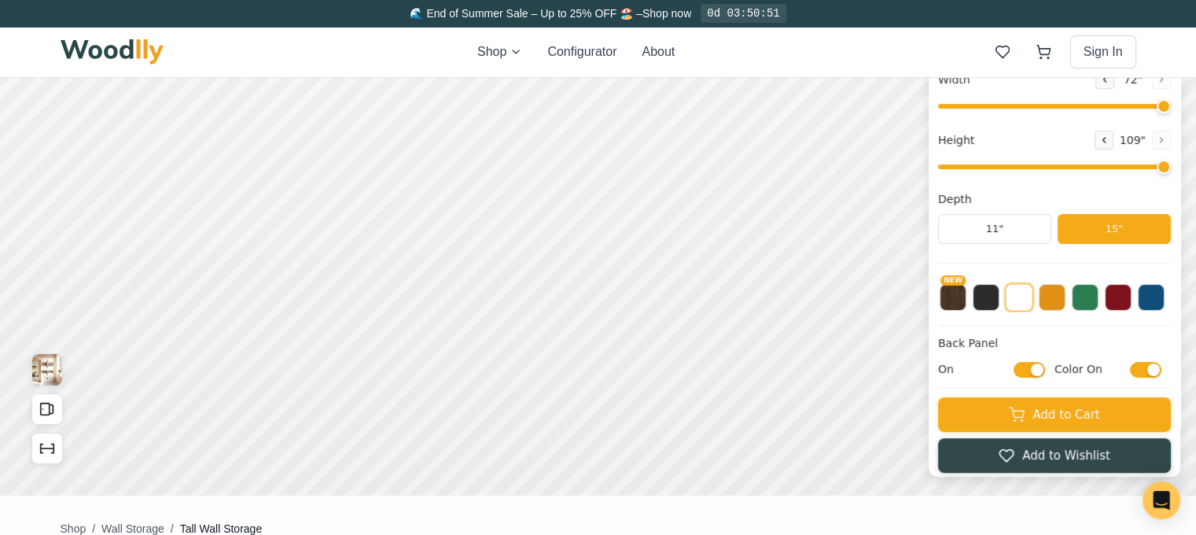
scroll to position [352, 0]
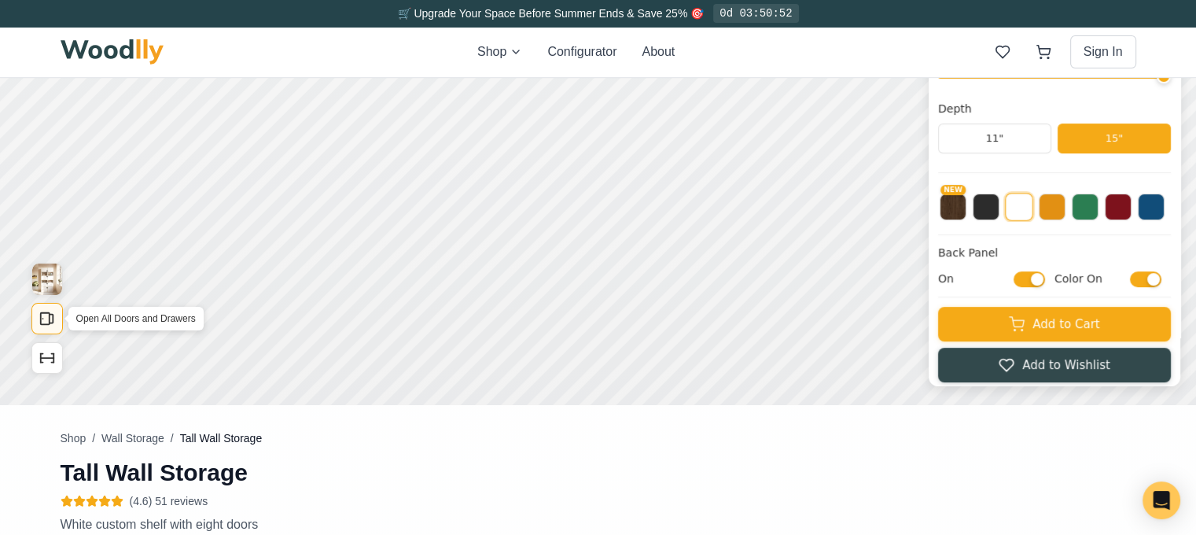
click at [53, 319] on icon "Open All Doors and Drawers" at bounding box center [52, 318] width 4 height 9
click at [42, 359] on icon "Show Dimensions" at bounding box center [47, 357] width 17 height 17
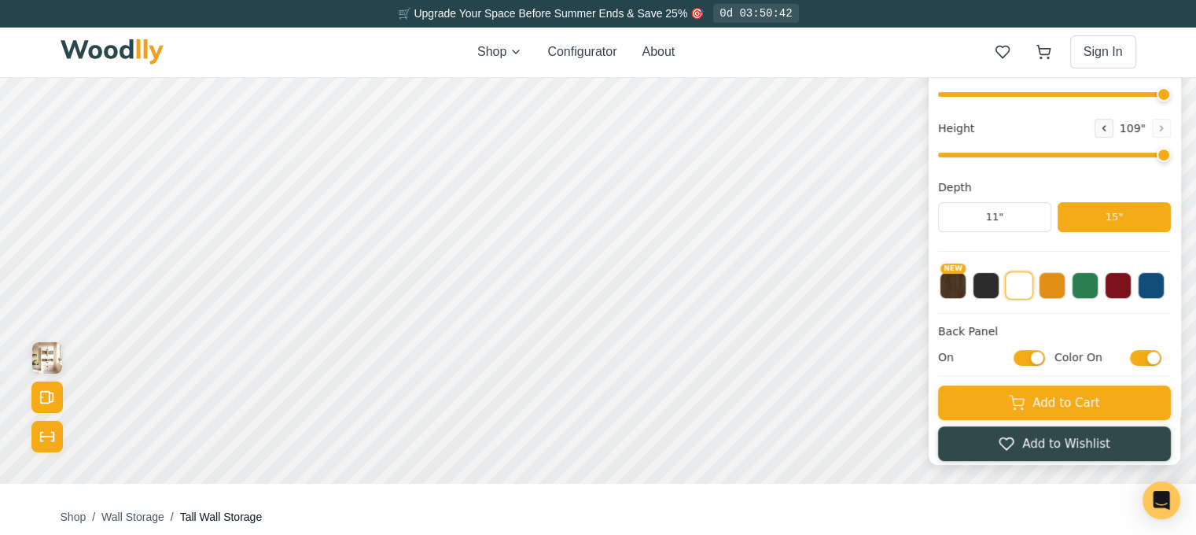
scroll to position [274, 0]
click at [60, 428] on button "Show Dimensions" at bounding box center [46, 436] width 31 height 31
click at [56, 398] on button "Close All Doors and Drawers" at bounding box center [46, 396] width 31 height 31
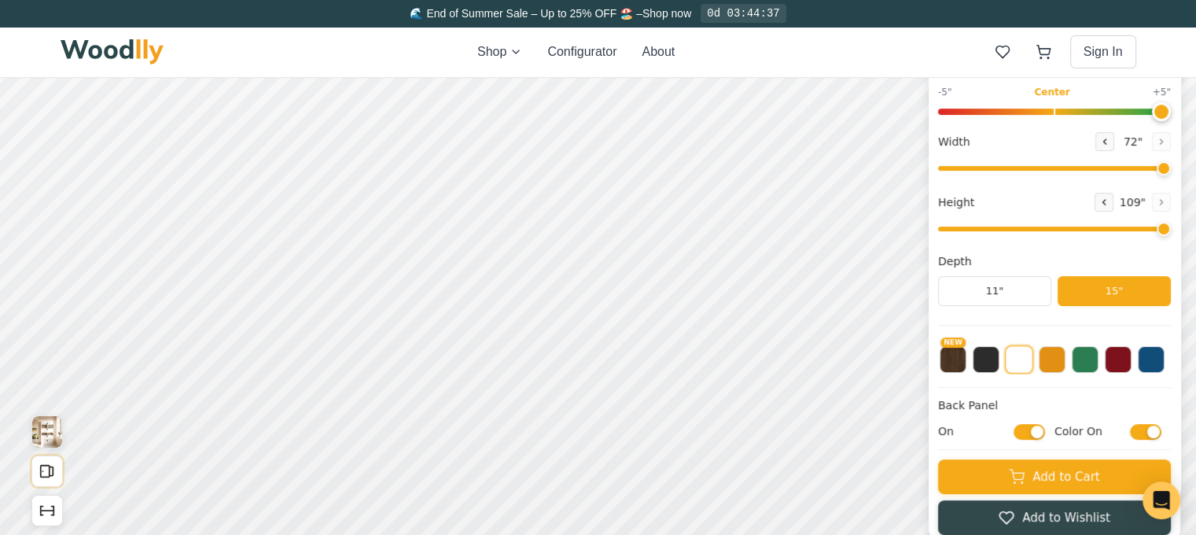
scroll to position [314, 0]
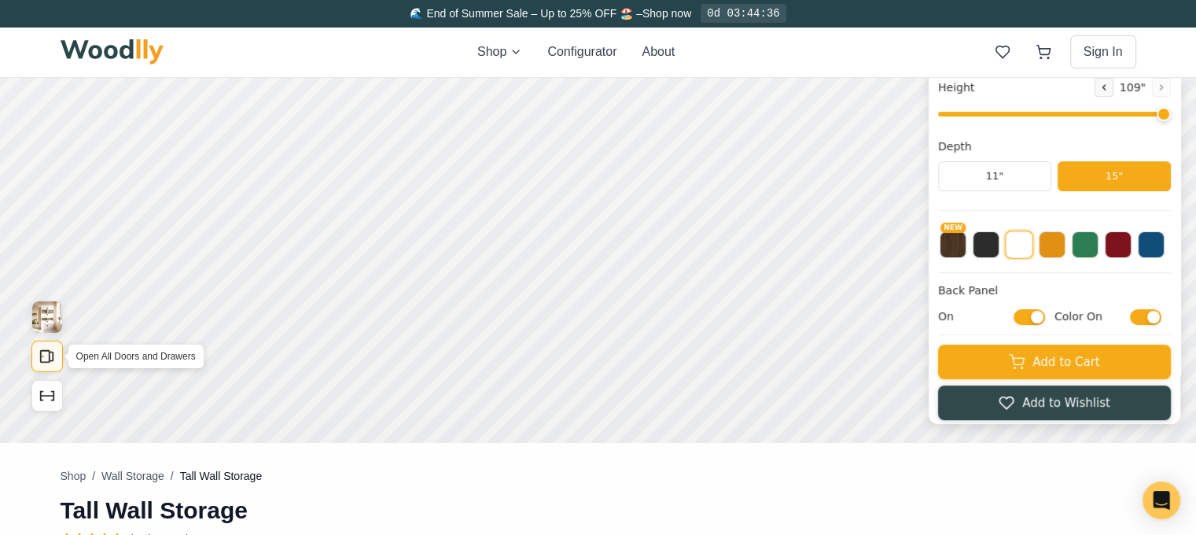
click at [49, 355] on rect "Open All Doors and Drawers" at bounding box center [45, 357] width 9 height 12
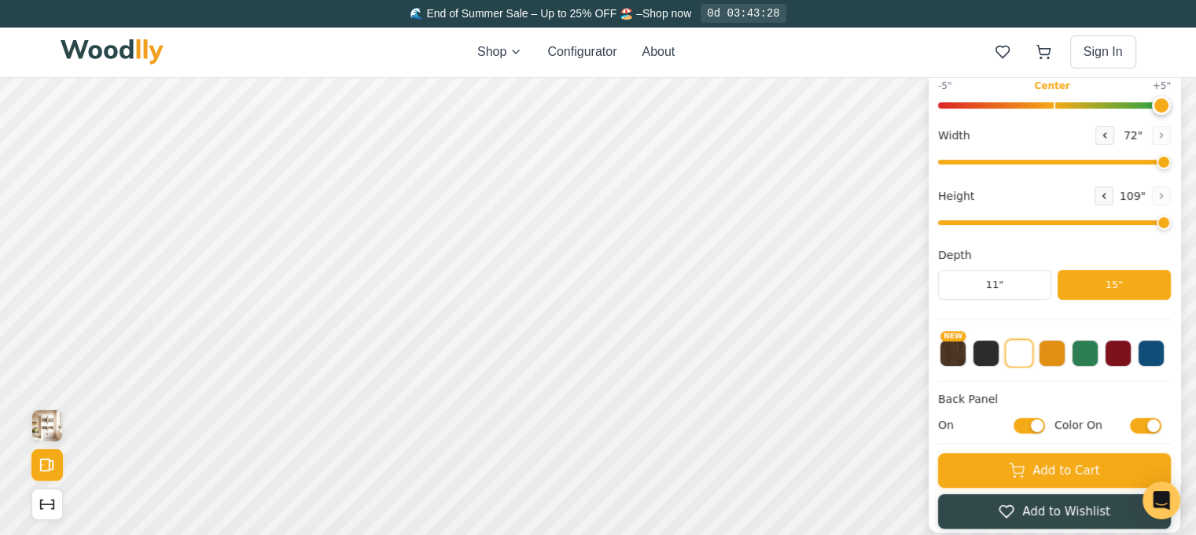
scroll to position [399, 0]
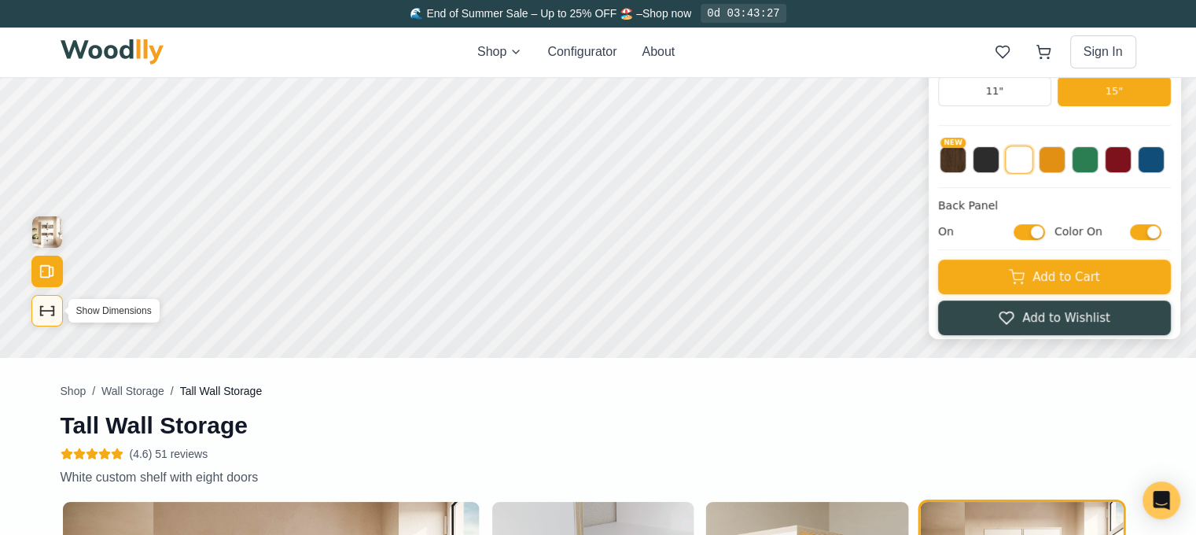
click at [41, 312] on icon "Show Dimensions" at bounding box center [41, 311] width 0 height 9
click at [51, 276] on icon "Open All Doors and Drawers" at bounding box center [52, 271] width 4 height 9
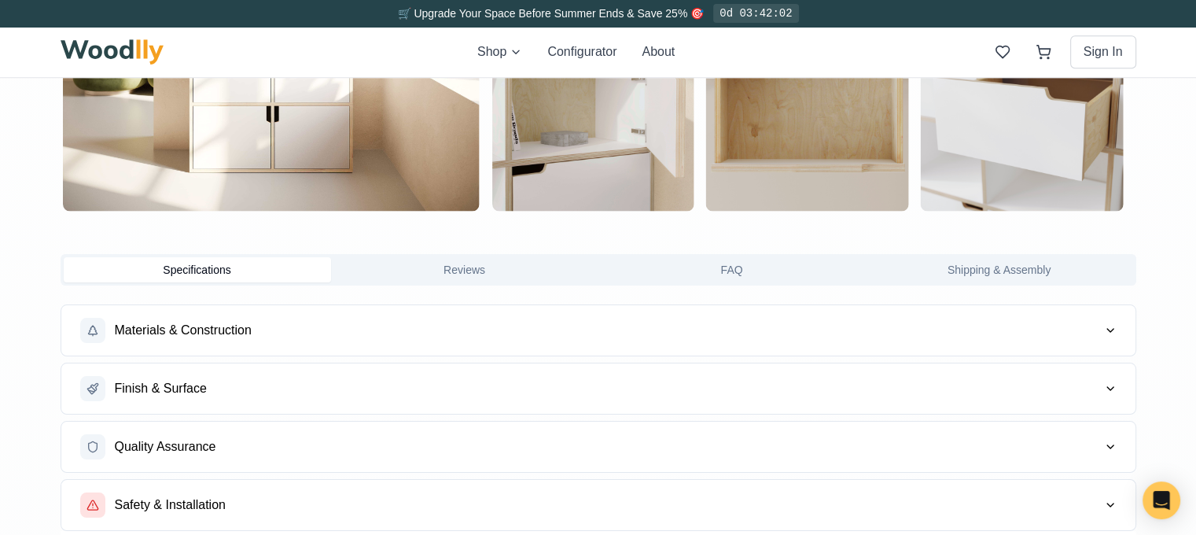
scroll to position [1258, 0]
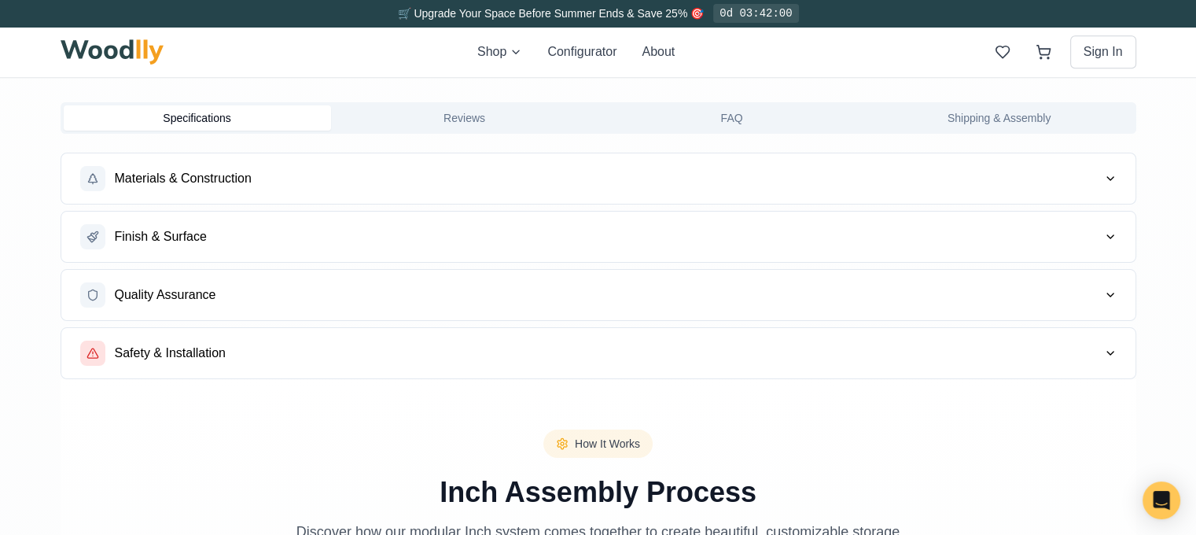
click at [153, 232] on span "Finish & Surface" at bounding box center [161, 236] width 92 height 19
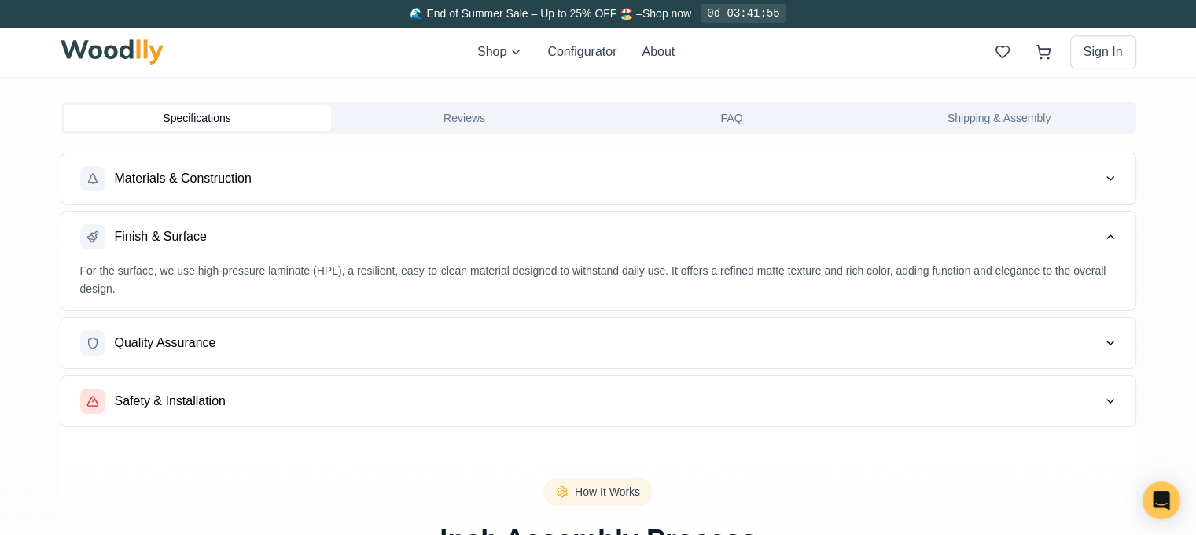
click at [156, 171] on span "Materials & Construction" at bounding box center [183, 178] width 137 height 19
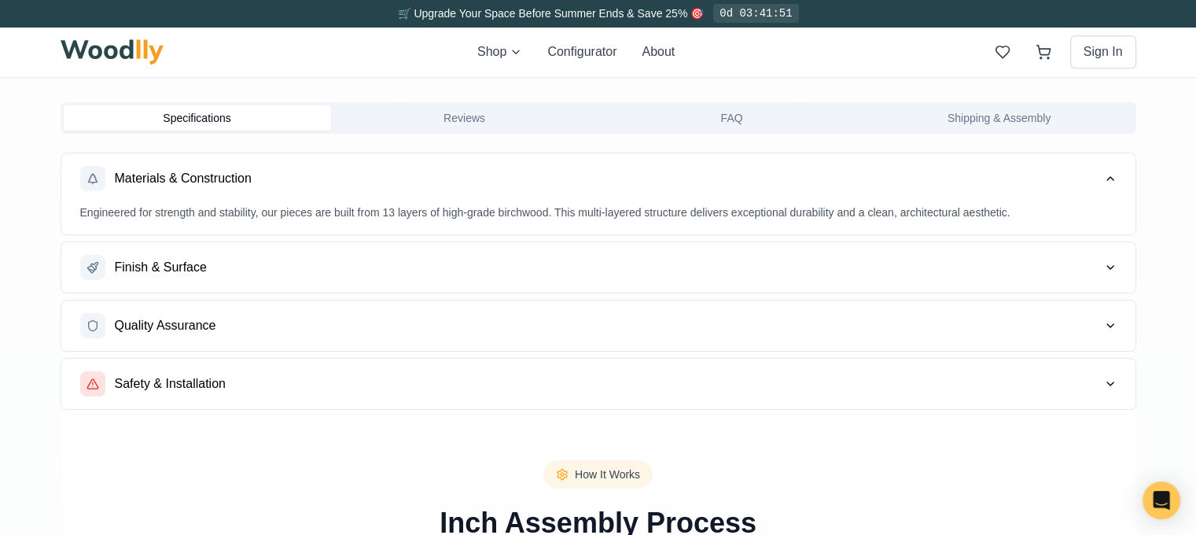
click at [165, 255] on div "Finish & Surface" at bounding box center [143, 267] width 127 height 25
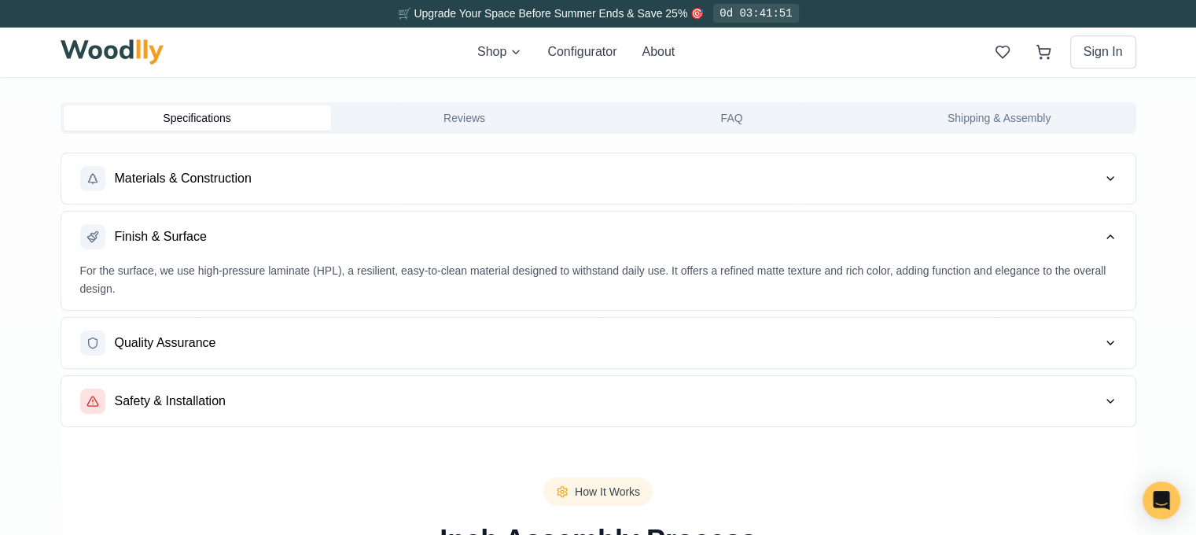
click at [755, 113] on button "FAQ" at bounding box center [731, 117] width 267 height 25
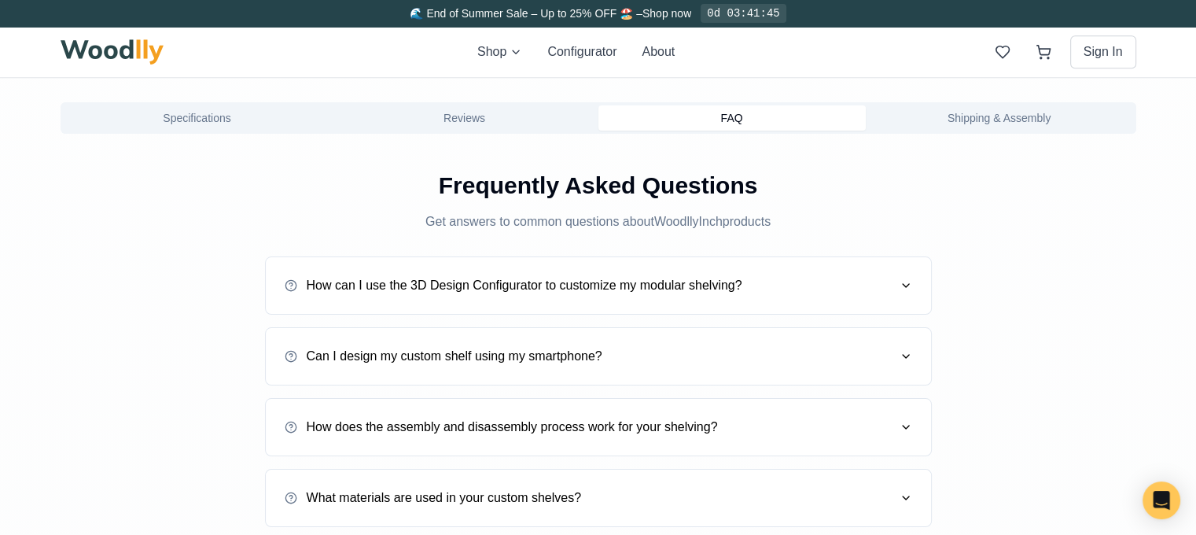
click at [136, 116] on button "Specifications" at bounding box center [197, 117] width 267 height 25
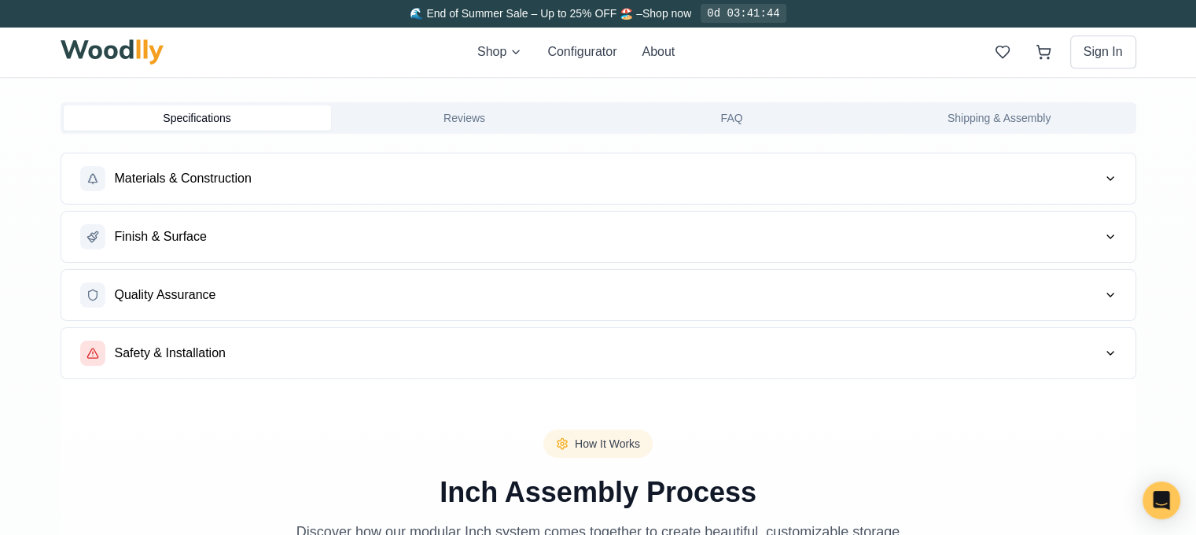
click at [167, 227] on span "Finish & Surface" at bounding box center [161, 236] width 92 height 19
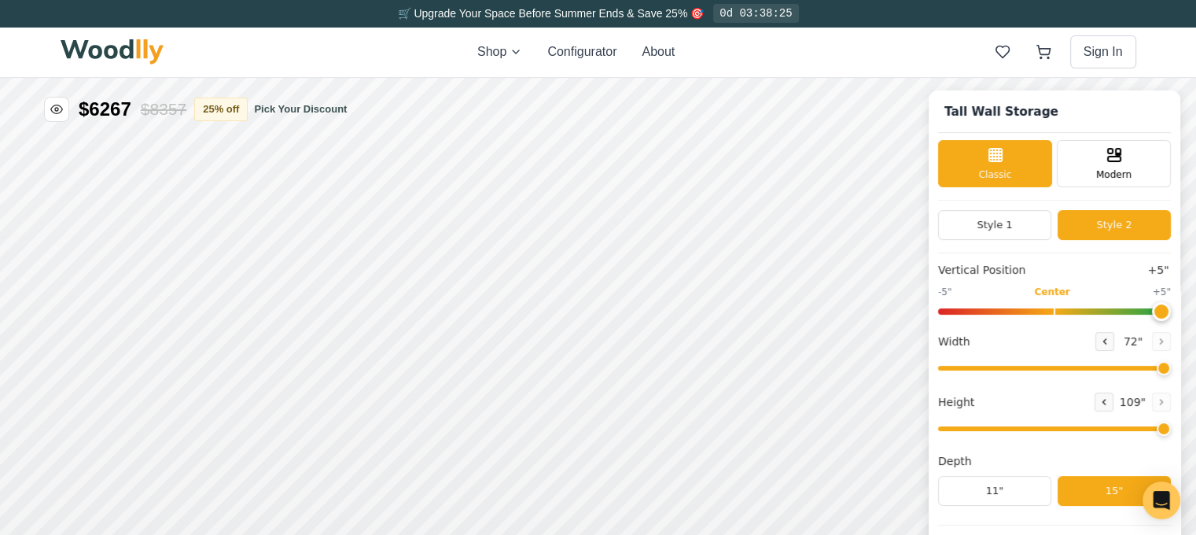
scroll to position [393, 0]
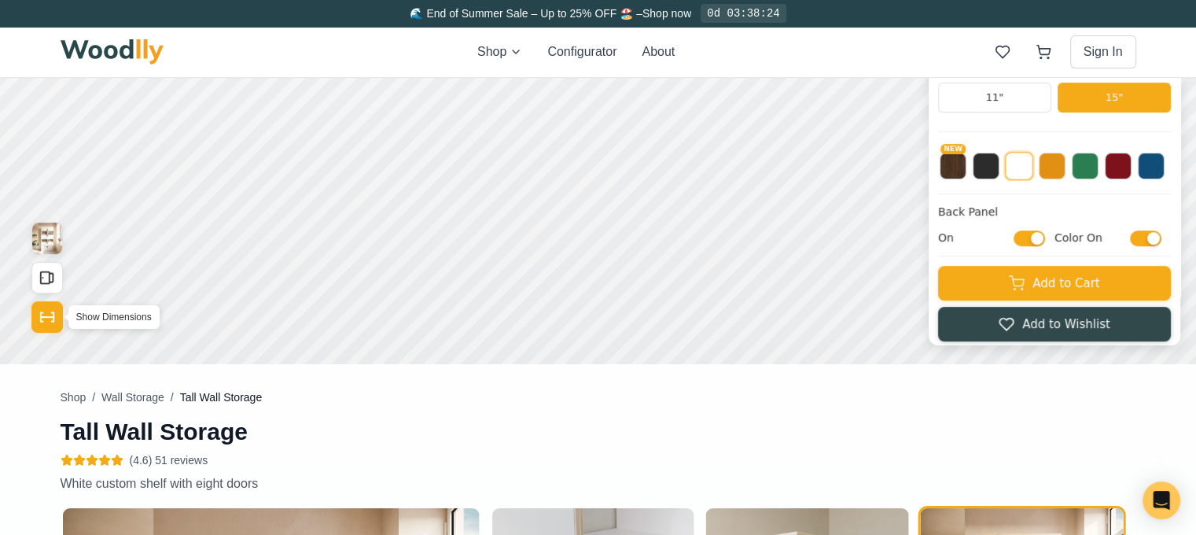
click at [39, 318] on icon "Show Dimensions" at bounding box center [47, 316] width 17 height 17
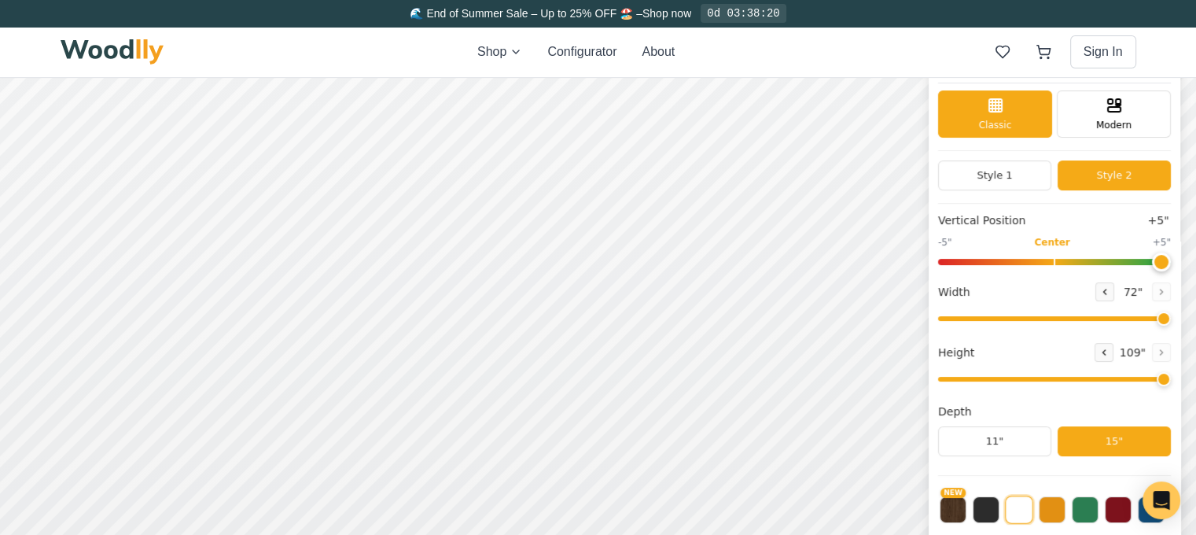
scroll to position [0, 0]
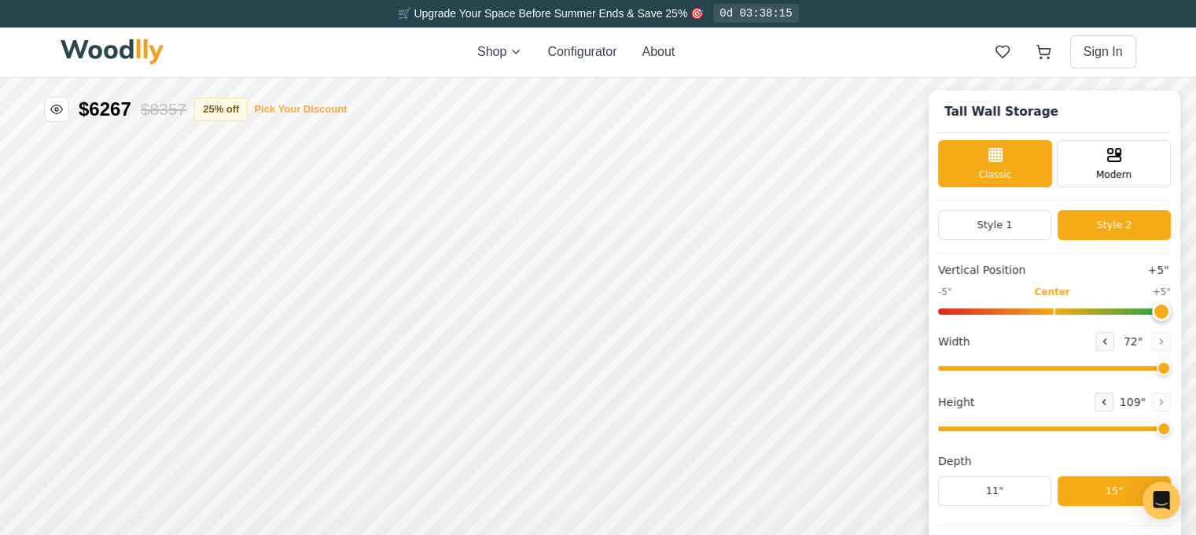
click at [278, 112] on button "Pick Your Discount" at bounding box center [300, 109] width 93 height 16
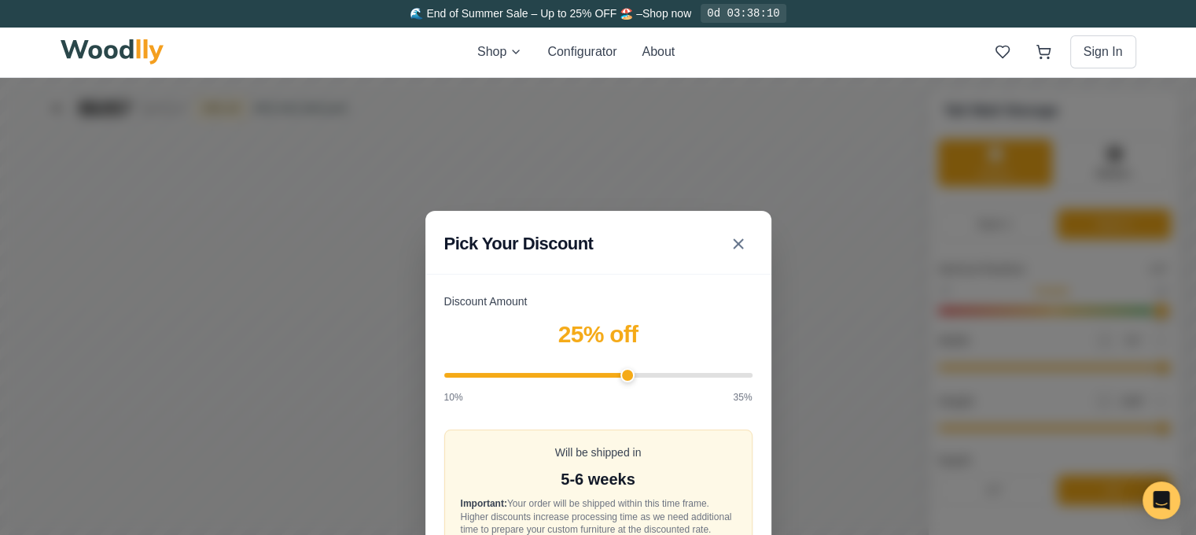
scroll to position [79, 0]
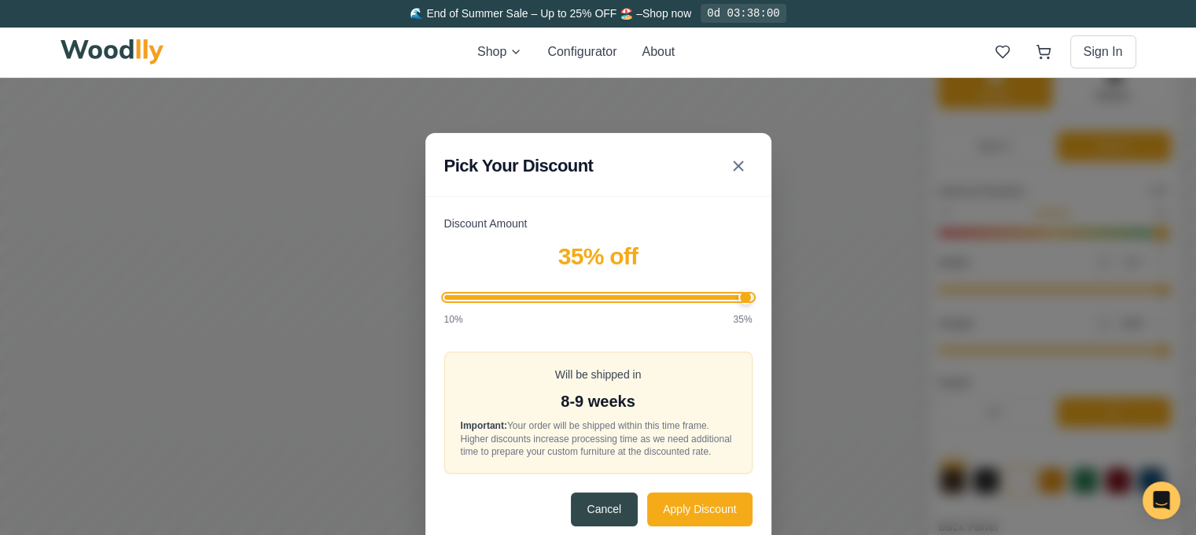
drag, startPoint x: 635, startPoint y: 299, endPoint x: 776, endPoint y: 300, distance: 140.7
type input "35"
click at [752, 300] on input "Discount Amount" at bounding box center [598, 297] width 308 height 5
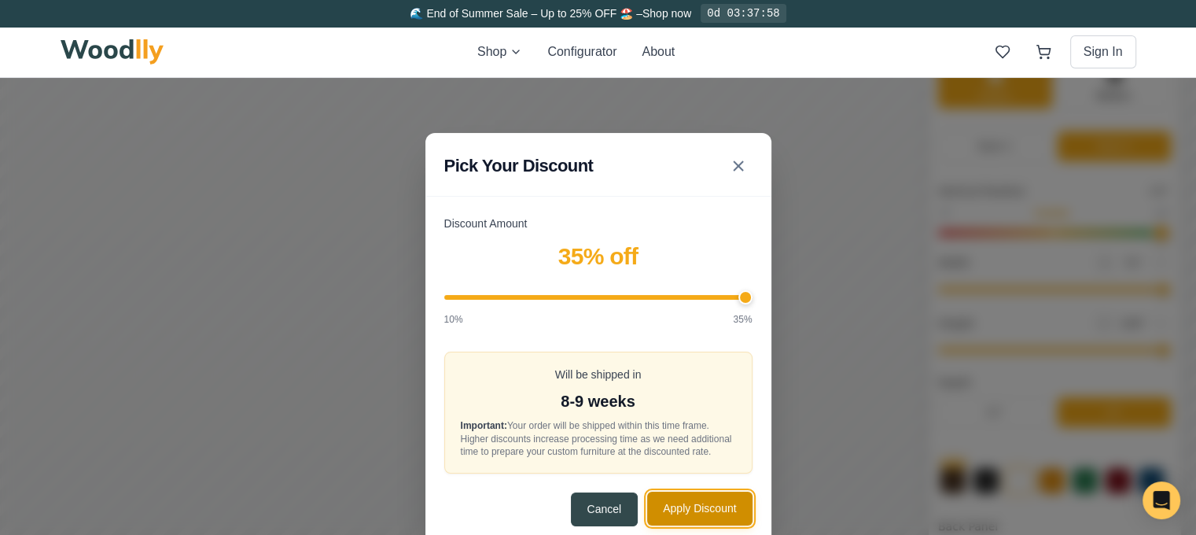
click at [676, 501] on button "Apply Discount" at bounding box center [699, 508] width 105 height 34
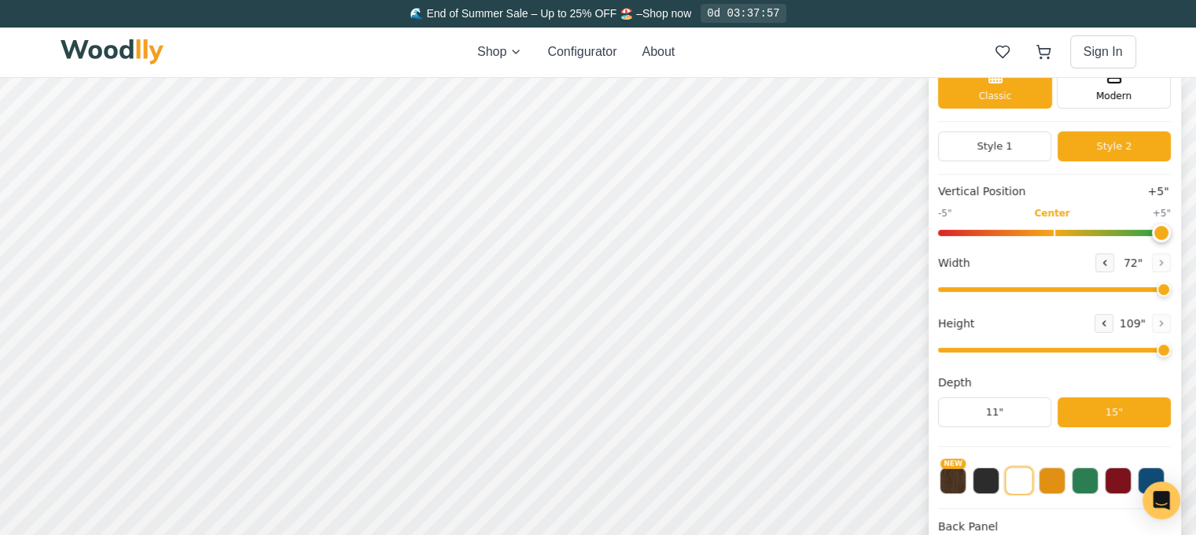
scroll to position [0, 0]
